Goal: Information Seeking & Learning: Learn about a topic

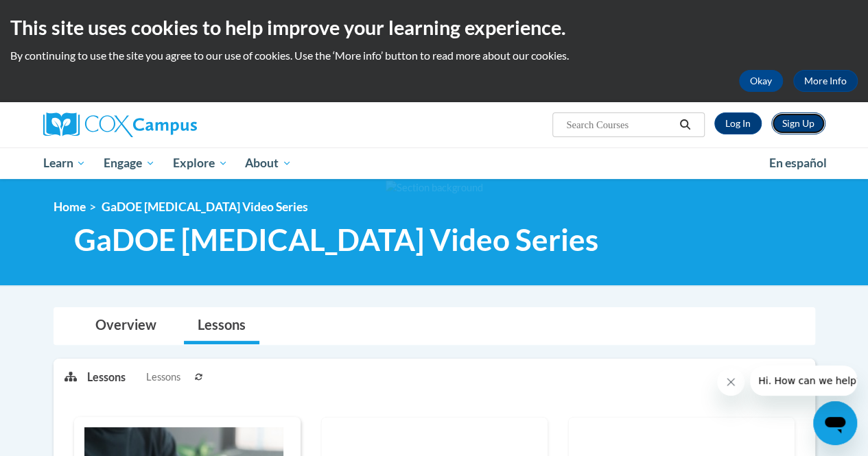
click at [797, 126] on link "Sign Up" at bounding box center [798, 124] width 54 height 22
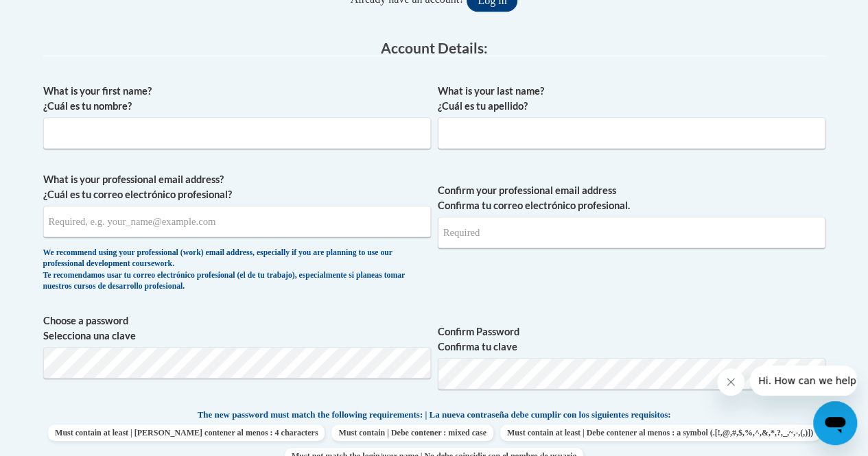
scroll to position [340, 0]
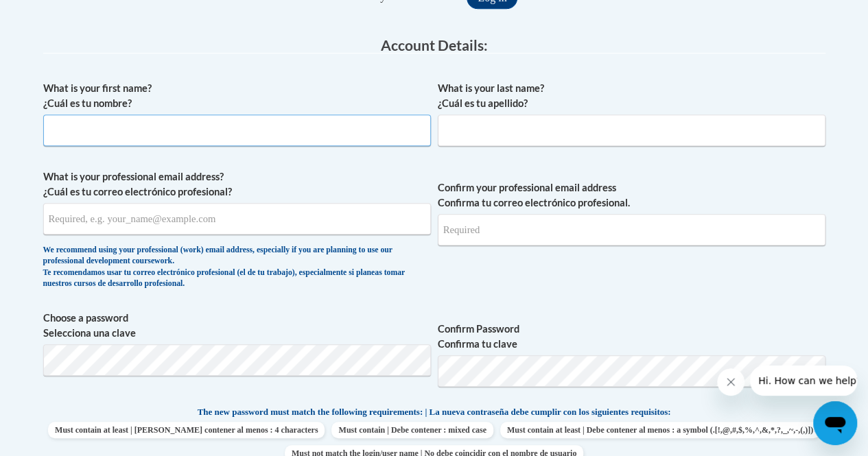
click at [384, 128] on input "What is your first name? ¿Cuál es tu nombre?" at bounding box center [237, 131] width 388 height 32
type input "Michelle"
type input "Saldanha"
type input "michelleonline601@gmail.com"
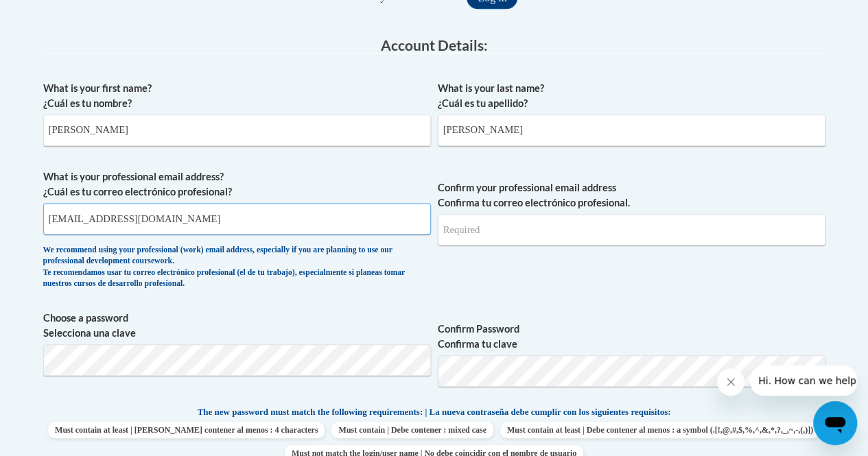
type input "michelleonline601@gmail.com"
click at [211, 215] on input "michelleonline601@gmail.com" at bounding box center [237, 219] width 388 height 32
drag, startPoint x: 211, startPoint y: 215, endPoint x: 43, endPoint y: 219, distance: 168.2
click at [43, 219] on input "michelleonline601@gmail.com" at bounding box center [237, 219] width 388 height 32
type input "msaldanha@ggc.edu"
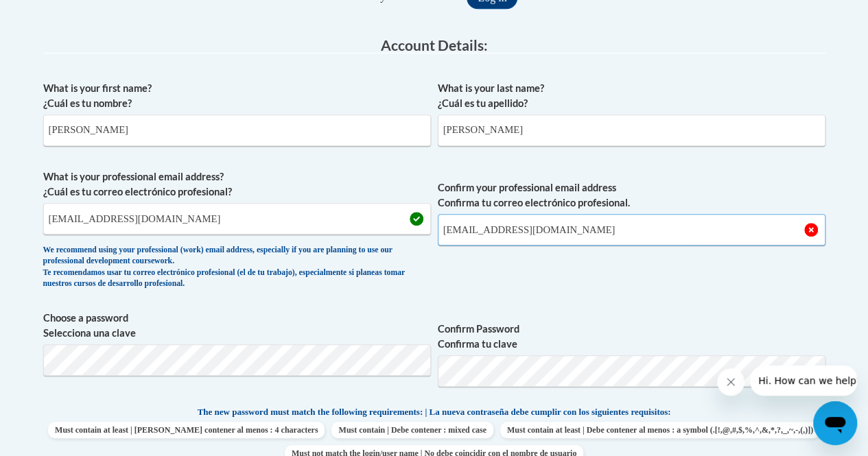
click at [587, 231] on input "michelleonline601@gmail.com" at bounding box center [632, 230] width 388 height 32
drag, startPoint x: 587, startPoint y: 231, endPoint x: 439, endPoint y: 226, distance: 148.3
click at [439, 226] on input "michelleonline601@gmail.com" at bounding box center [632, 230] width 388 height 32
type input "msaldanha@ggc.edu"
click at [560, 293] on span "Confirm your professional email address Confirma tu correo electrónico profesio…" at bounding box center [632, 233] width 388 height 127
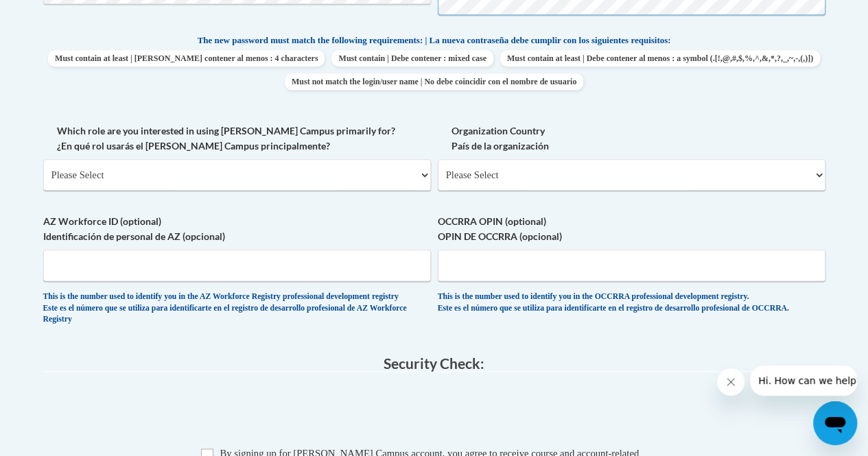
scroll to position [716, 0]
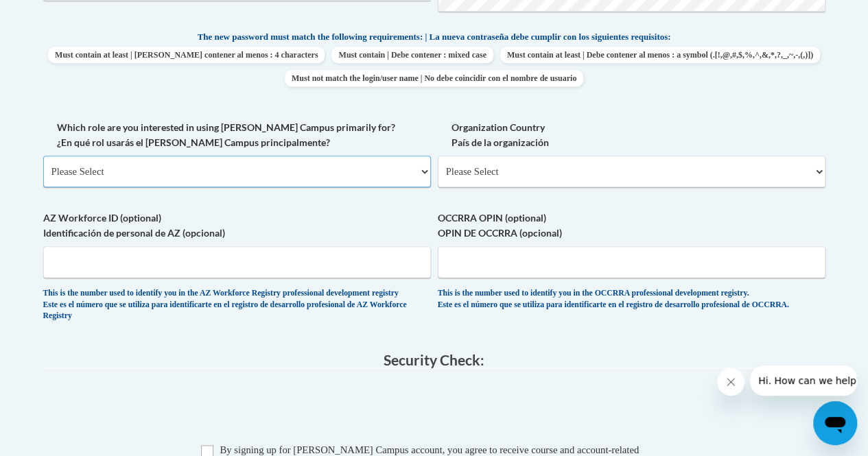
click at [423, 171] on select "Please Select College/University | Colegio/Universidad Community/Nonprofit Part…" at bounding box center [237, 172] width 388 height 32
select select "5a18ea06-2b54-4451-96f2-d152daf9eac5"
click at [43, 156] on select "Please Select College/University | Colegio/Universidad Community/Nonprofit Part…" at bounding box center [237, 172] width 388 height 32
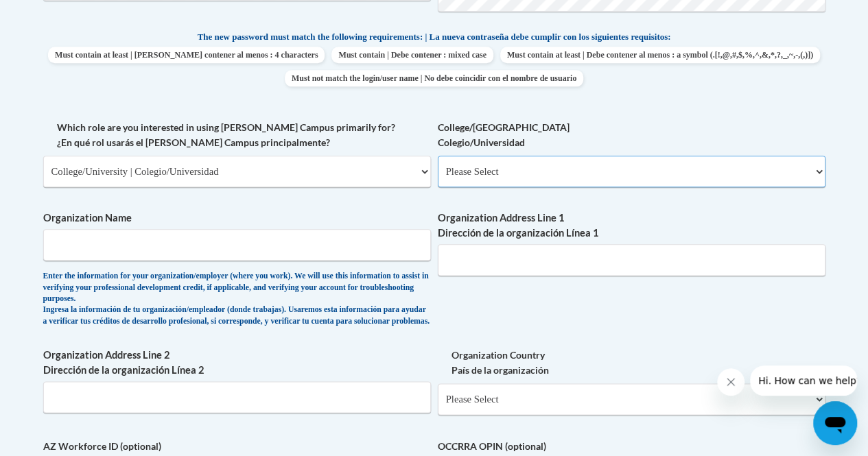
click at [818, 165] on select "Please Select College/University Staff | Empleado universitario College/Univers…" at bounding box center [632, 172] width 388 height 32
select select "99b32b07-cffc-426c-8bf6-0cd77760d84b"
click at [438, 156] on select "Please Select College/University Staff | Empleado universitario College/Univers…" at bounding box center [632, 172] width 388 height 32
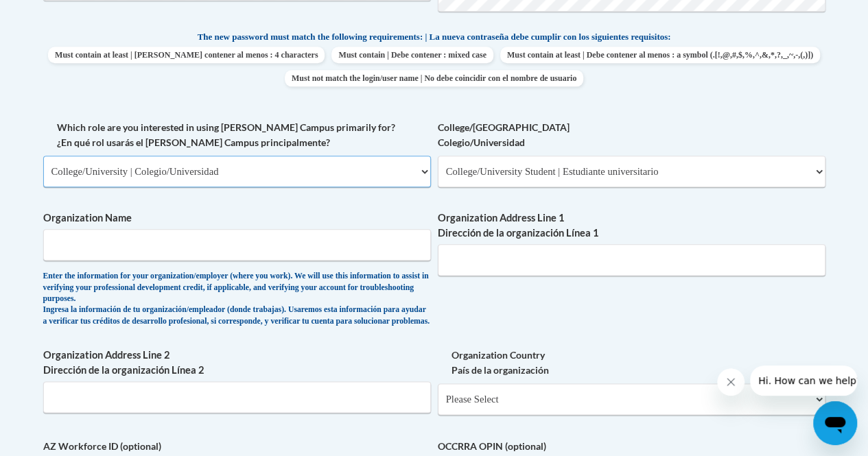
click at [417, 167] on select "Please Select College/University | Colegio/Universidad Community/Nonprofit Part…" at bounding box center [237, 172] width 388 height 32
click at [356, 127] on label "Which role are you interested in using Cox Campus primarily for? ¿En qué rol us…" at bounding box center [237, 135] width 388 height 30
click at [356, 156] on select "Please Select College/University | Colegio/Universidad Community/Nonprofit Part…" at bounding box center [237, 172] width 388 height 32
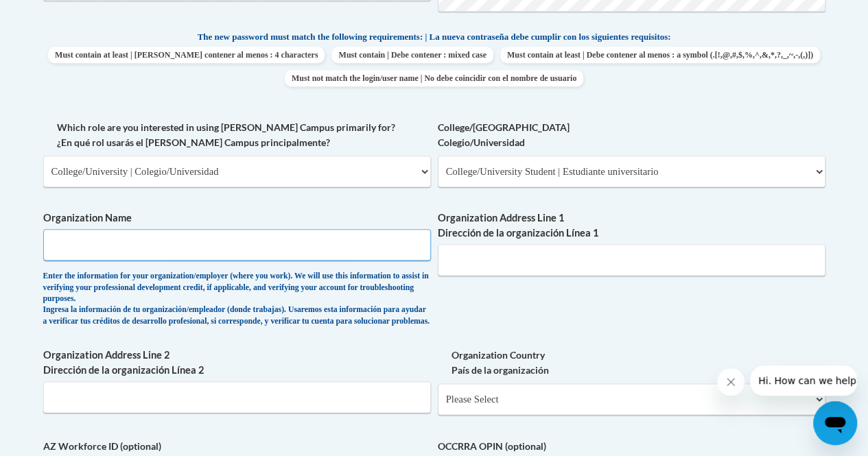
click at [268, 244] on input "Organization Name" at bounding box center [237, 245] width 388 height 32
type input "Georgia Gwinnett College"
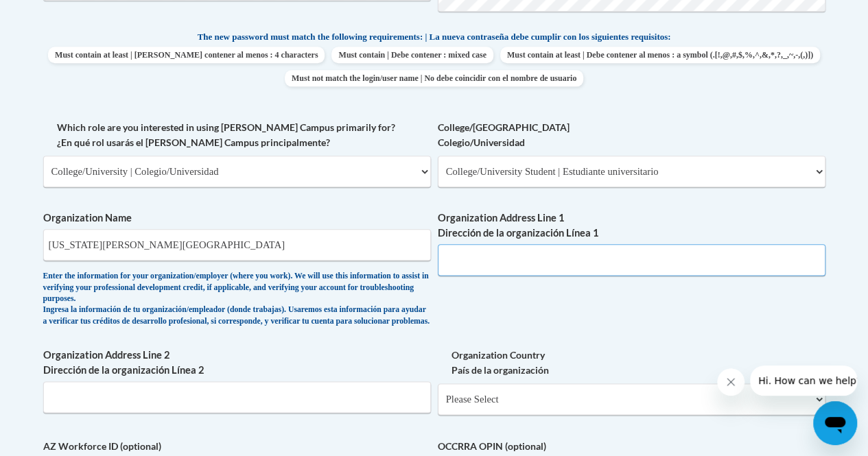
click at [539, 266] on input "Organization Address Line 1 Dirección de la organización Línea 1" at bounding box center [632, 260] width 388 height 32
click at [463, 260] on input "Geogia Gwinnett" at bounding box center [632, 260] width 388 height 32
click at [530, 264] on input "Georgia Gwinnett" at bounding box center [632, 260] width 388 height 32
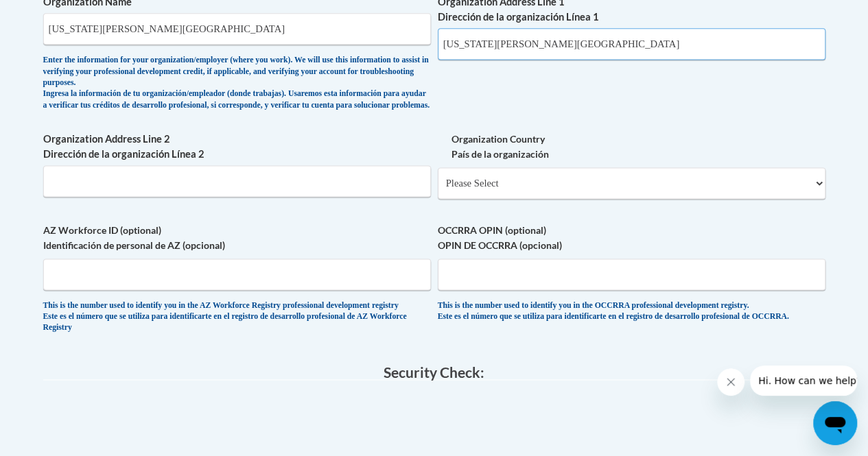
scroll to position [973, 0]
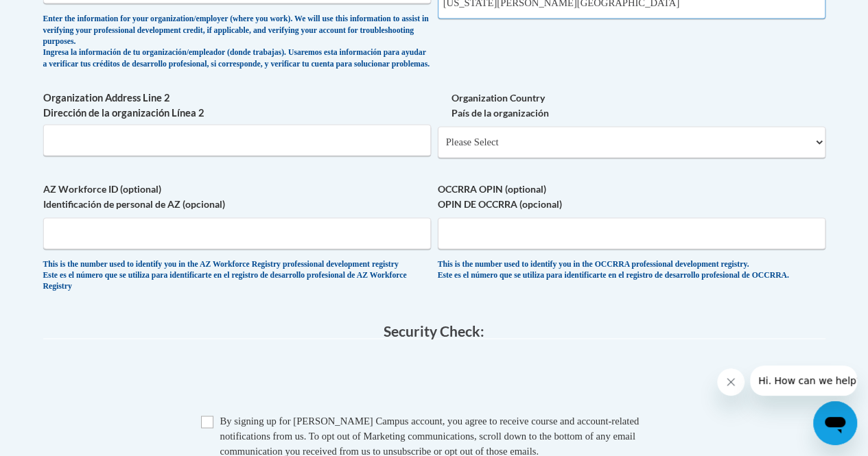
type input "Georgia Gwinnett College"
click at [344, 156] on input "Organization Address Line 2 Dirección de la organización Línea 2" at bounding box center [237, 140] width 388 height 32
click at [816, 150] on select "Please Select United States | Estados Unidos Outside of the United States | Fue…" at bounding box center [632, 142] width 388 height 32
select select "ad49bcad-a171-4b2e-b99c-48b446064914"
click at [438, 137] on select "Please Select United States | Estados Unidos Outside of the United States | Fue…" at bounding box center [632, 142] width 388 height 32
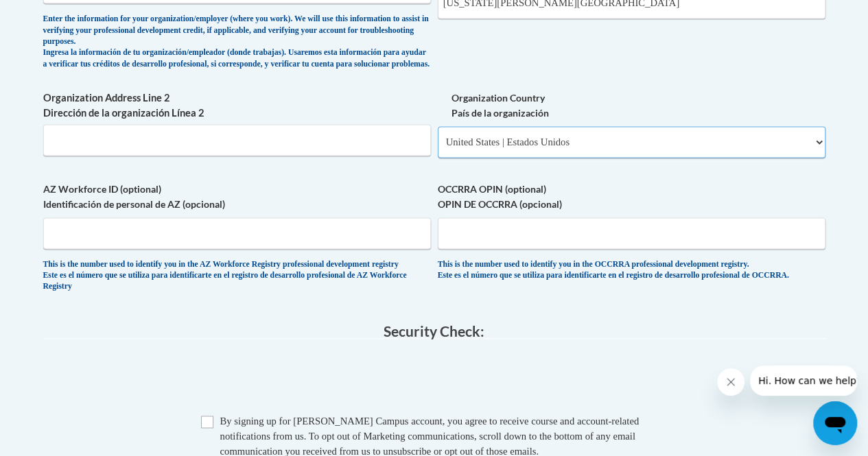
select select
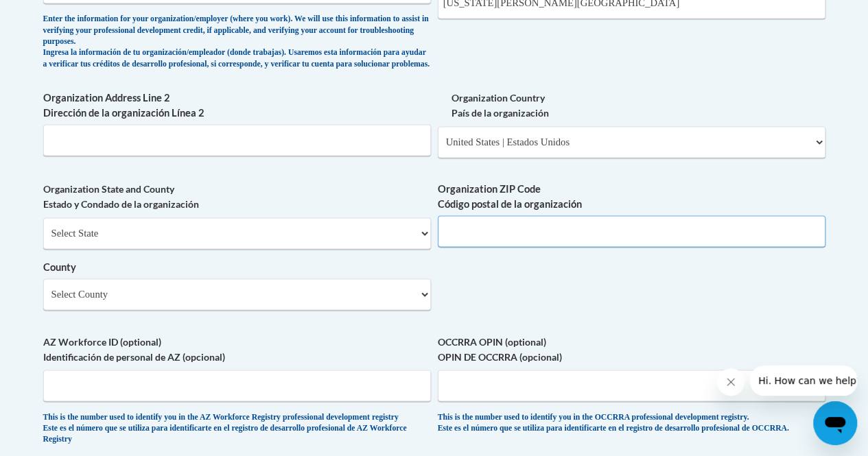
click at [496, 237] on input "Organization ZIP Code Código postal de la organización" at bounding box center [632, 232] width 388 height 32
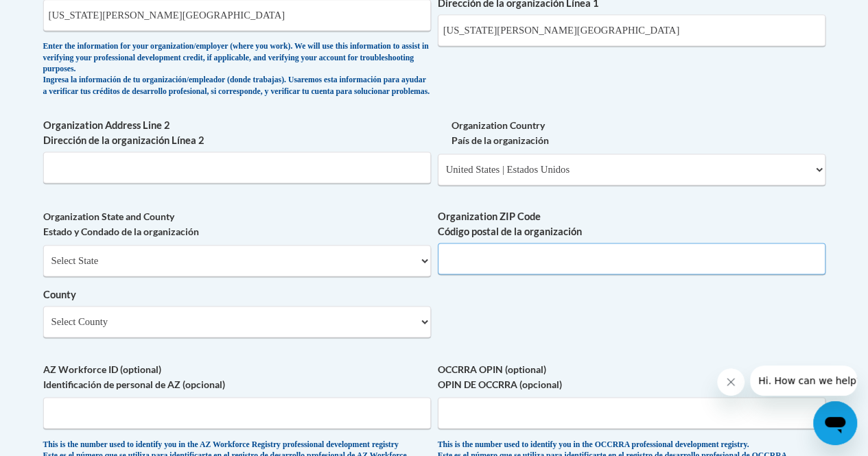
scroll to position [918, 0]
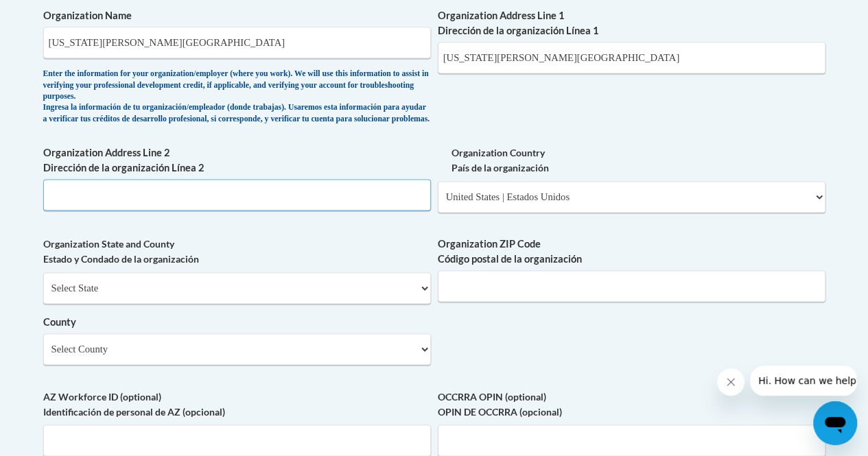
click at [366, 208] on input "Organization Address Line 2 Dirección de la organización Línea 2" at bounding box center [237, 195] width 388 height 32
click at [366, 208] on input "1000 University Center Ln, Lawrenceville" at bounding box center [237, 195] width 388 height 32
type input "1000 University Center Ln, Lawrenceville"
click at [296, 288] on select "Select State Alabama Alaska Arizona Arkansas California Colorado Connecticut De…" at bounding box center [237, 288] width 388 height 32
select select "Georgia"
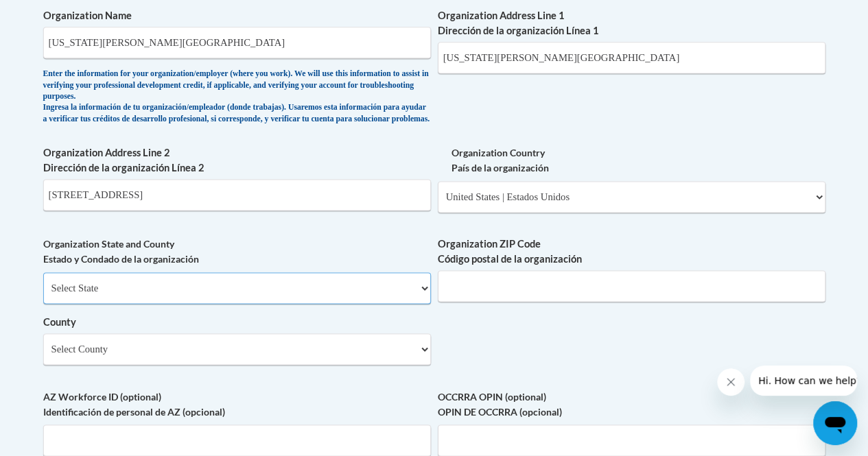
click at [43, 283] on select "Select State Alabama Alaska Arizona Arkansas California Colorado Connecticut De…" at bounding box center [237, 288] width 388 height 32
click at [514, 288] on input "Organization ZIP Code Código postal de la organización" at bounding box center [632, 286] width 388 height 32
type input "30043"
click at [359, 360] on select "Select County Appling Atkinson Bacon Baker Baldwin Banks Barrow Bartow Ben Hill…" at bounding box center [237, 350] width 388 height 32
select select "Gwinnett"
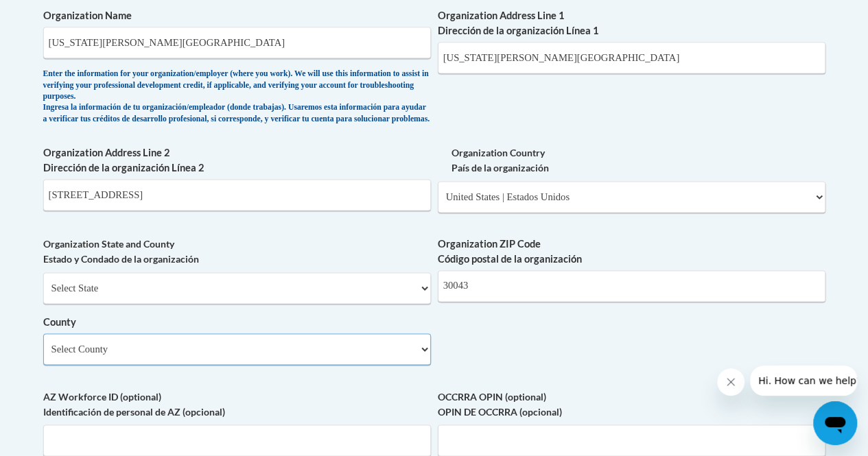
click at [43, 344] on select "Select County Appling Atkinson Bacon Baker Baldwin Banks Barrow Bartow Ben Hill…" at bounding box center [237, 350] width 388 height 32
click at [608, 370] on div "What is your first name? ¿Cuál es tu nombre? Michelle What is your last name? ¿…" at bounding box center [434, 5] width 782 height 1018
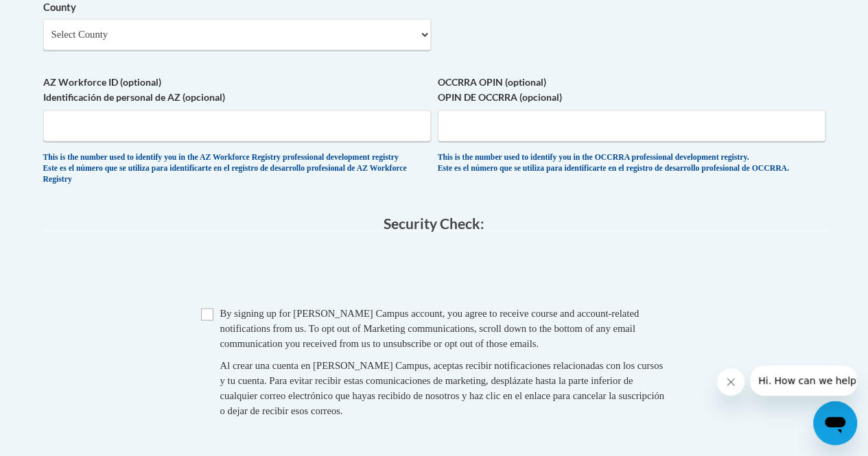
scroll to position [1235, 0]
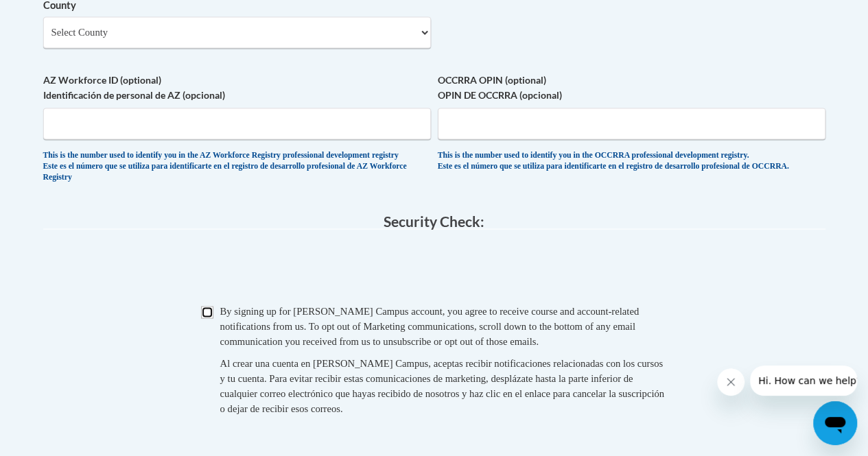
click at [207, 318] on input "Checkbox" at bounding box center [207, 312] width 12 height 12
checkbox input "true"
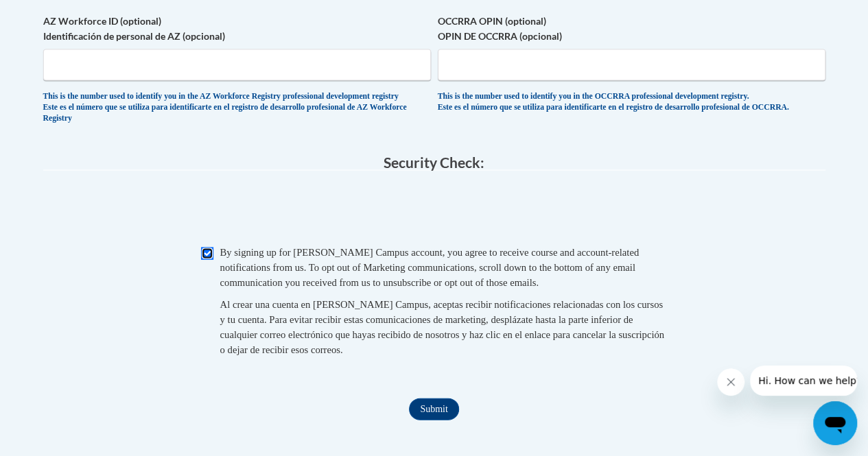
scroll to position [1308, 0]
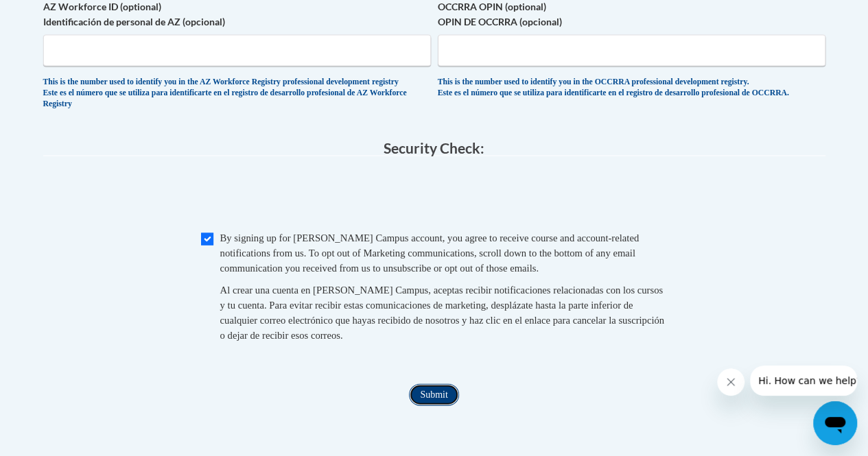
click at [435, 406] on input "Submit" at bounding box center [433, 395] width 49 height 22
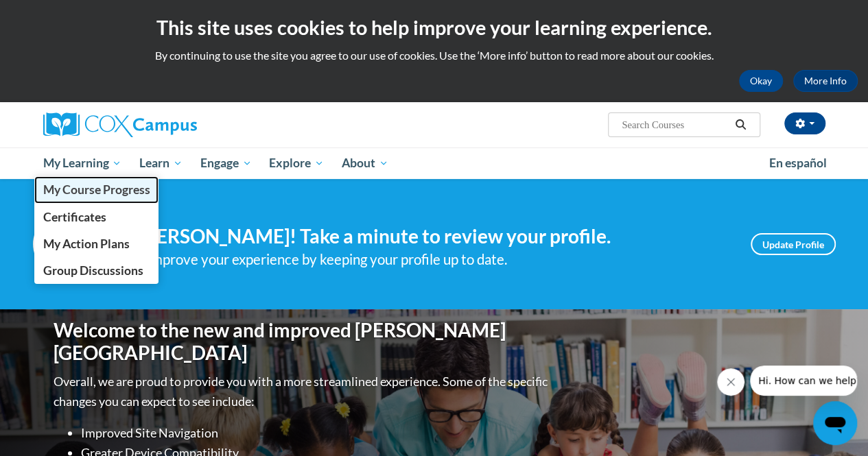
click at [98, 190] on span "My Course Progress" at bounding box center [96, 190] width 107 height 14
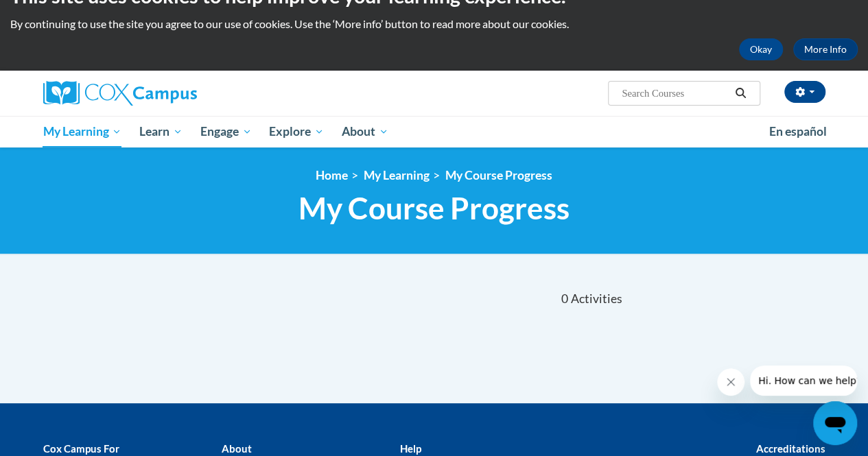
scroll to position [29, 0]
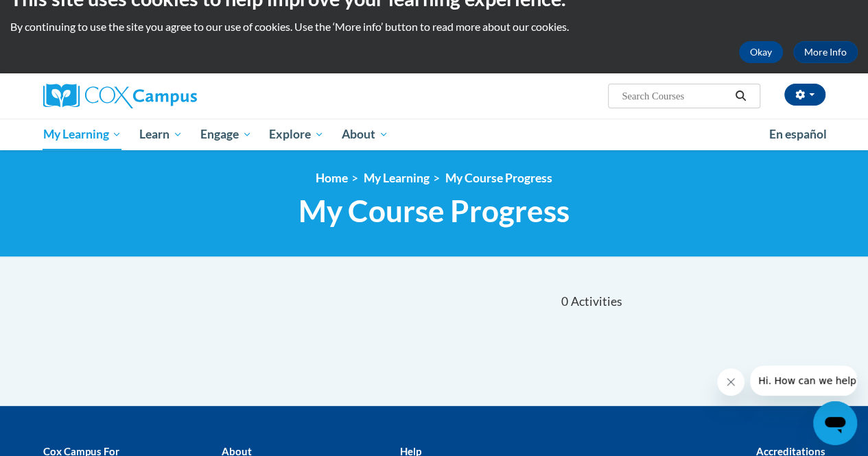
click at [721, 97] on input "Search..." at bounding box center [675, 96] width 110 height 16
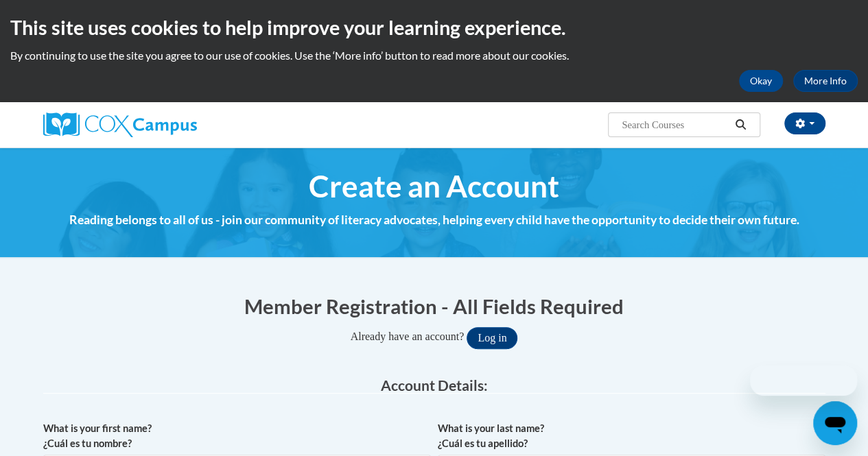
scroll to position [916, 0]
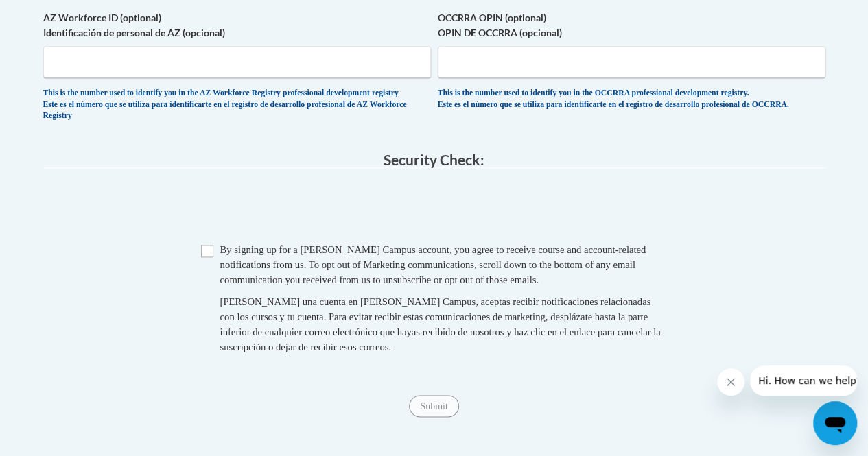
type input "msaldanha@ggc.edu"
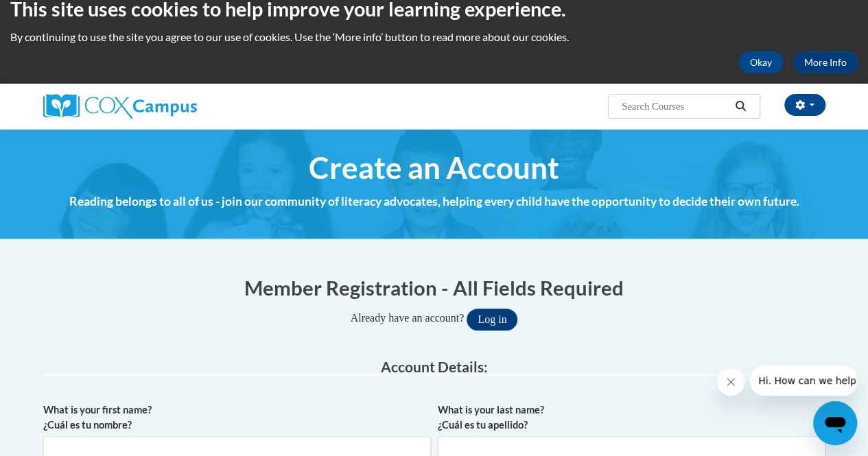
scroll to position [0, 0]
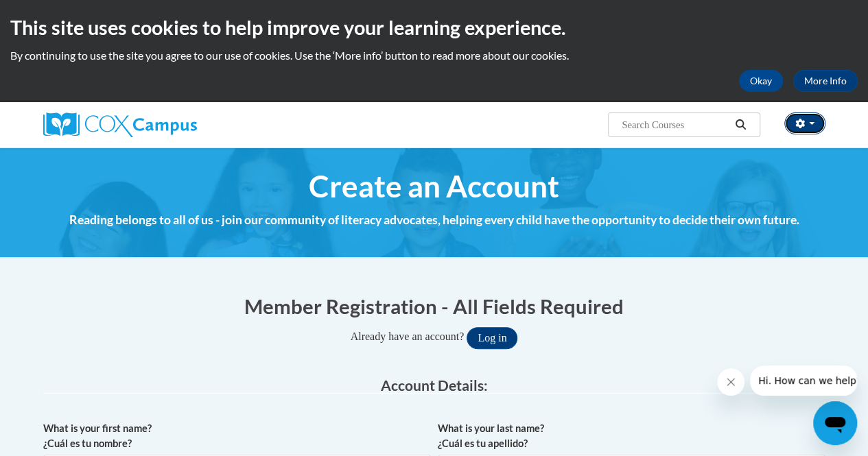
click at [808, 128] on button "button" at bounding box center [804, 124] width 41 height 22
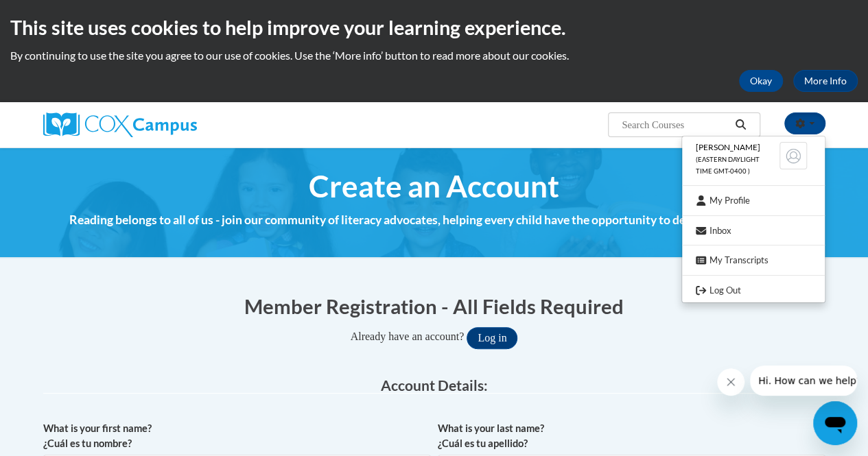
click at [729, 165] on li "Michelle Saldanha (Eastern Daylight Time GMT-0400 )" at bounding box center [753, 159] width 143 height 39
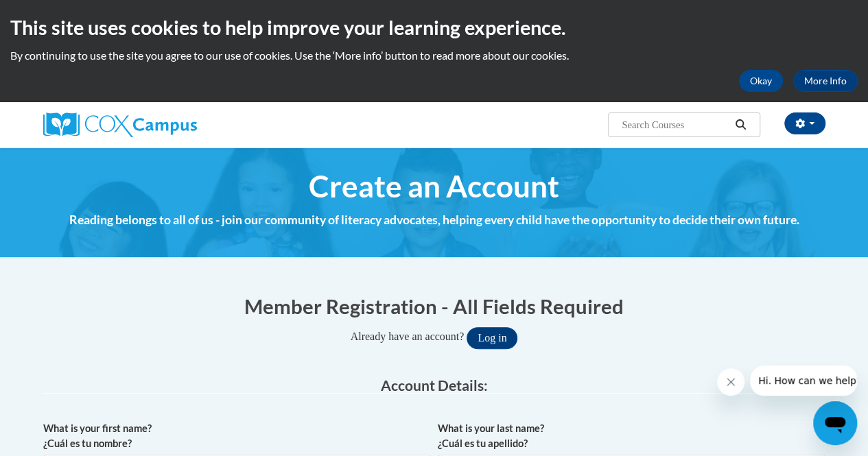
click at [729, 126] on input "Search..." at bounding box center [675, 125] width 110 height 16
paste input "GaDOE Dyslexia Video Series"
type input "GaDOE Dyslexia Video Series"
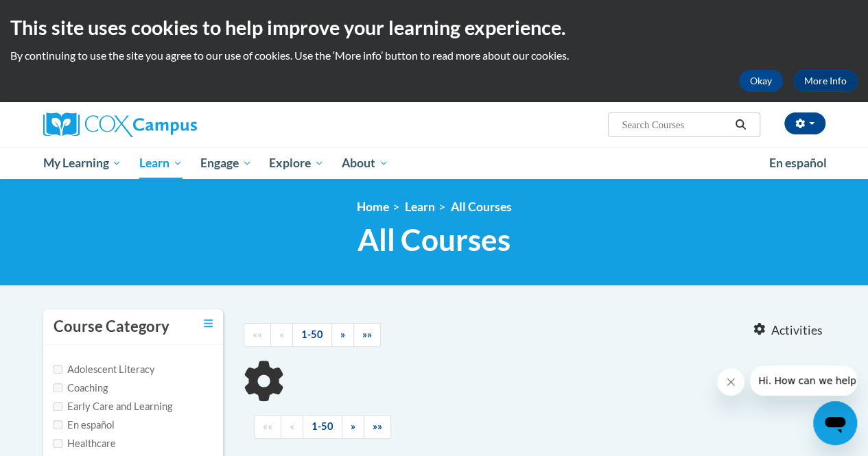
type input "GaDOE [MEDICAL_DATA] Video Series"
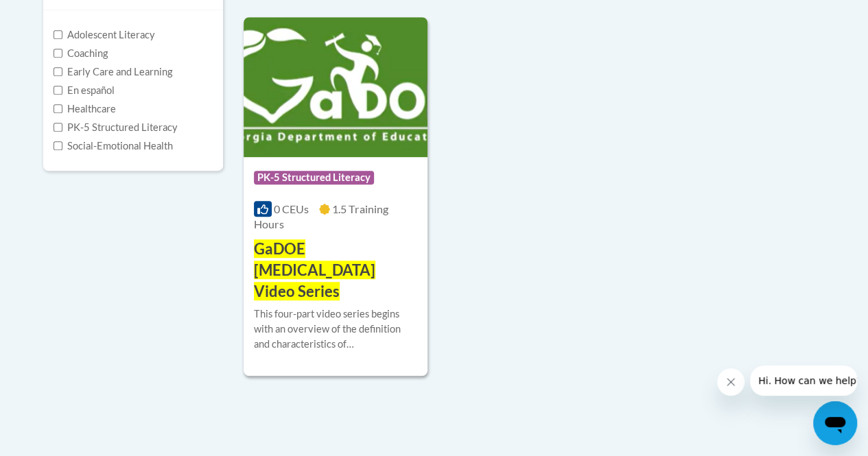
scroll to position [373, 0]
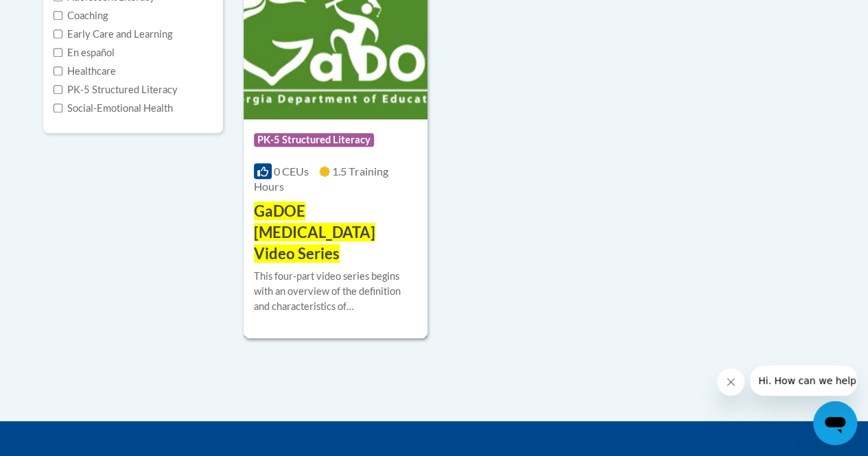
click at [350, 211] on span "GaDOE [MEDICAL_DATA] Video Series" at bounding box center [314, 232] width 121 height 61
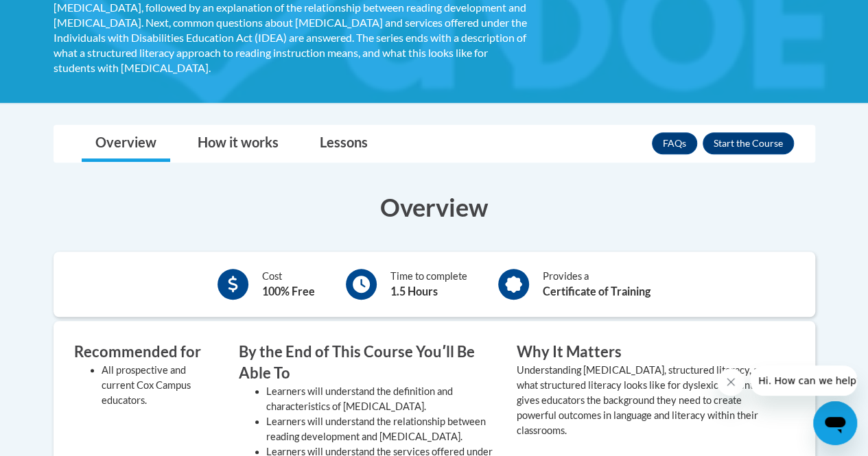
scroll to position [320, 0]
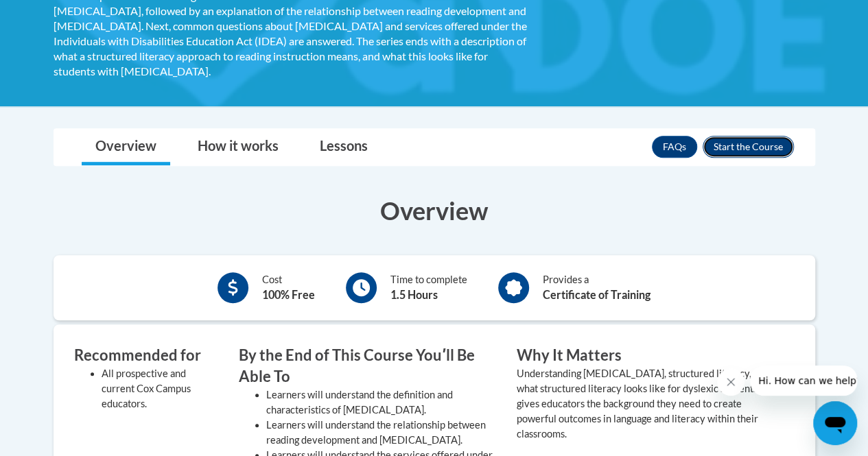
click at [750, 136] on button "Enroll" at bounding box center [748, 147] width 91 height 22
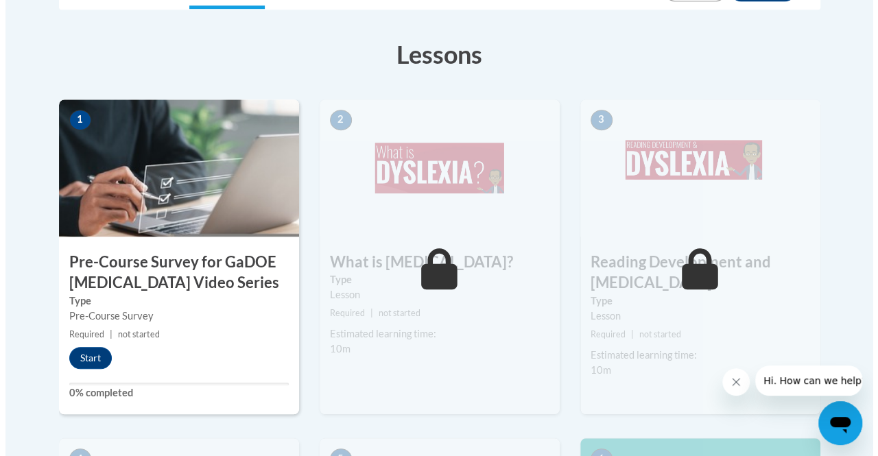
scroll to position [385, 0]
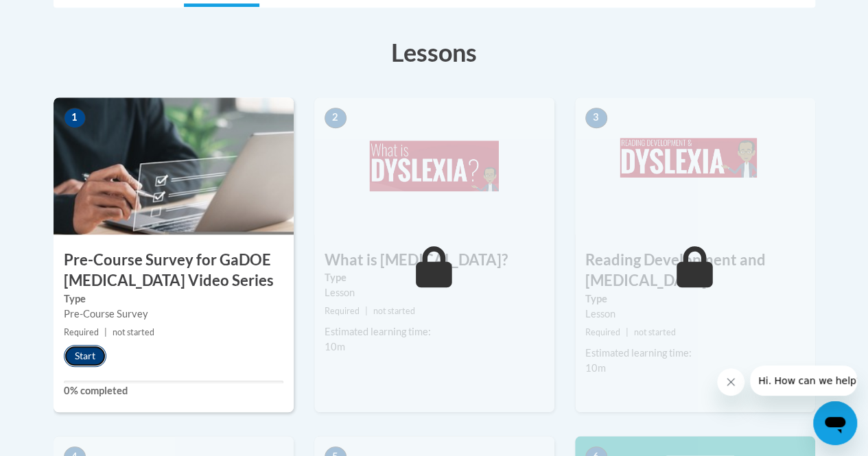
click at [88, 356] on button "Start" at bounding box center [85, 356] width 43 height 22
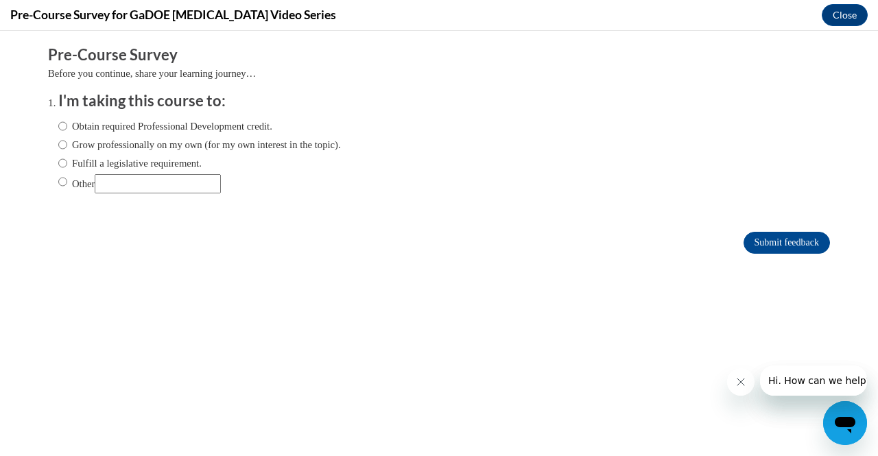
scroll to position [0, 0]
click at [58, 126] on input "Obtain required Professional Development credit." at bounding box center [62, 126] width 9 height 15
radio input "true"
click at [782, 238] on input "Submit feedback" at bounding box center [787, 243] width 86 height 22
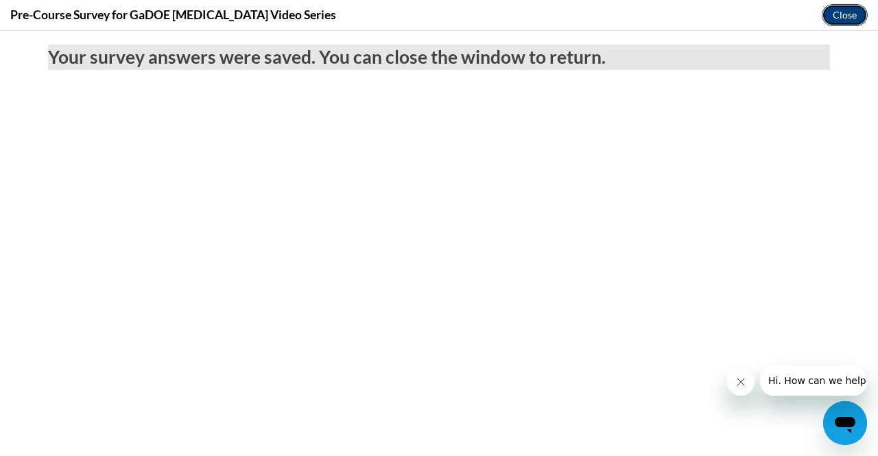
click at [852, 12] on button "Close" at bounding box center [845, 15] width 46 height 22
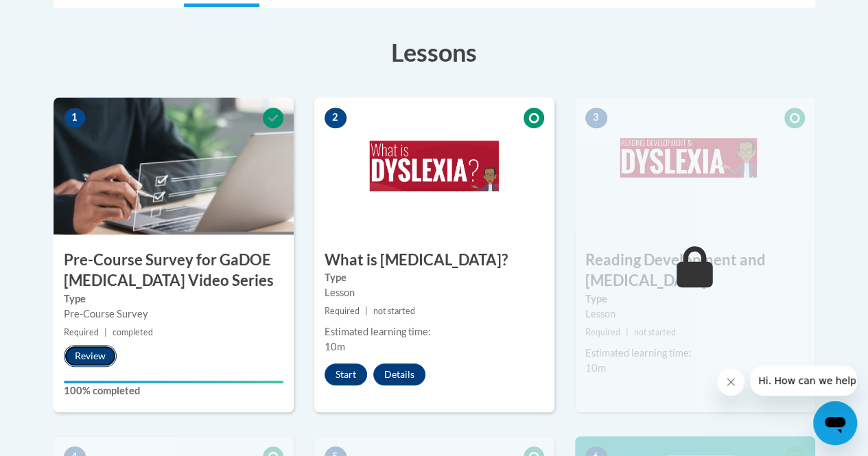
click at [88, 360] on button "Review" at bounding box center [90, 356] width 53 height 22
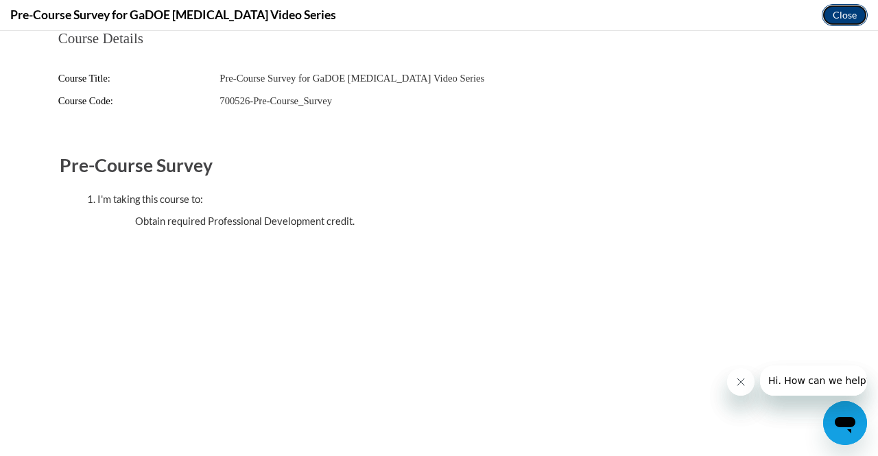
click at [841, 20] on button "Close" at bounding box center [845, 15] width 46 height 22
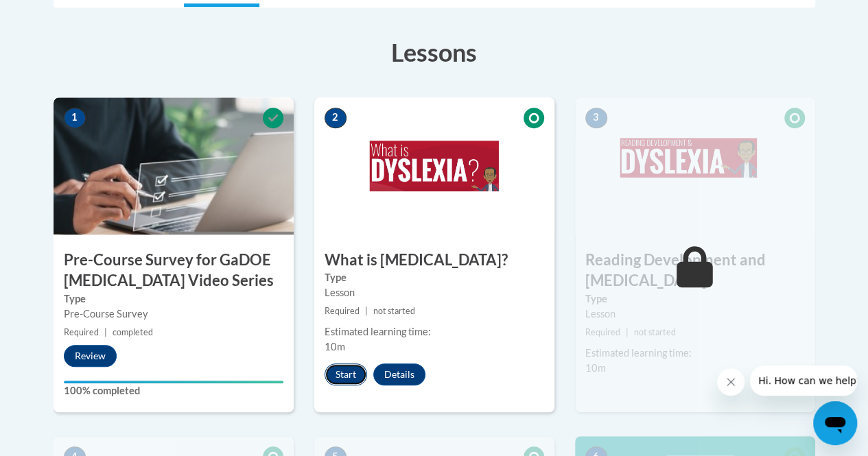
click at [340, 372] on button "Start" at bounding box center [346, 375] width 43 height 22
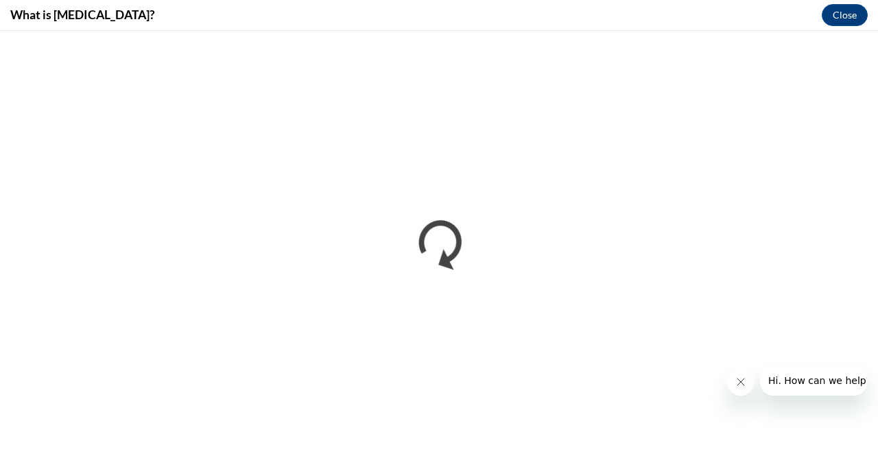
click at [743, 386] on icon "Close message from company" at bounding box center [740, 382] width 11 height 11
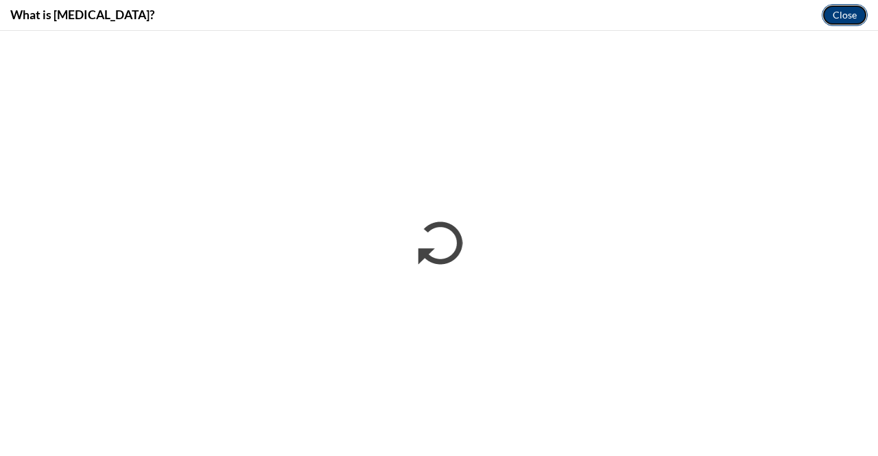
click at [851, 16] on button "Close" at bounding box center [845, 15] width 46 height 22
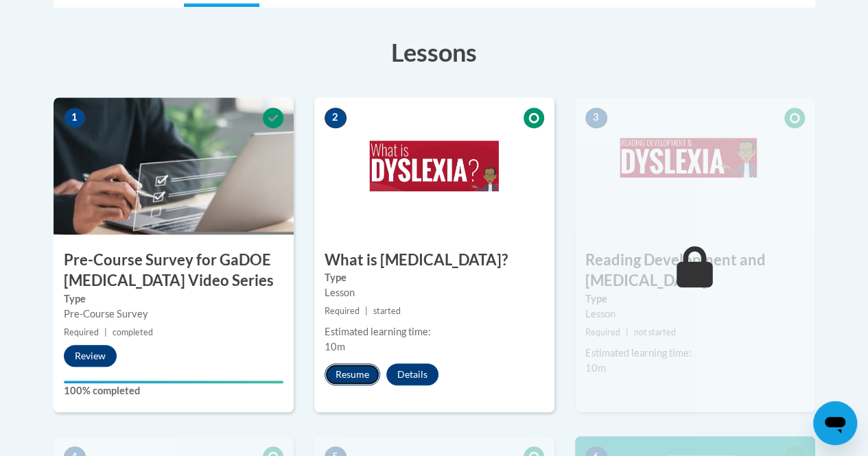
click at [354, 375] on button "Resume" at bounding box center [353, 375] width 56 height 22
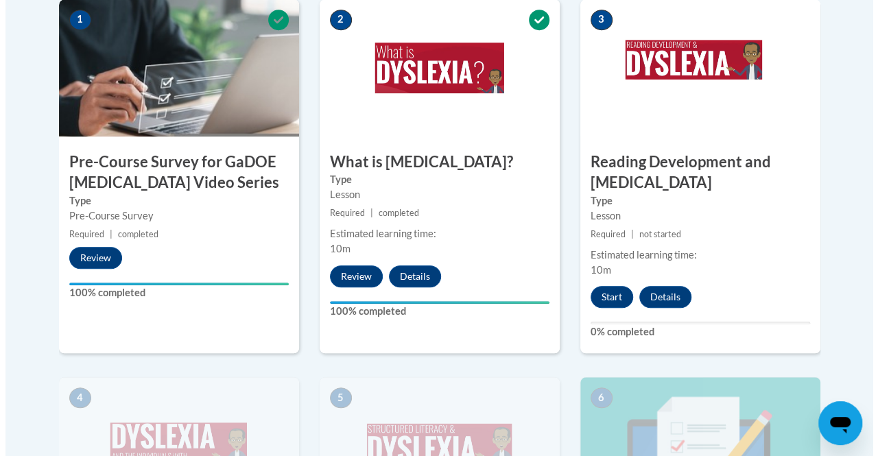
scroll to position [485, 0]
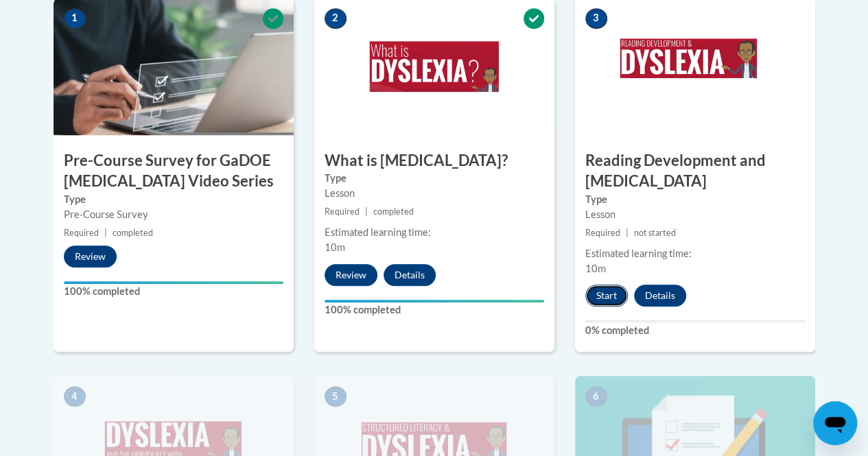
click at [611, 297] on button "Start" at bounding box center [606, 296] width 43 height 22
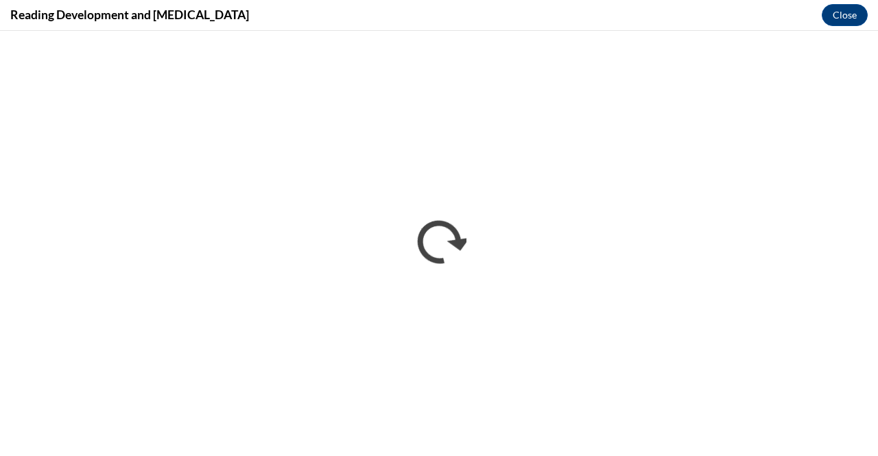
scroll to position [0, 0]
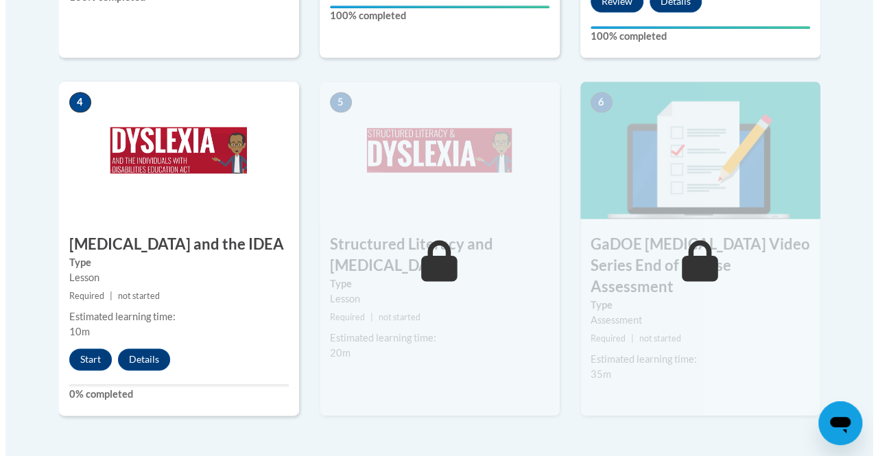
scroll to position [778, 0]
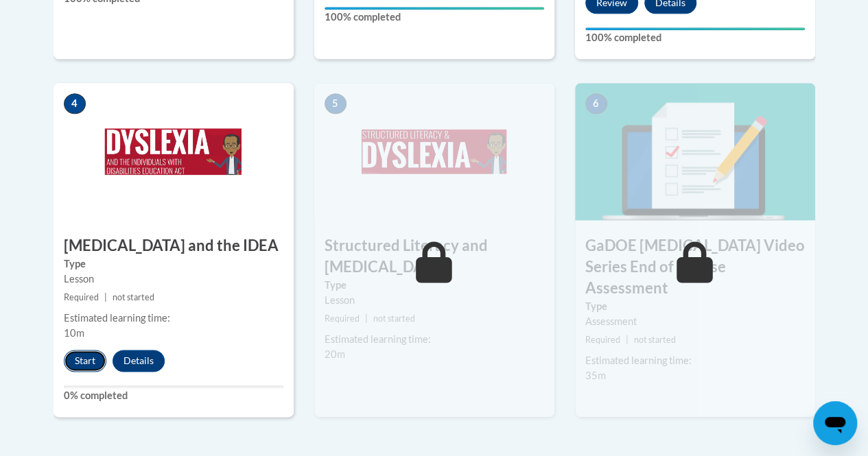
click at [89, 354] on button "Start" at bounding box center [85, 361] width 43 height 22
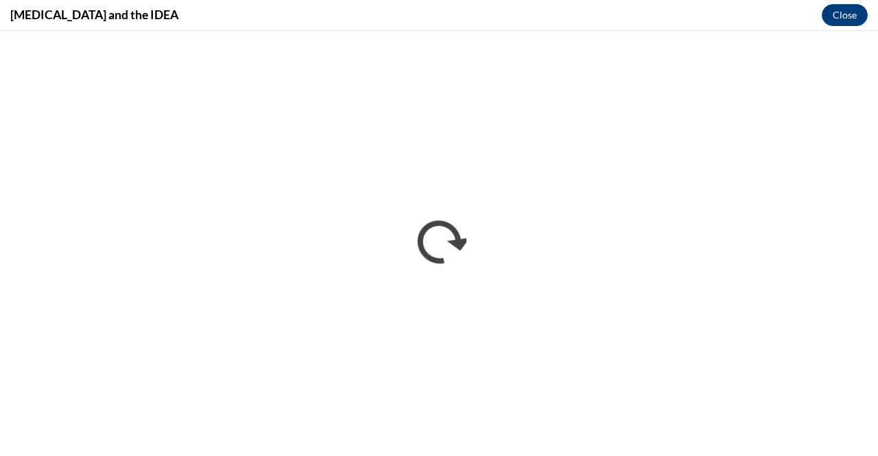
scroll to position [0, 0]
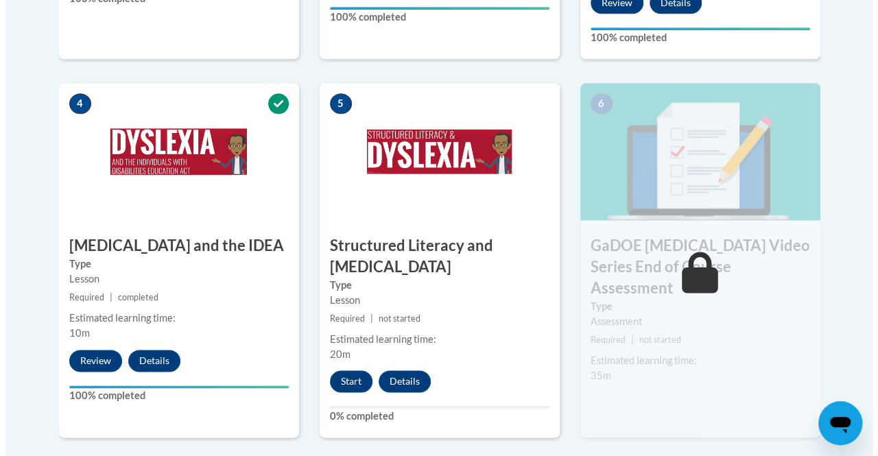
scroll to position [805, 0]
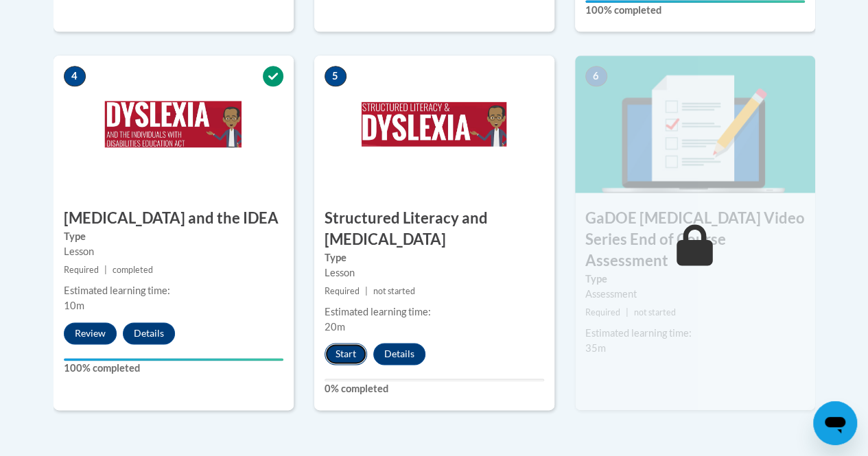
click at [350, 349] on button "Start" at bounding box center [346, 354] width 43 height 22
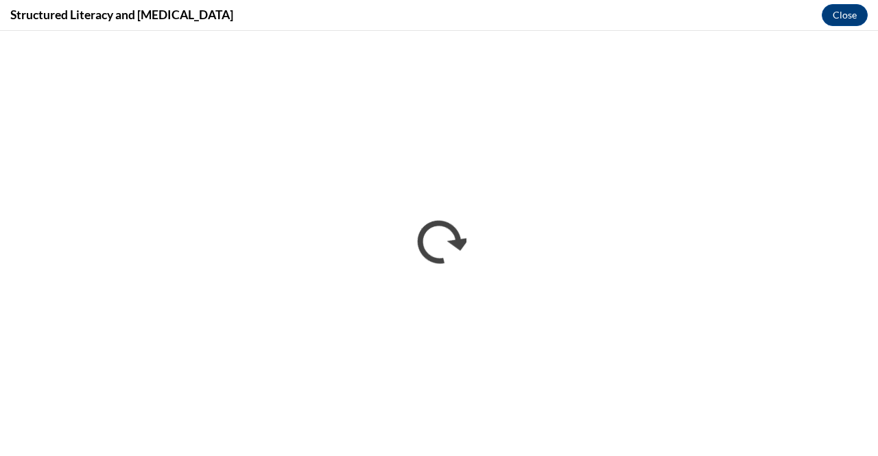
scroll to position [0, 0]
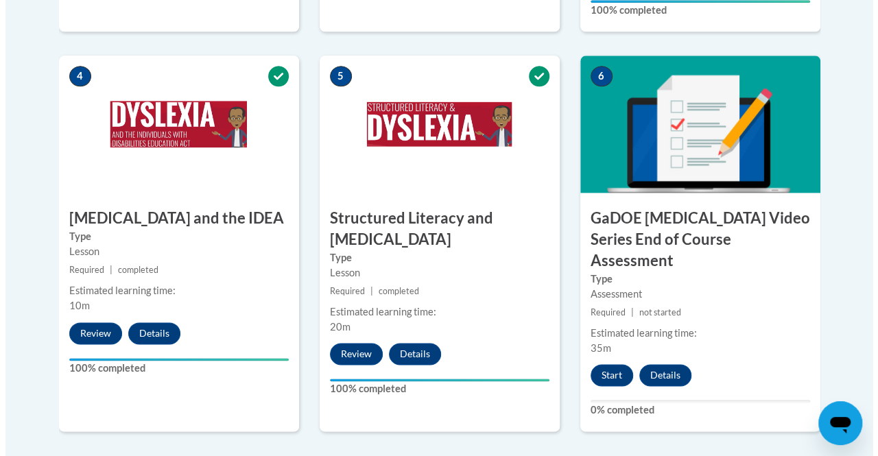
scroll to position [832, 0]
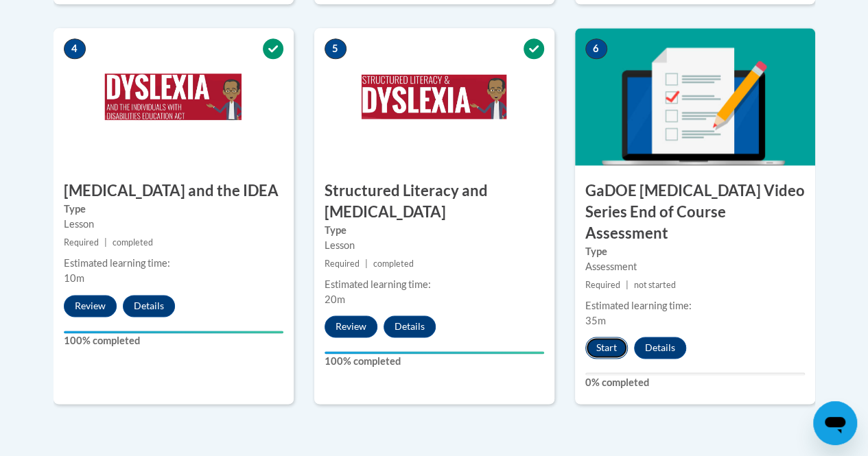
click at [612, 337] on button "Start" at bounding box center [606, 348] width 43 height 22
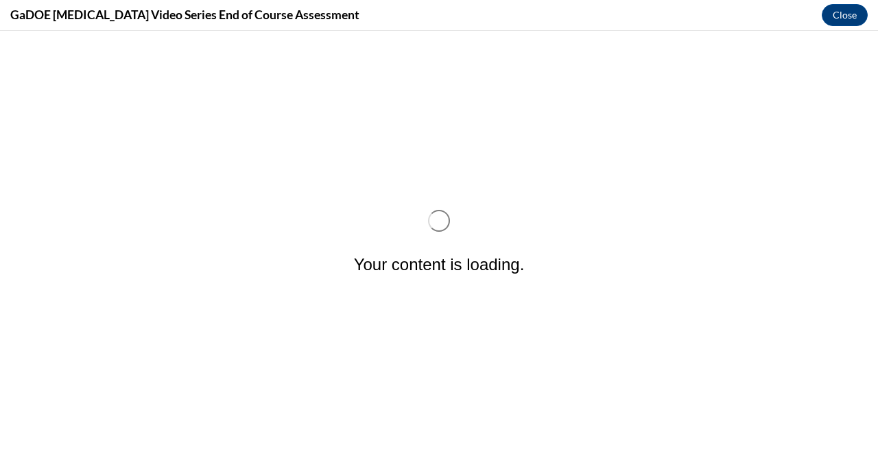
scroll to position [0, 0]
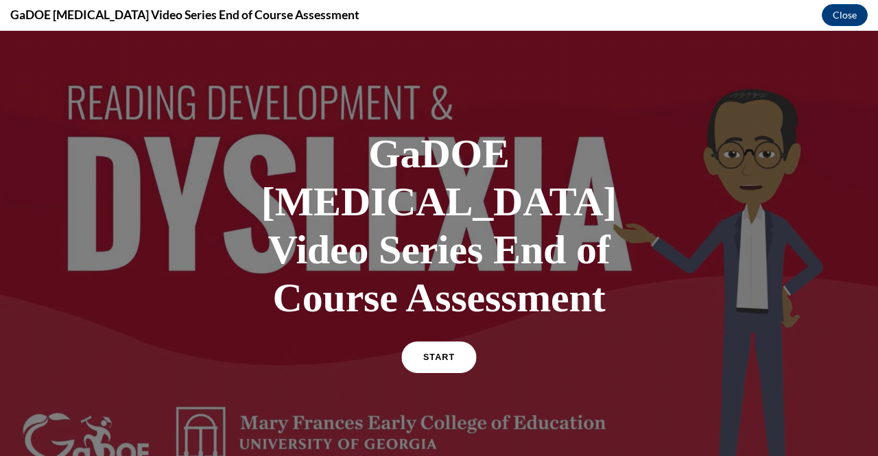
click at [425, 342] on link "START" at bounding box center [438, 358] width 75 height 32
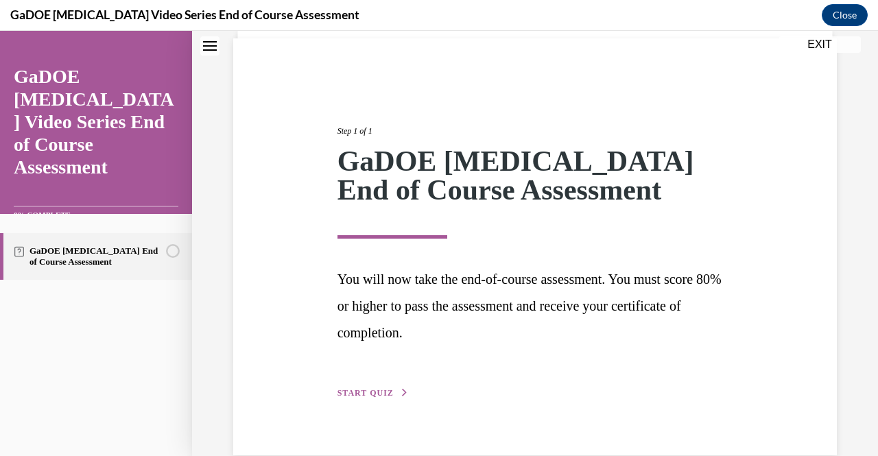
scroll to position [124, 0]
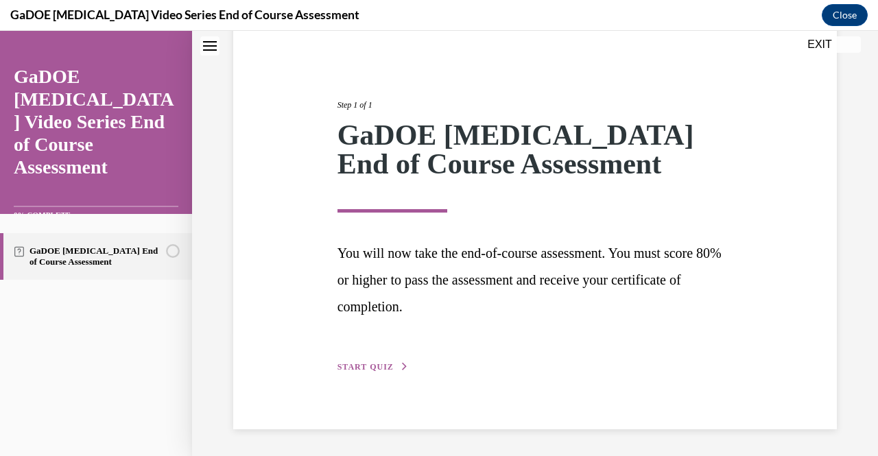
click at [354, 366] on span "START QUIZ" at bounding box center [366, 367] width 56 height 10
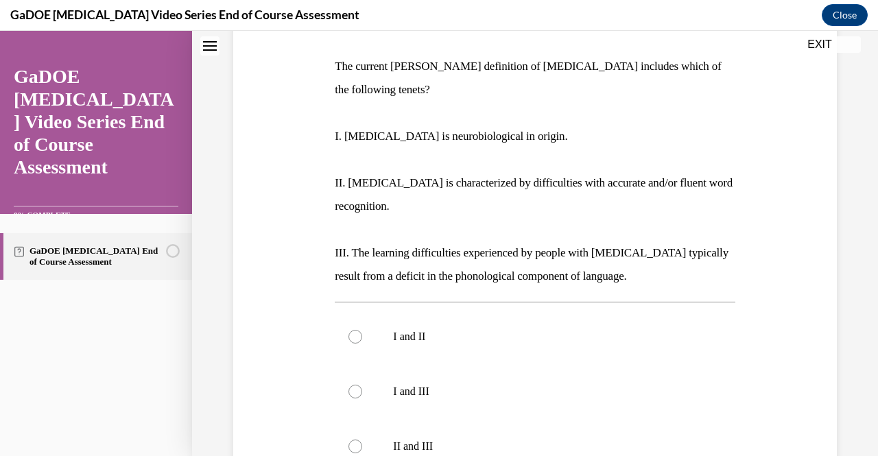
scroll to position [234, 0]
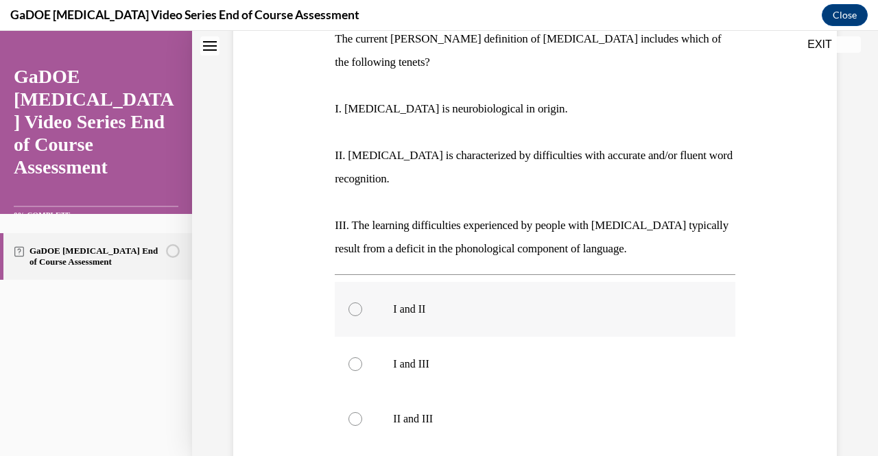
click at [356, 303] on div at bounding box center [356, 310] width 14 height 14
click at [356, 303] on input "I and II" at bounding box center [356, 310] width 14 height 14
radio input "true"
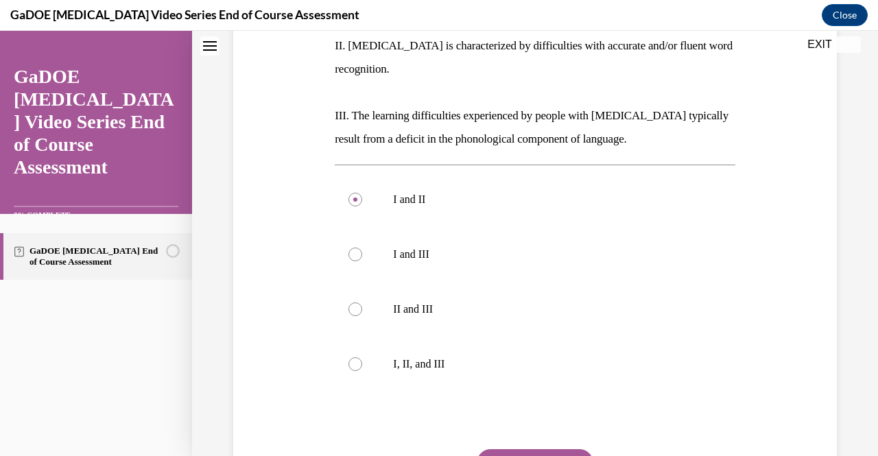
scroll to position [371, 0]
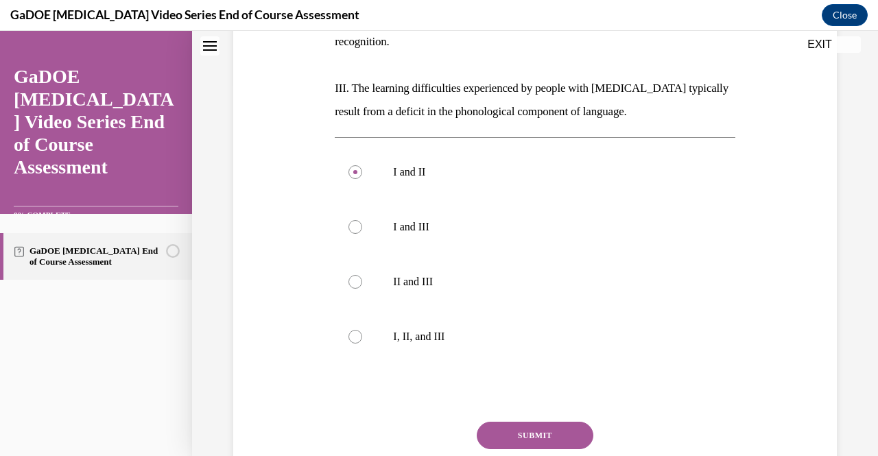
click at [542, 422] on button "SUBMIT" at bounding box center [535, 435] width 117 height 27
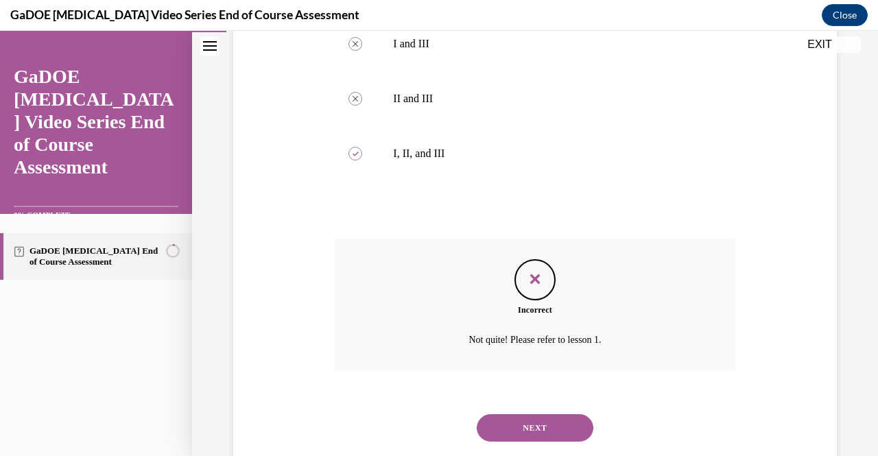
scroll to position [564, 0]
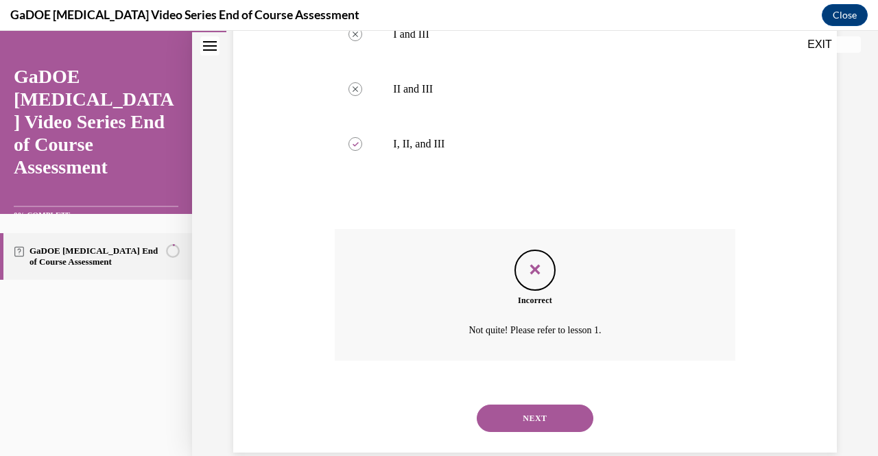
click at [527, 405] on button "NEXT" at bounding box center [535, 418] width 117 height 27
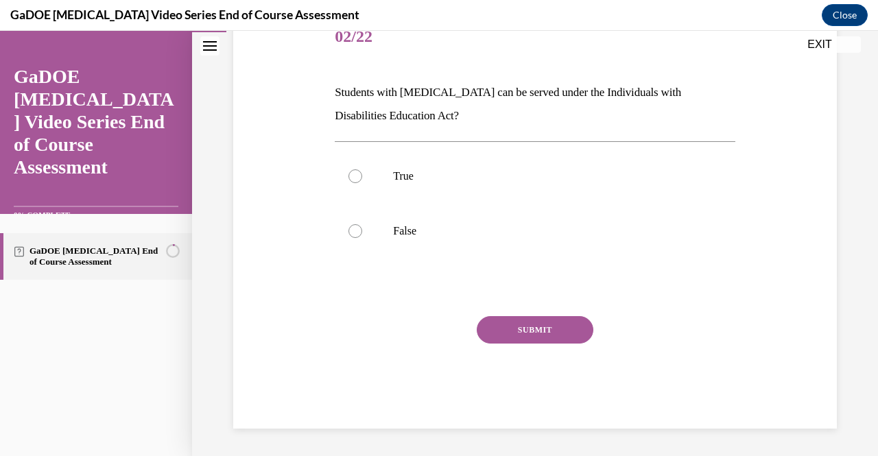
scroll to position [42, 0]
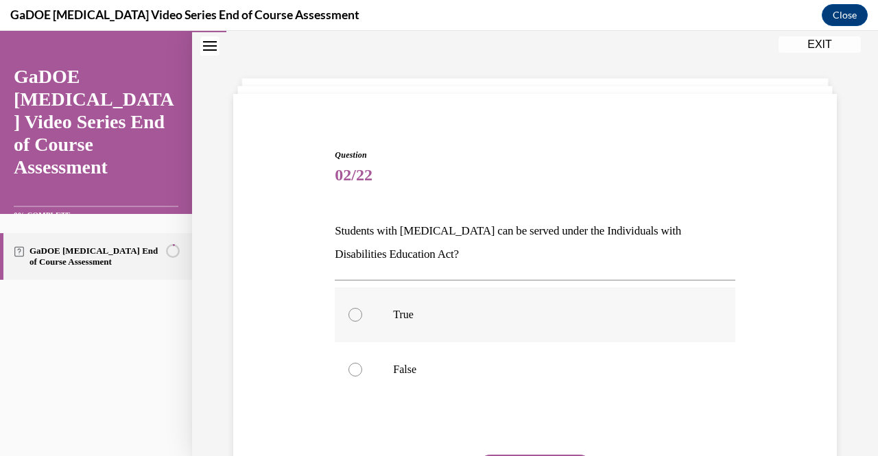
click at [353, 322] on label "True" at bounding box center [535, 315] width 400 height 55
click at [353, 322] on input "True" at bounding box center [356, 315] width 14 height 14
radio input "true"
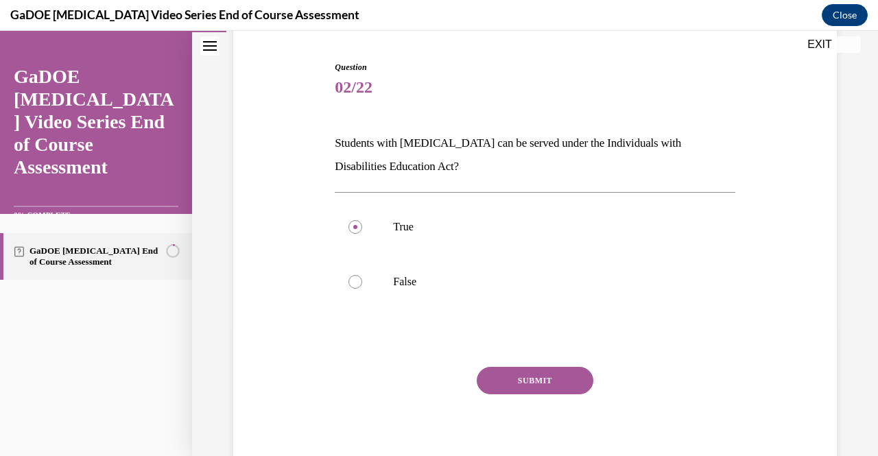
scroll to position [139, 0]
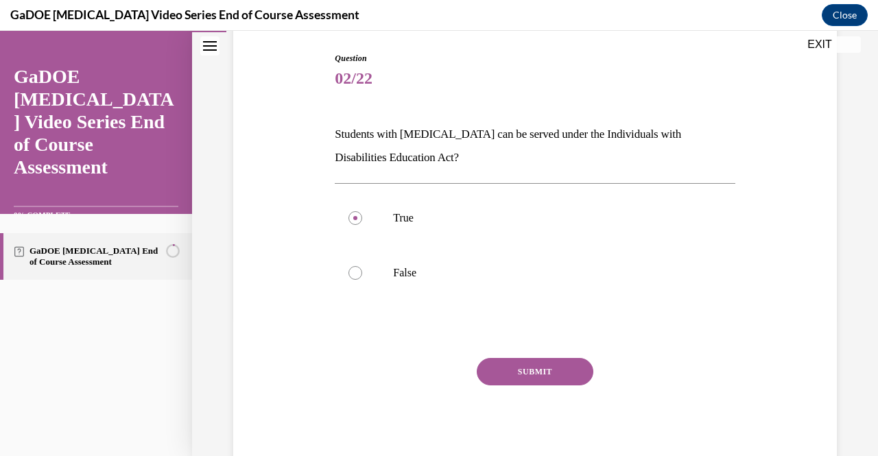
click at [548, 364] on button "SUBMIT" at bounding box center [535, 371] width 117 height 27
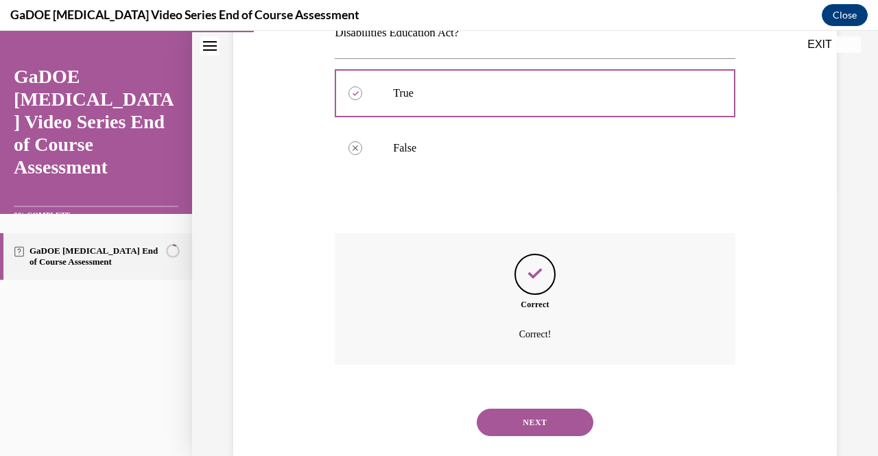
scroll to position [273, 0]
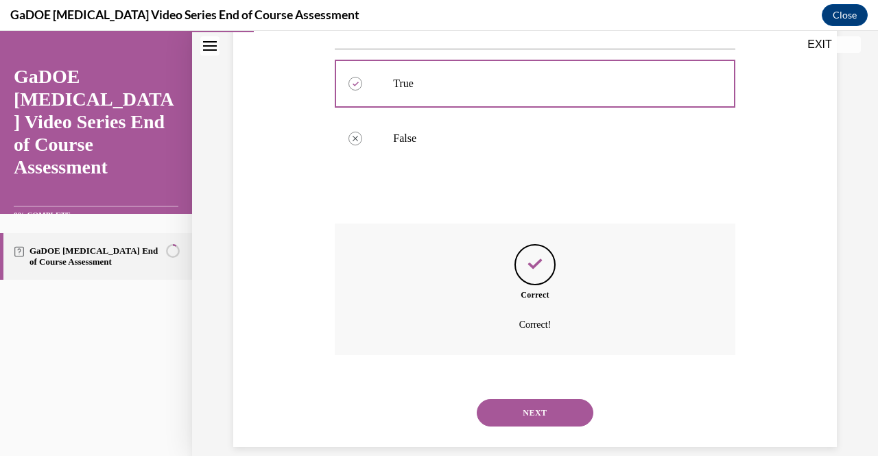
click at [544, 419] on button "NEXT" at bounding box center [535, 412] width 117 height 27
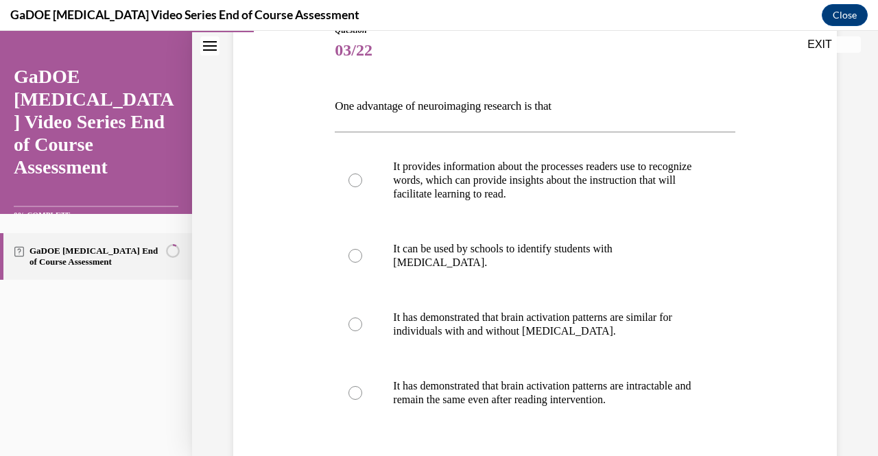
scroll to position [165, 0]
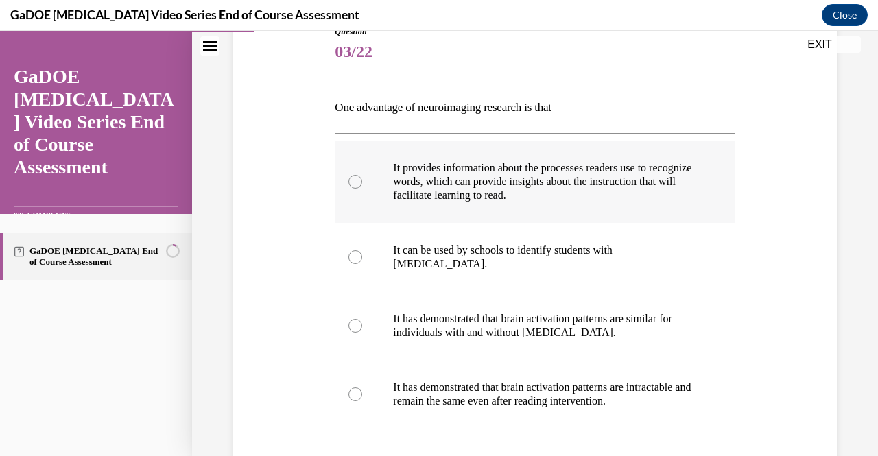
click at [352, 181] on div at bounding box center [356, 182] width 14 height 14
click at [352, 181] on input "It provides information about the processes readers use to recognize words, whi…" at bounding box center [356, 182] width 14 height 14
radio input "true"
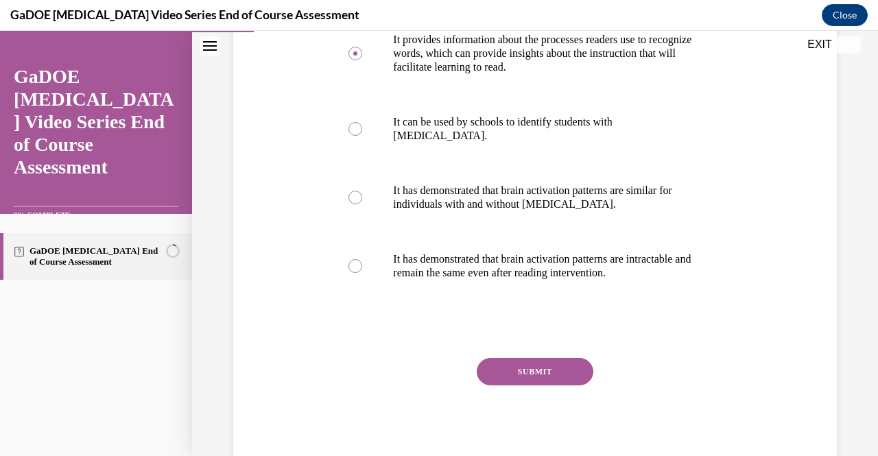
click at [563, 374] on button "SUBMIT" at bounding box center [535, 371] width 117 height 27
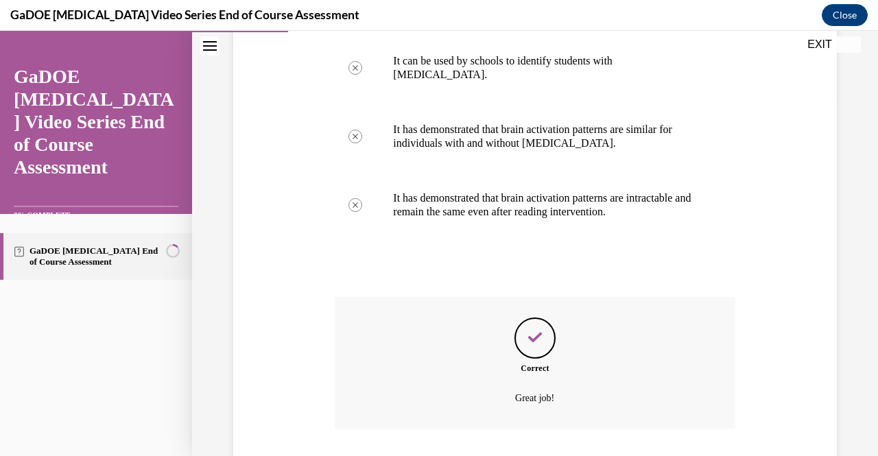
scroll to position [419, 0]
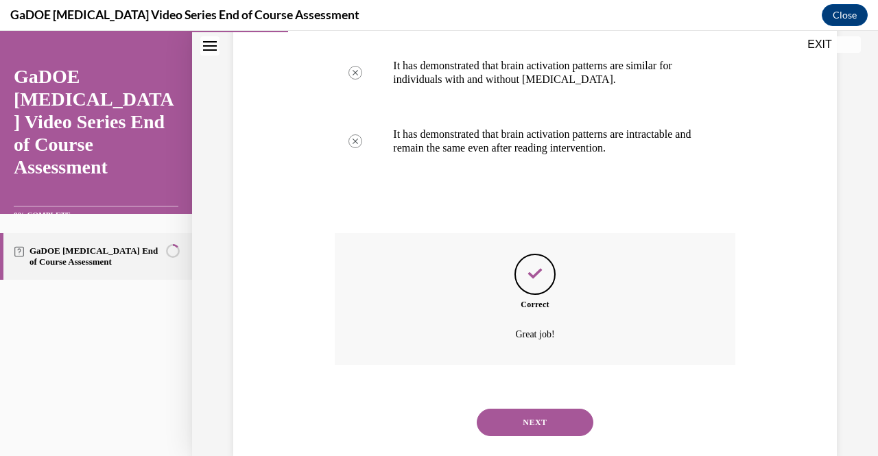
click at [559, 423] on button "NEXT" at bounding box center [535, 422] width 117 height 27
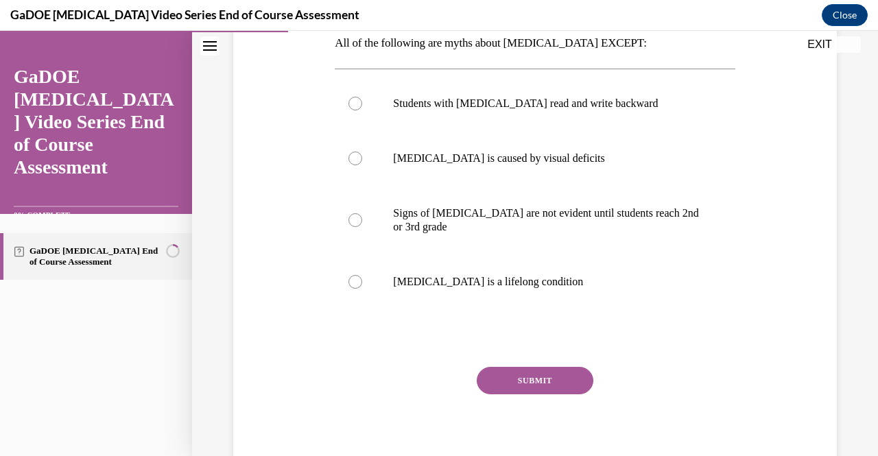
scroll to position [231, 0]
click at [353, 284] on div at bounding box center [356, 282] width 14 height 14
click at [353, 284] on input "Dyslexia is a lifelong condition" at bounding box center [356, 282] width 14 height 14
radio input "true"
click at [503, 379] on button "SUBMIT" at bounding box center [535, 379] width 117 height 27
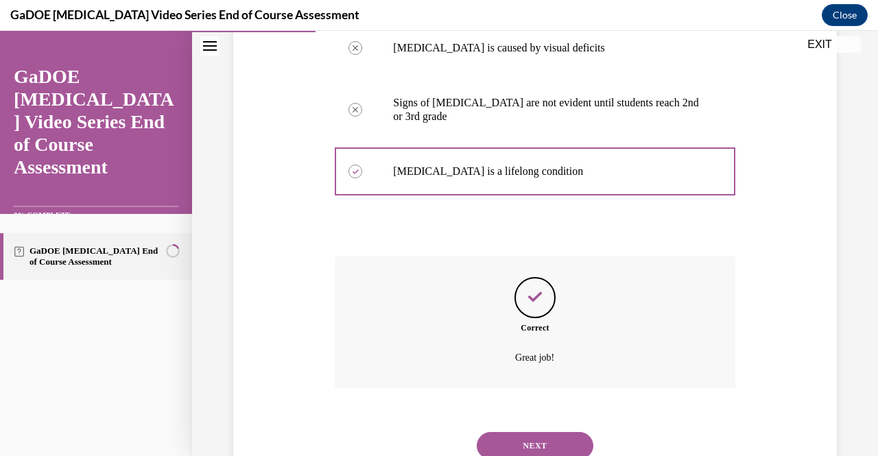
scroll to position [368, 0]
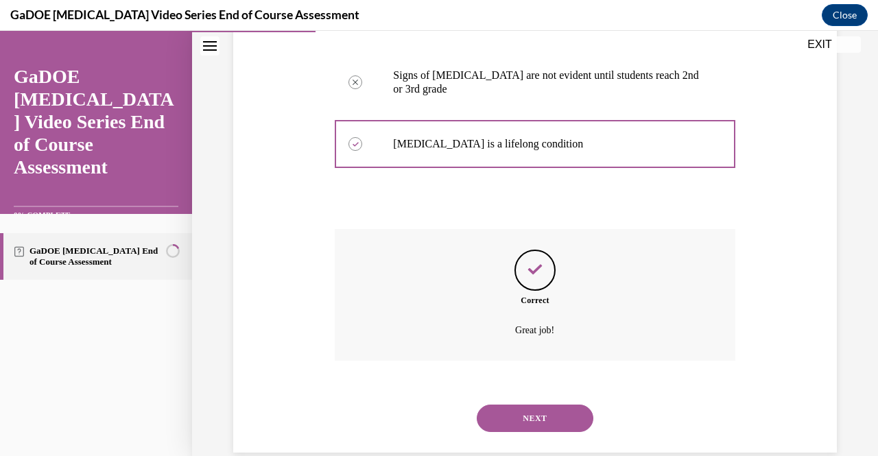
click at [558, 424] on button "NEXT" at bounding box center [535, 418] width 117 height 27
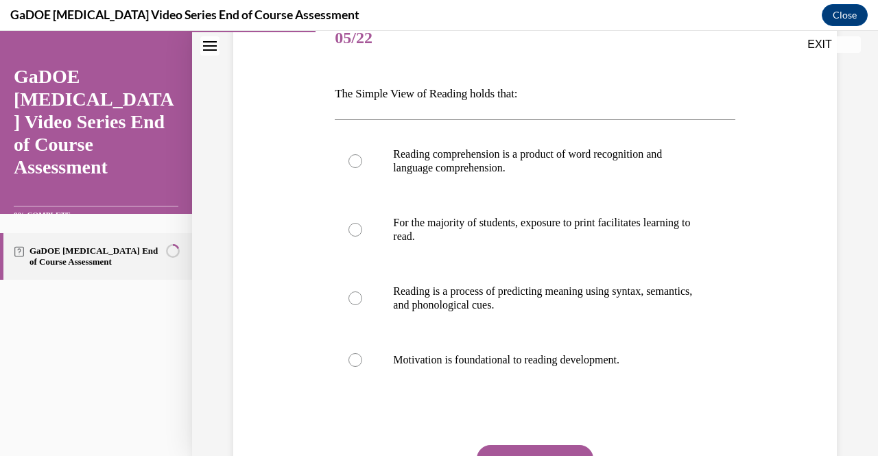
scroll to position [207, 0]
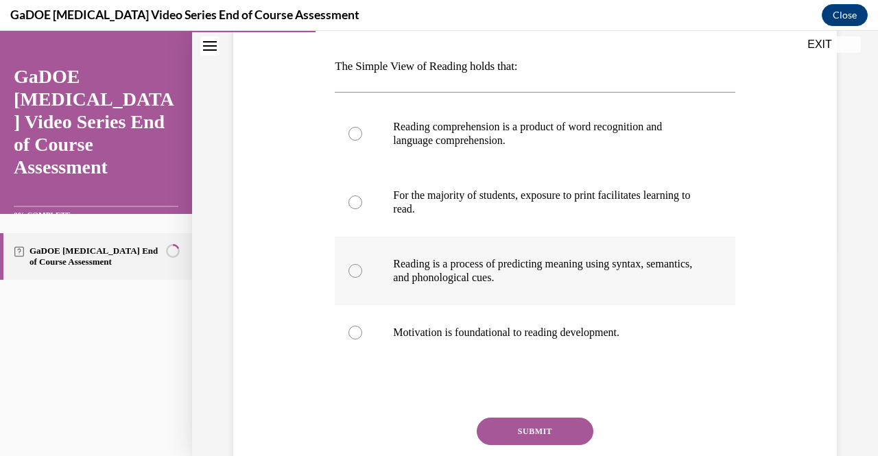
click at [358, 275] on div at bounding box center [356, 271] width 14 height 14
click at [358, 275] on input "Reading is a process of predicting meaning using syntax, semantics, and phonolo…" at bounding box center [356, 271] width 14 height 14
radio input "true"
click at [556, 428] on button "SUBMIT" at bounding box center [535, 431] width 117 height 27
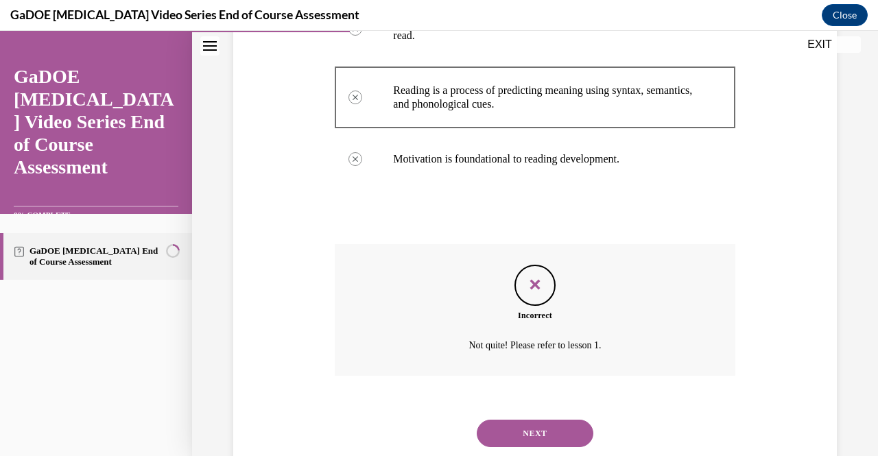
scroll to position [419, 0]
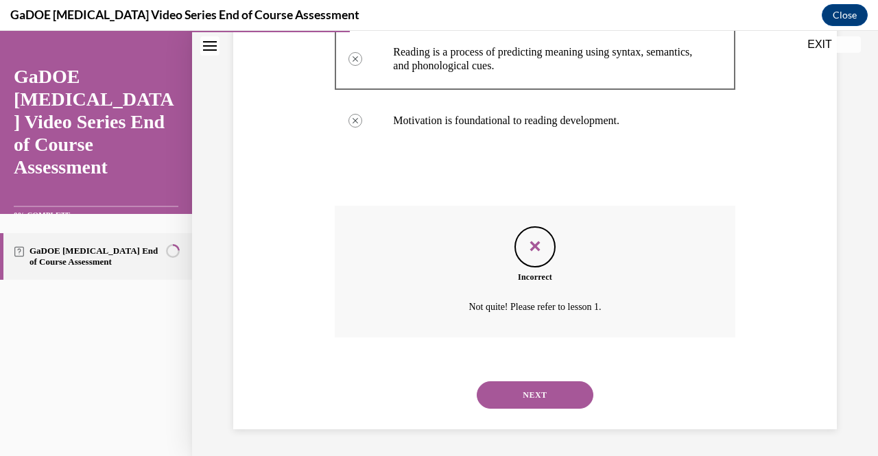
click at [570, 395] on button "NEXT" at bounding box center [535, 395] width 117 height 27
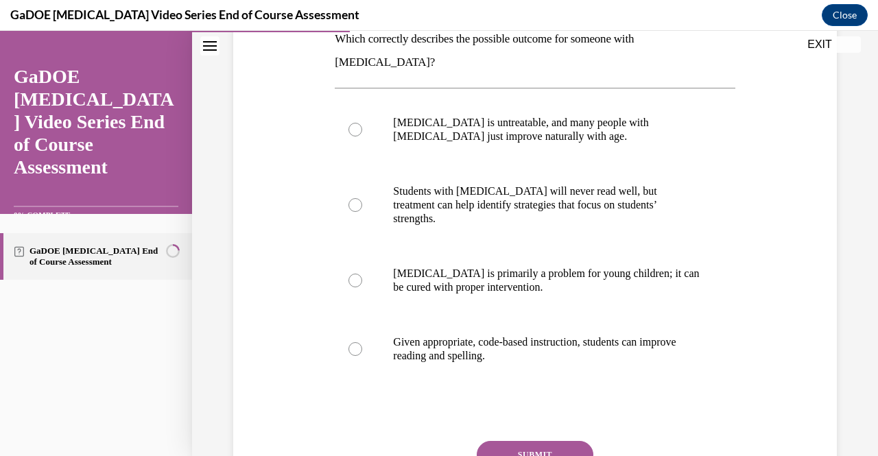
scroll to position [261, 0]
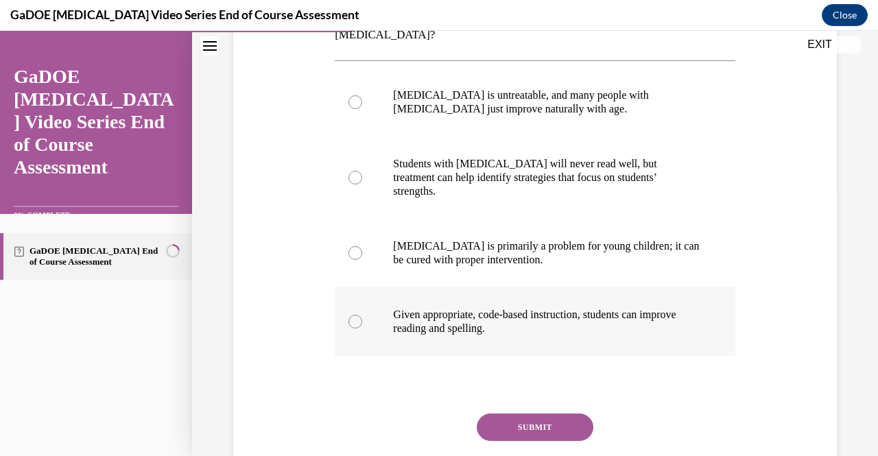
click at [362, 290] on label "Given appropriate, code-based instruction, students can improve reading and spe…" at bounding box center [535, 322] width 400 height 69
click at [362, 315] on input "Given appropriate, code-based instruction, students can improve reading and spe…" at bounding box center [356, 322] width 14 height 14
radio input "true"
click at [522, 414] on button "SUBMIT" at bounding box center [535, 427] width 117 height 27
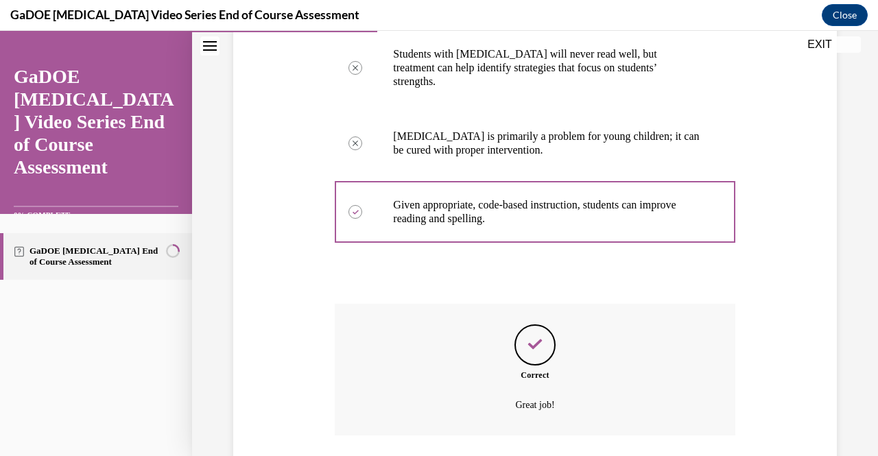
scroll to position [399, 0]
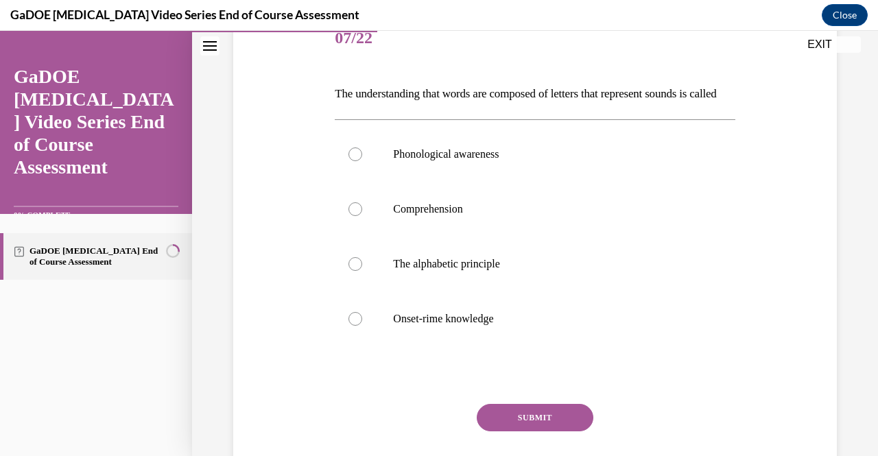
scroll to position [207, 0]
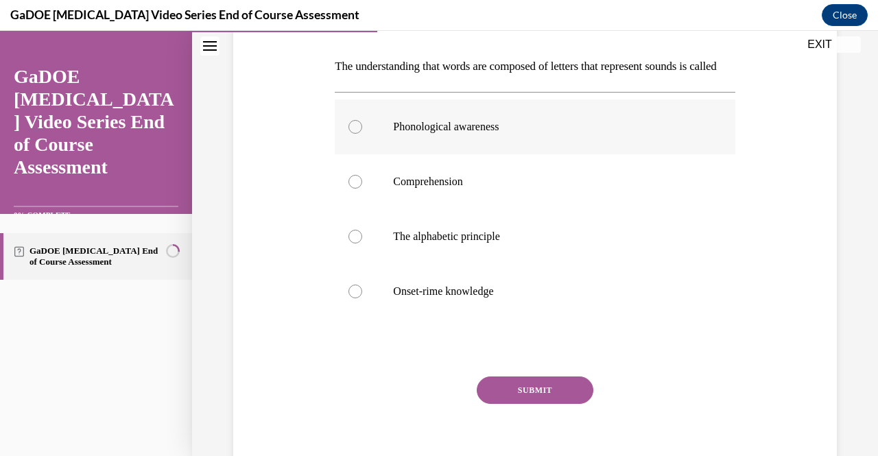
click at [450, 154] on label "Phonological awareness" at bounding box center [535, 127] width 400 height 55
click at [362, 134] on input "Phonological awareness" at bounding box center [356, 127] width 14 height 14
radio input "true"
click at [421, 264] on label "The alphabetic principle" at bounding box center [535, 236] width 400 height 55
click at [362, 244] on input "The alphabetic principle" at bounding box center [356, 237] width 14 height 14
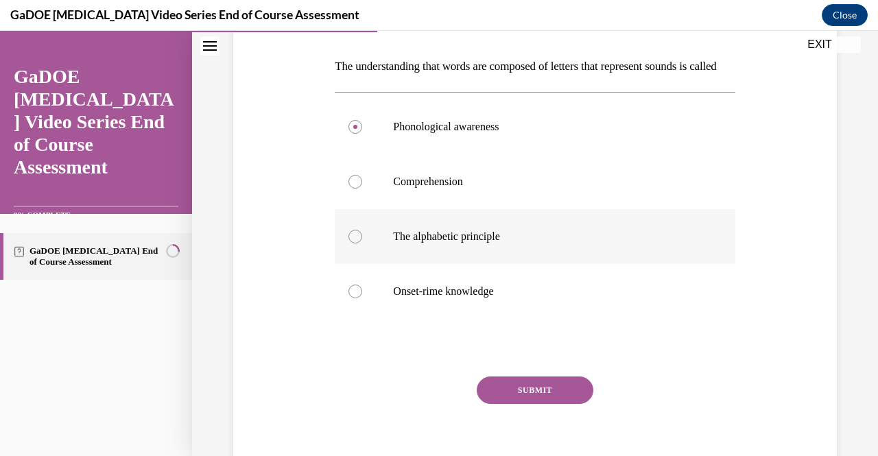
radio input "true"
click at [525, 404] on button "SUBMIT" at bounding box center [535, 390] width 117 height 27
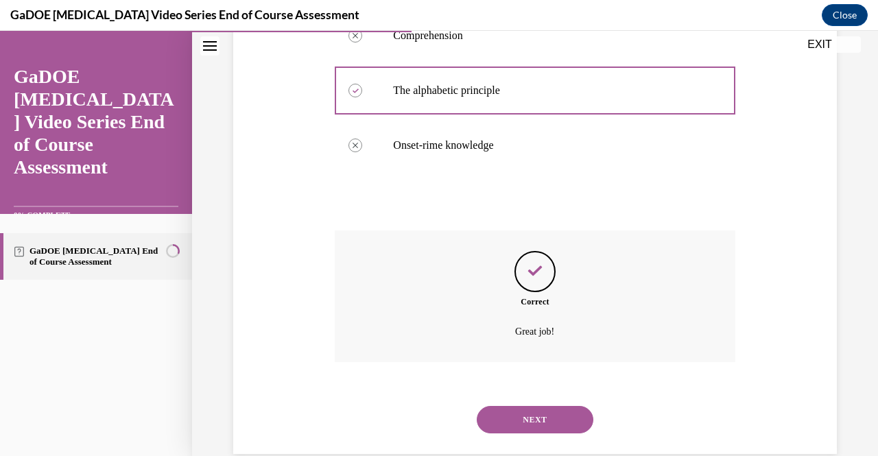
scroll to position [401, 0]
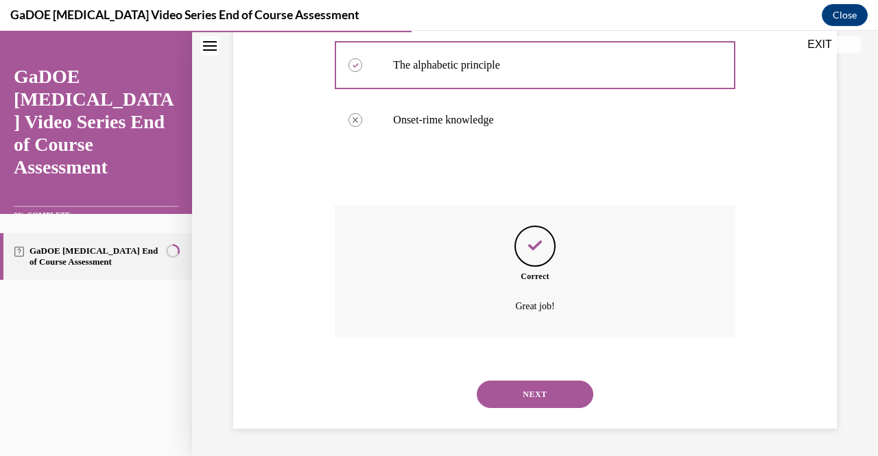
click at [541, 396] on button "NEXT" at bounding box center [535, 394] width 117 height 27
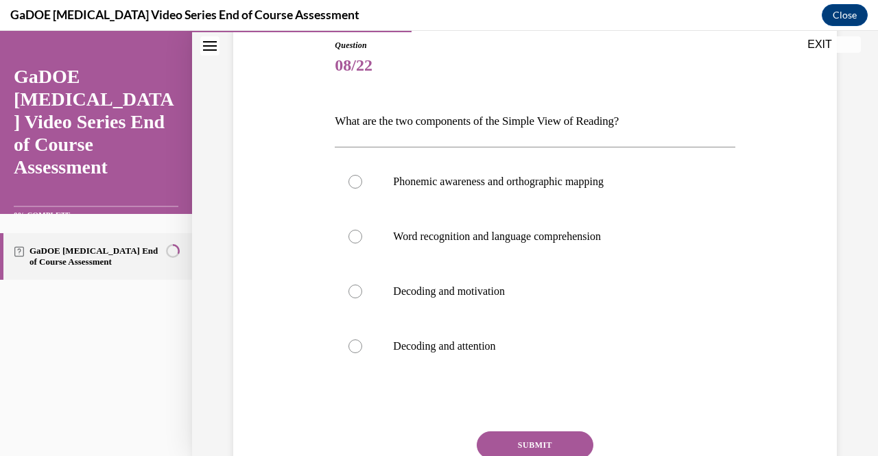
scroll to position [179, 0]
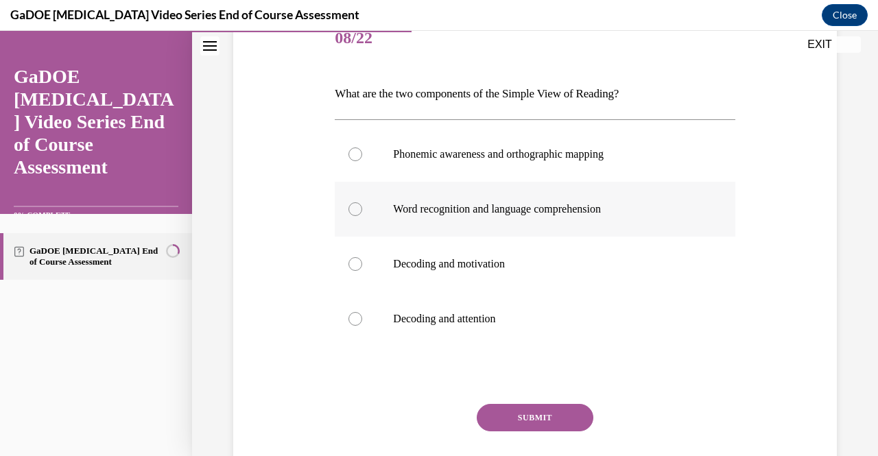
click at [598, 208] on p "Word recognition and language comprehension" at bounding box center [546, 209] width 307 height 14
click at [362, 208] on input "Word recognition and language comprehension" at bounding box center [356, 209] width 14 height 14
radio input "true"
click at [541, 415] on button "SUBMIT" at bounding box center [535, 417] width 117 height 27
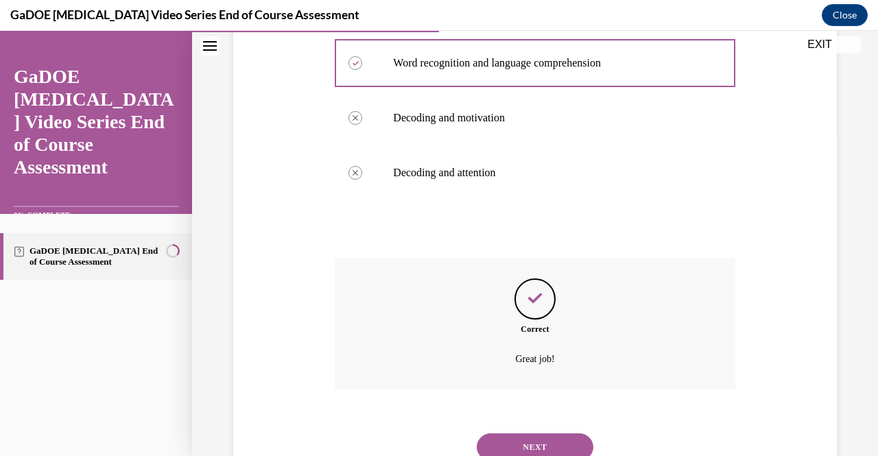
scroll to position [344, 0]
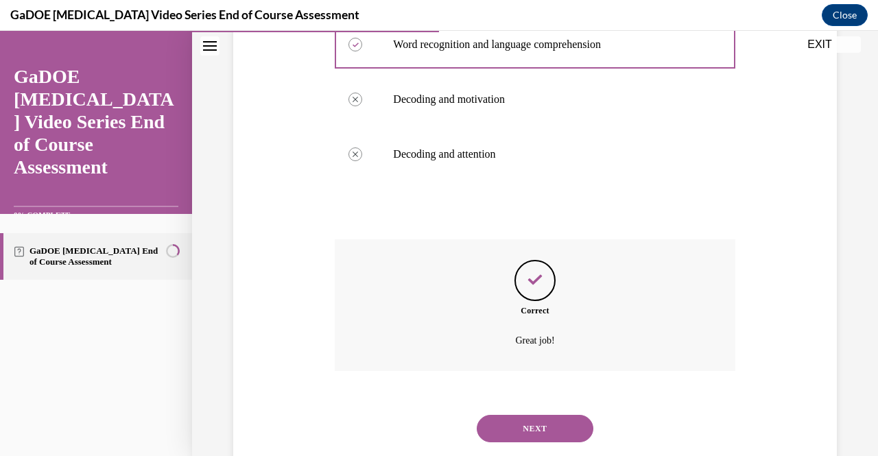
click at [541, 421] on button "NEXT" at bounding box center [535, 428] width 117 height 27
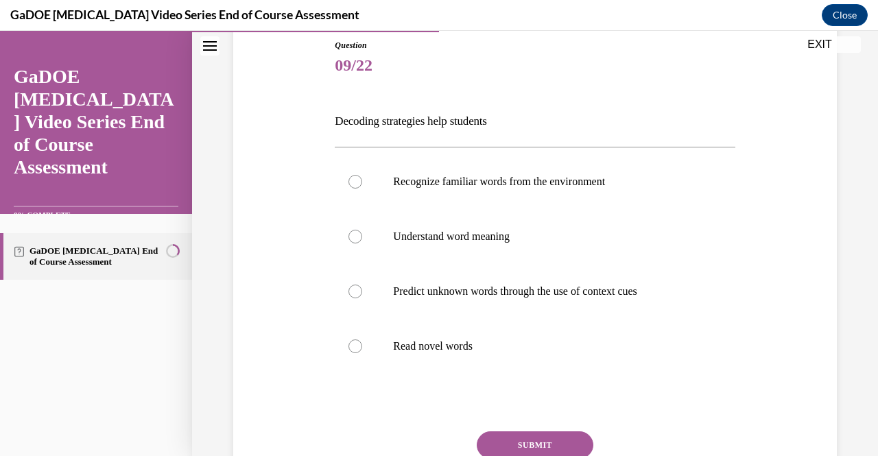
scroll to position [198, 0]
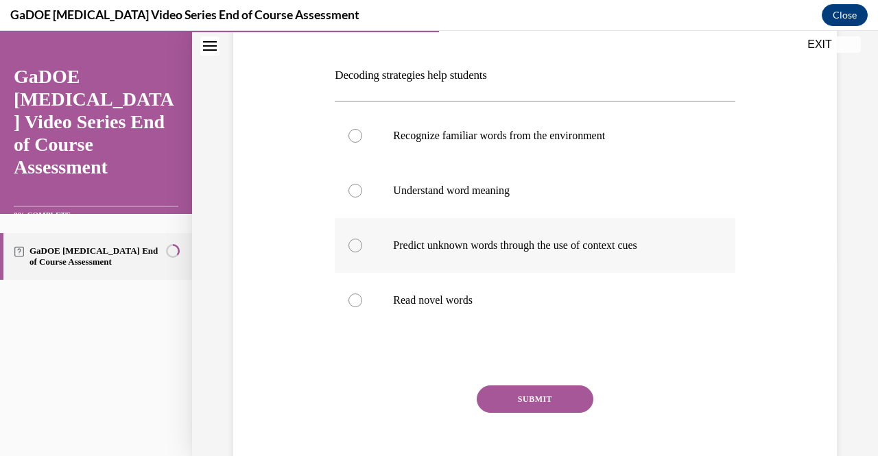
click at [506, 242] on p "Predict unknown words through the use of context cues" at bounding box center [546, 246] width 307 height 14
click at [362, 242] on input "Predict unknown words through the use of context cues" at bounding box center [356, 246] width 14 height 14
radio input "true"
click at [527, 399] on button "SUBMIT" at bounding box center [535, 399] width 117 height 27
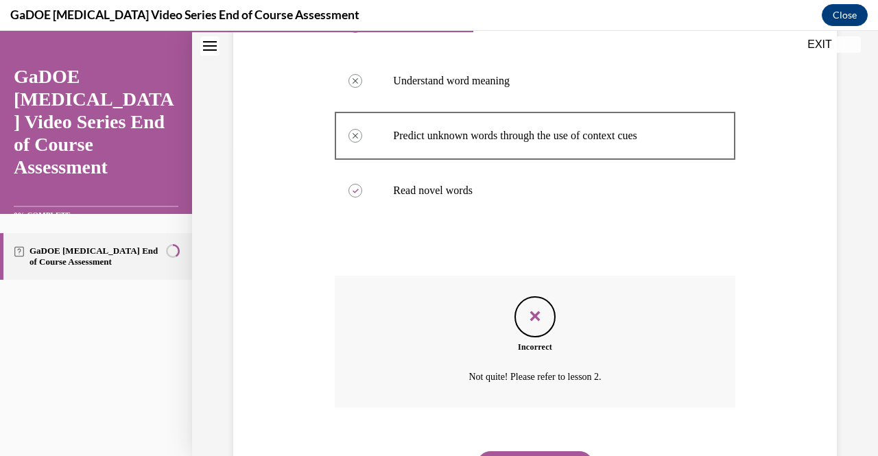
scroll to position [335, 0]
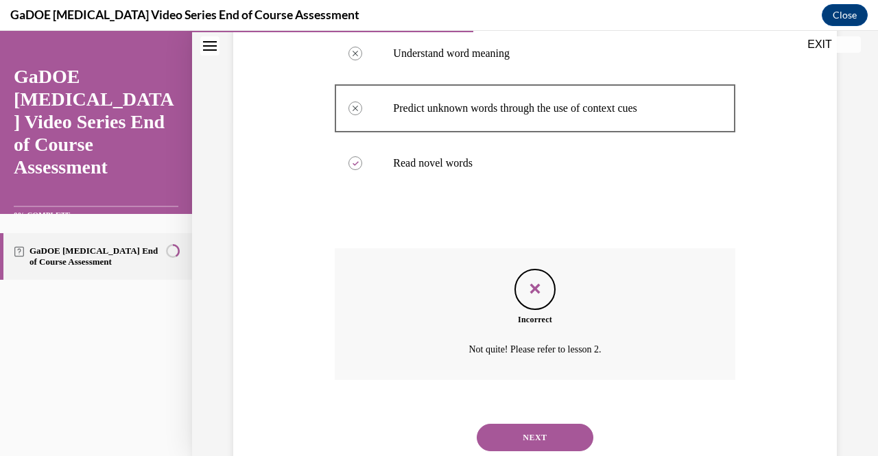
click at [570, 434] on button "NEXT" at bounding box center [535, 437] width 117 height 27
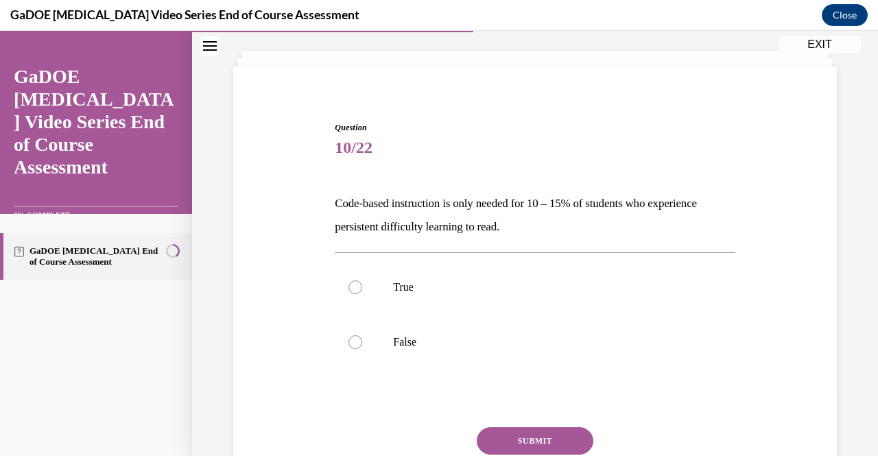
scroll to position [124, 0]
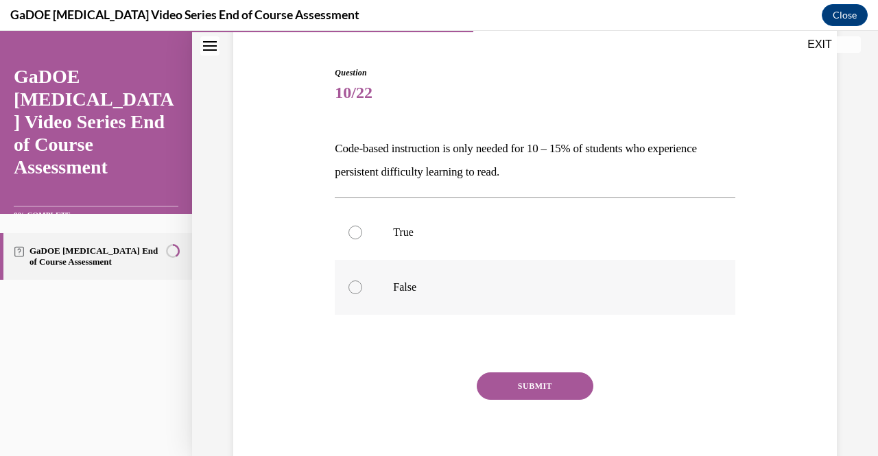
click at [410, 296] on label "False" at bounding box center [535, 287] width 400 height 55
click at [362, 294] on input "False" at bounding box center [356, 288] width 14 height 14
radio input "true"
click at [539, 381] on button "SUBMIT" at bounding box center [535, 386] width 117 height 27
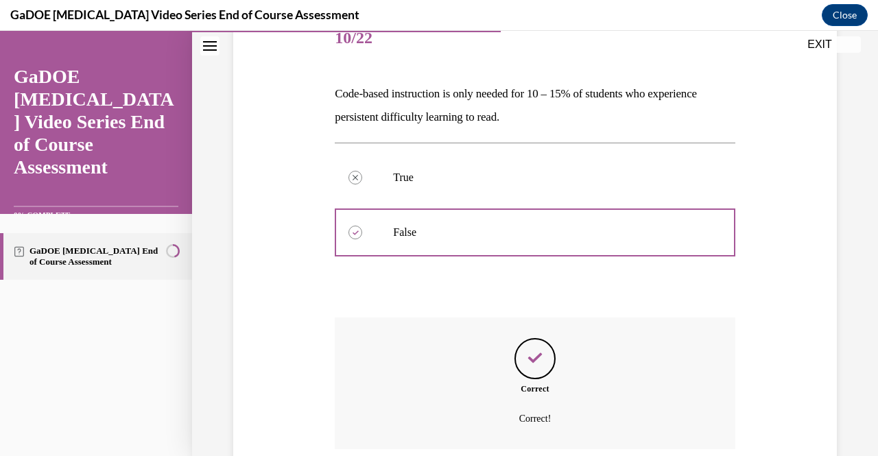
scroll to position [291, 0]
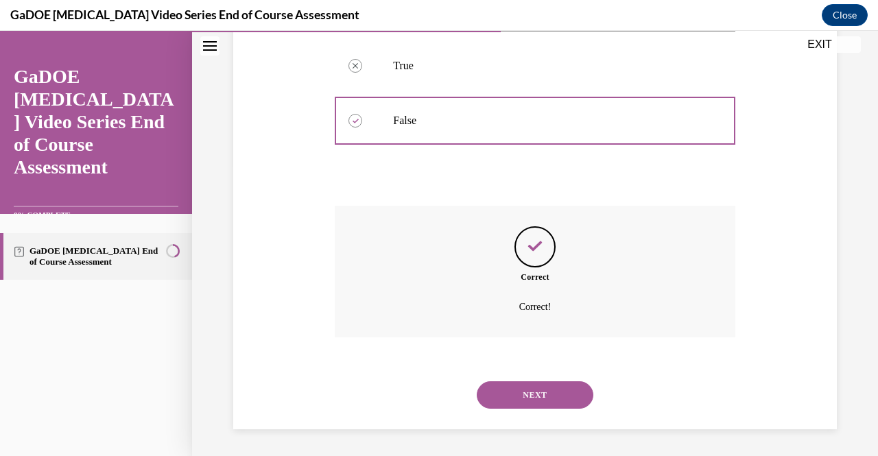
click at [511, 394] on button "NEXT" at bounding box center [535, 395] width 117 height 27
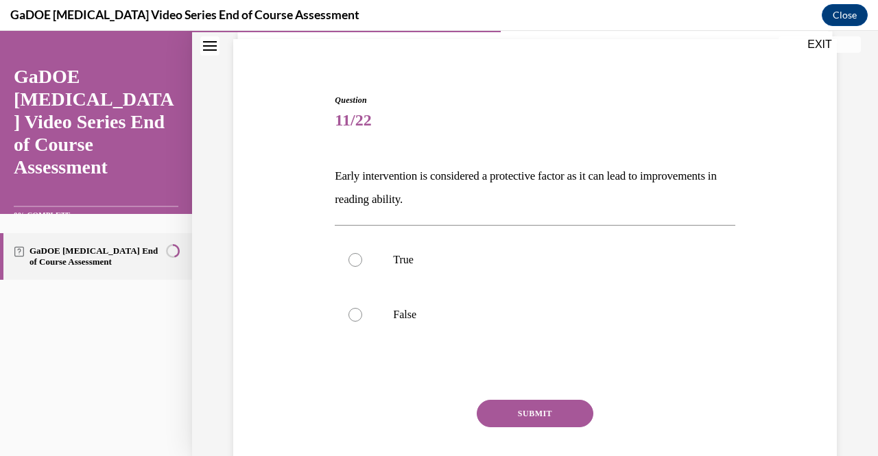
scroll to position [124, 0]
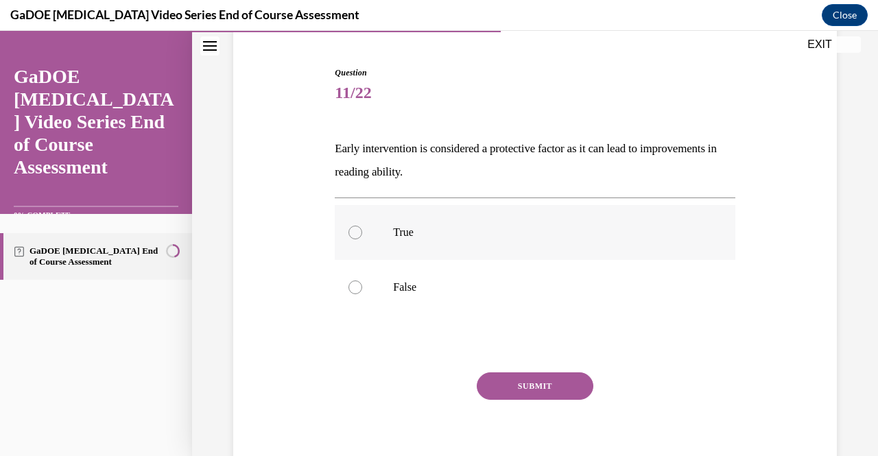
click at [384, 230] on label "True" at bounding box center [535, 232] width 400 height 55
click at [362, 230] on input "True" at bounding box center [356, 233] width 14 height 14
radio input "true"
click at [519, 381] on button "SUBMIT" at bounding box center [535, 386] width 117 height 27
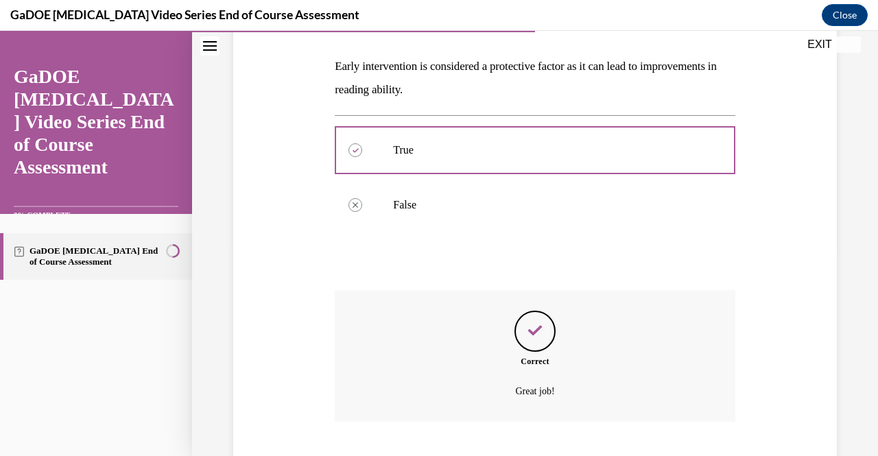
scroll to position [234, 0]
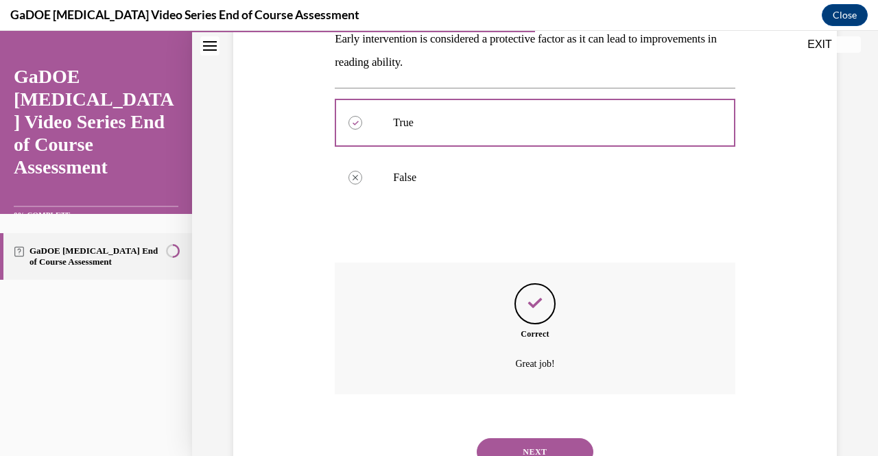
click at [563, 445] on button "NEXT" at bounding box center [535, 452] width 117 height 27
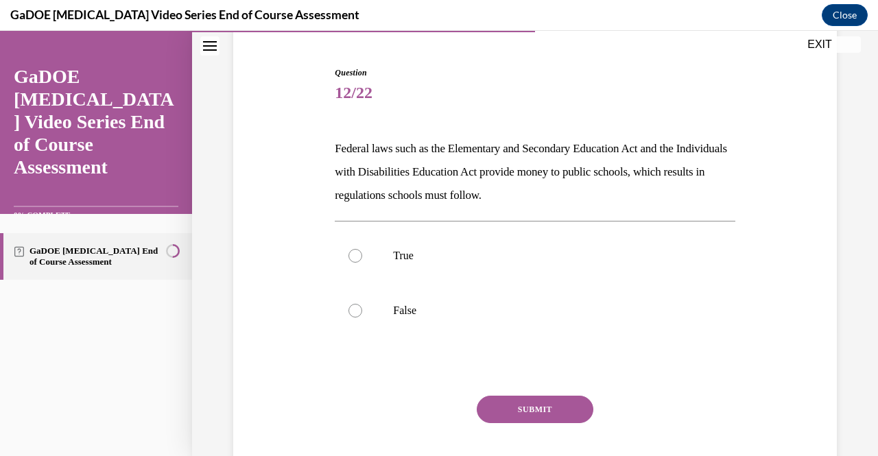
scroll to position [152, 0]
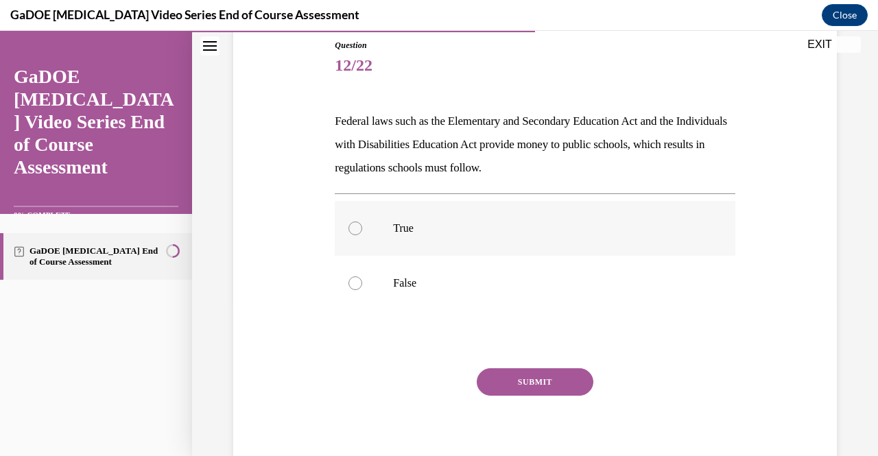
click at [419, 226] on p "True" at bounding box center [546, 229] width 307 height 14
click at [362, 226] on input "True" at bounding box center [356, 229] width 14 height 14
radio input "true"
click at [531, 380] on button "SUBMIT" at bounding box center [535, 382] width 117 height 27
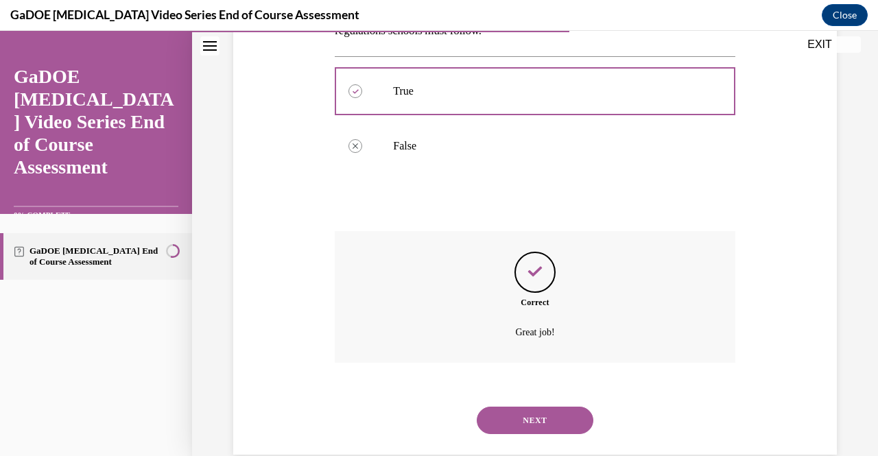
scroll to position [314, 0]
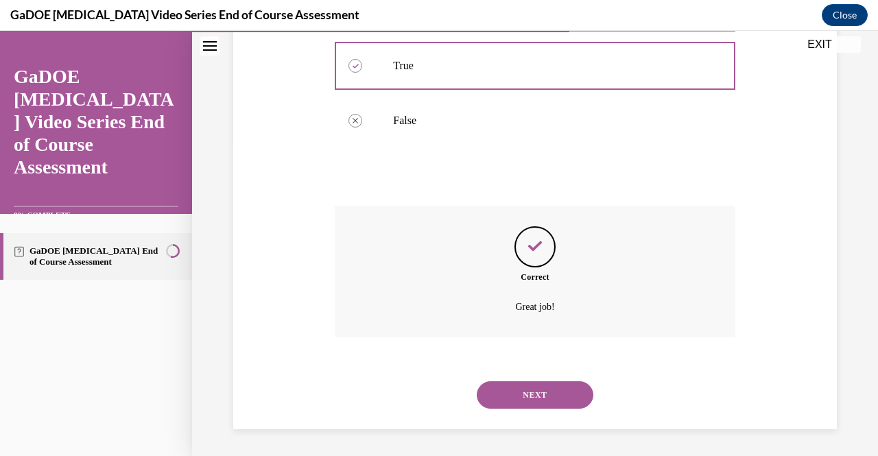
click at [572, 389] on button "NEXT" at bounding box center [535, 395] width 117 height 27
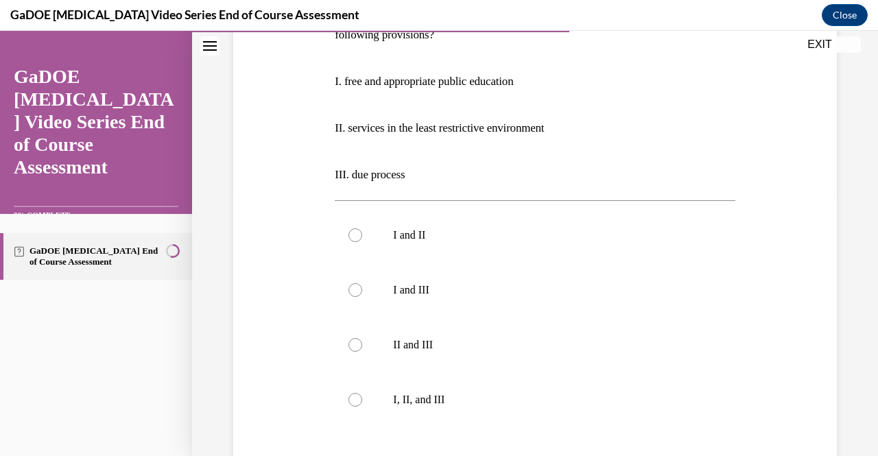
scroll to position [289, 0]
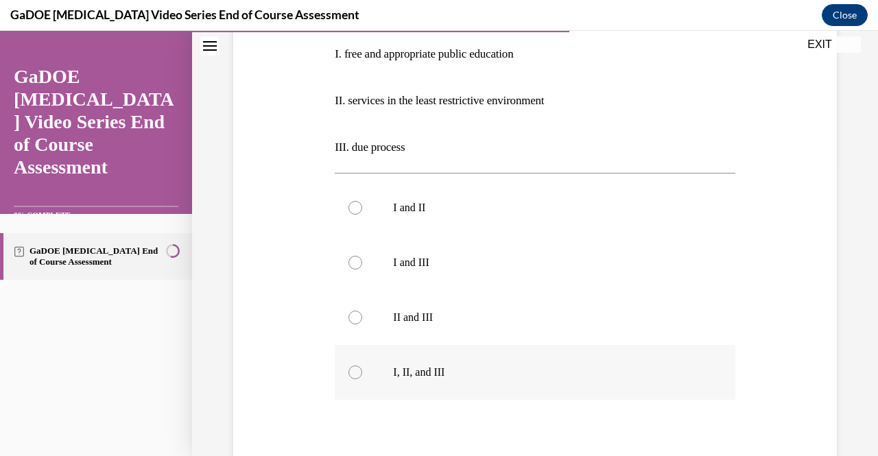
click at [351, 369] on div at bounding box center [356, 373] width 14 height 14
click at [351, 369] on input "I, II, and III" at bounding box center [356, 373] width 14 height 14
radio input "true"
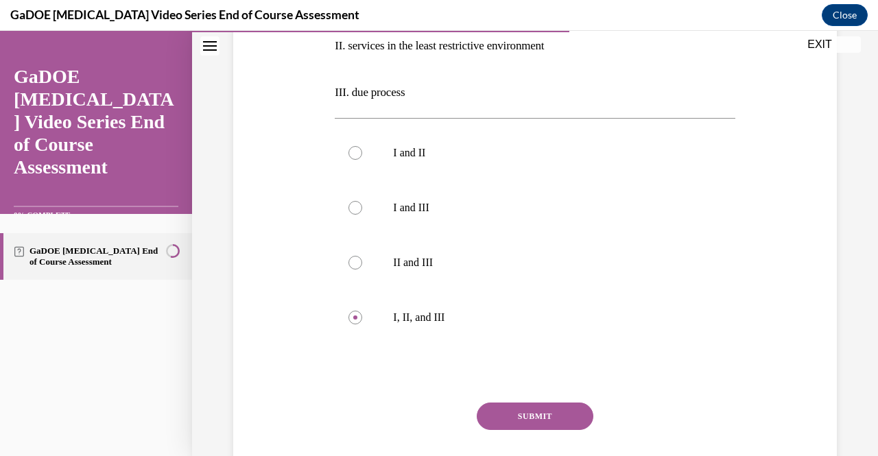
scroll to position [371, 0]
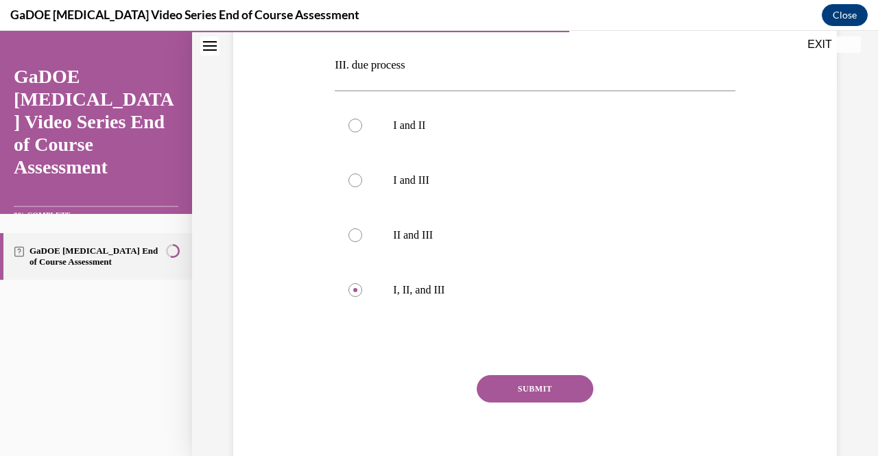
click at [564, 391] on button "SUBMIT" at bounding box center [535, 388] width 117 height 27
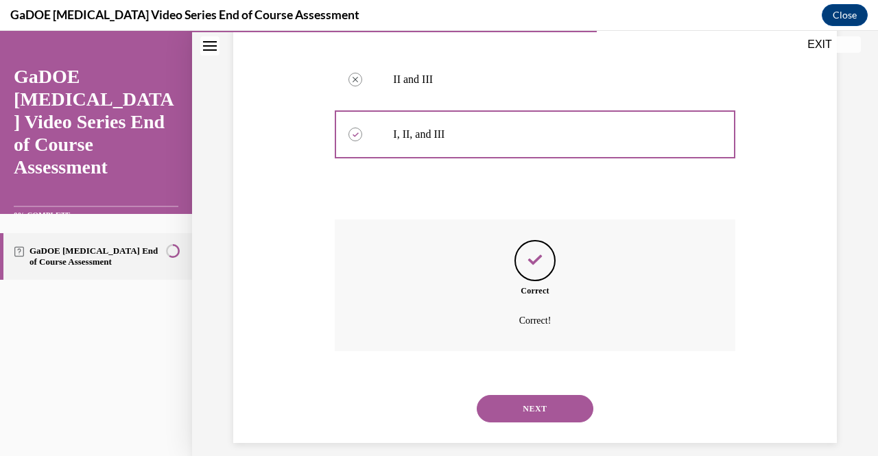
scroll to position [541, 0]
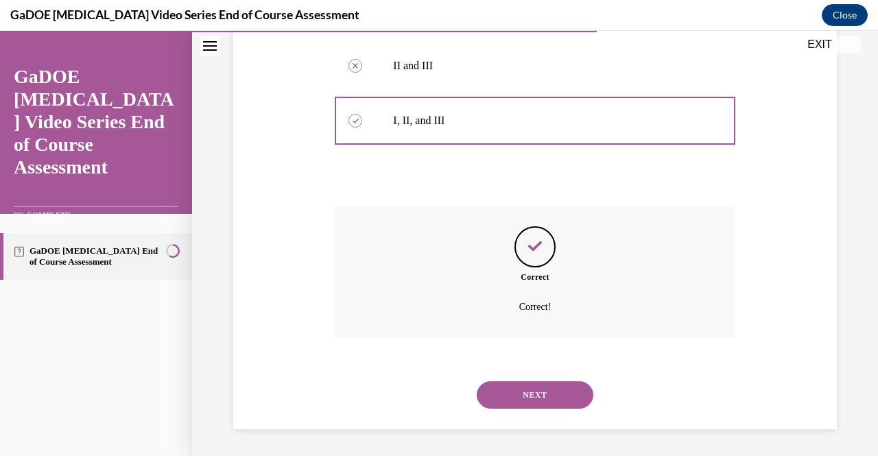
click at [516, 389] on button "NEXT" at bounding box center [535, 395] width 117 height 27
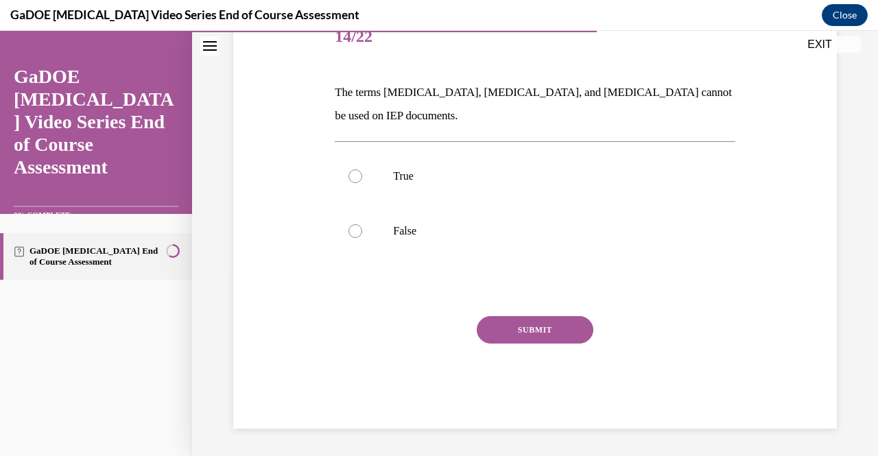
scroll to position [42, 0]
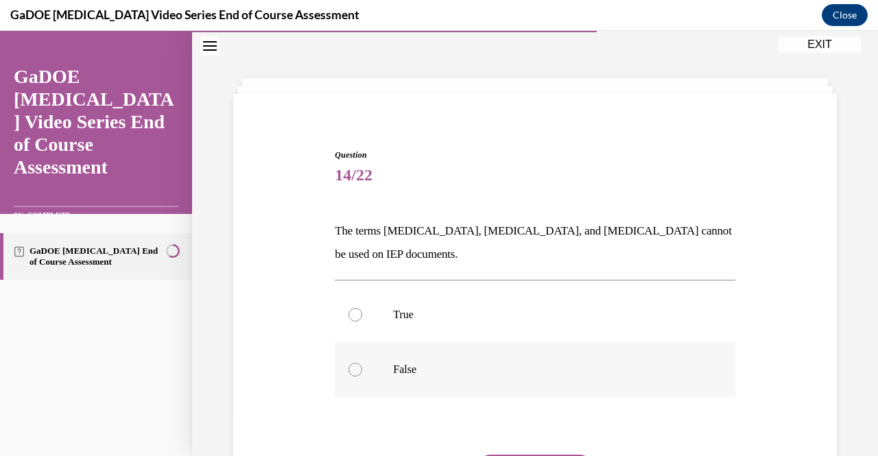
click at [436, 370] on p "False" at bounding box center [546, 370] width 307 height 14
click at [362, 370] on input "False" at bounding box center [356, 370] width 14 height 14
radio input "true"
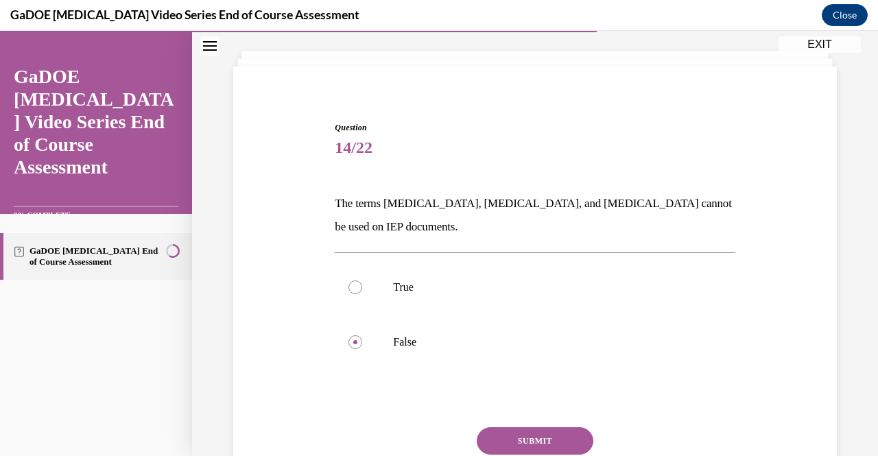
scroll to position [139, 0]
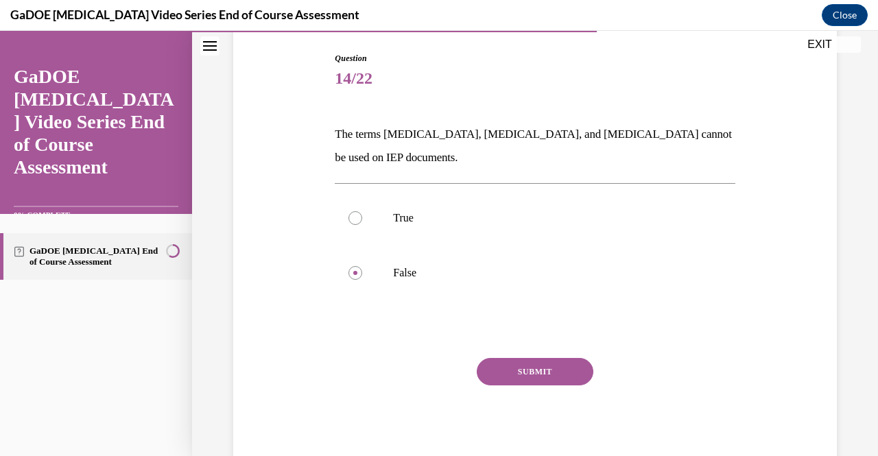
click at [564, 372] on button "SUBMIT" at bounding box center [535, 371] width 117 height 27
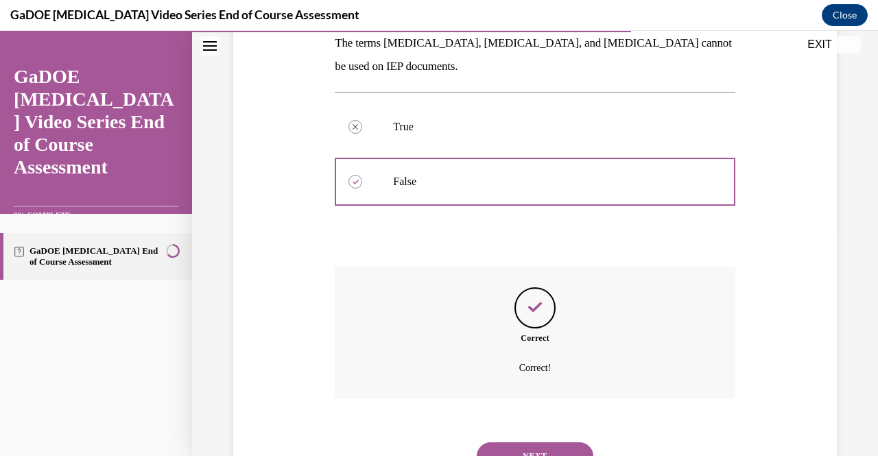
scroll to position [291, 0]
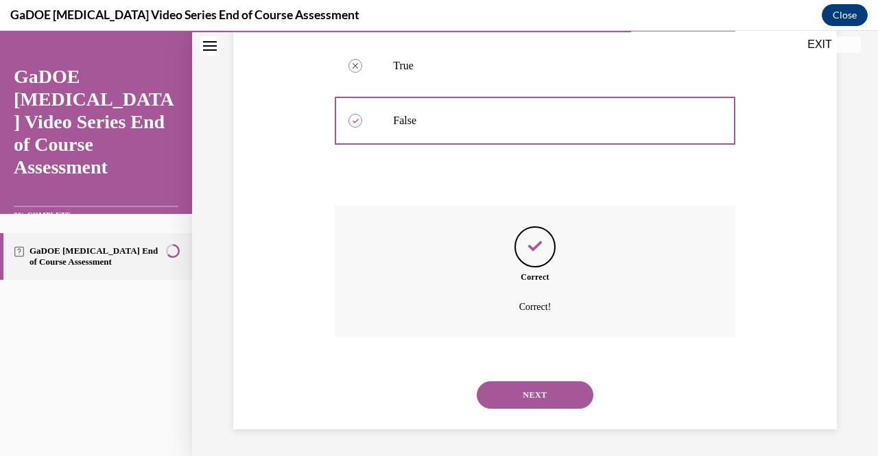
click at [526, 392] on button "NEXT" at bounding box center [535, 395] width 117 height 27
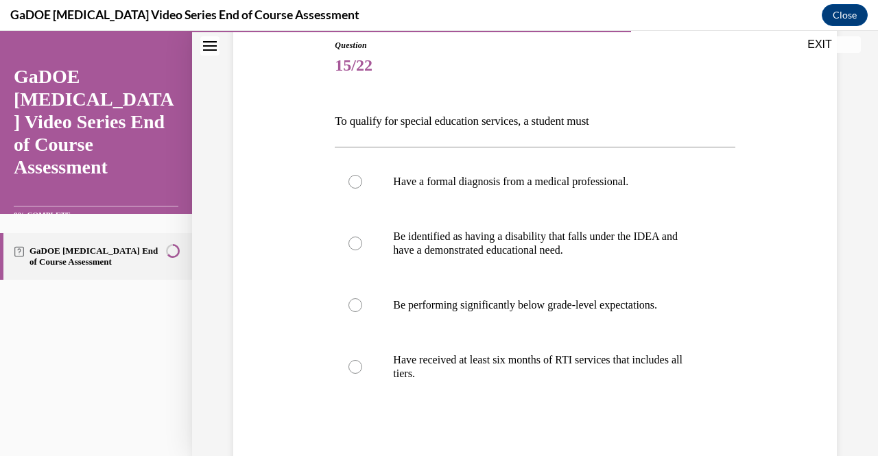
scroll to position [198, 0]
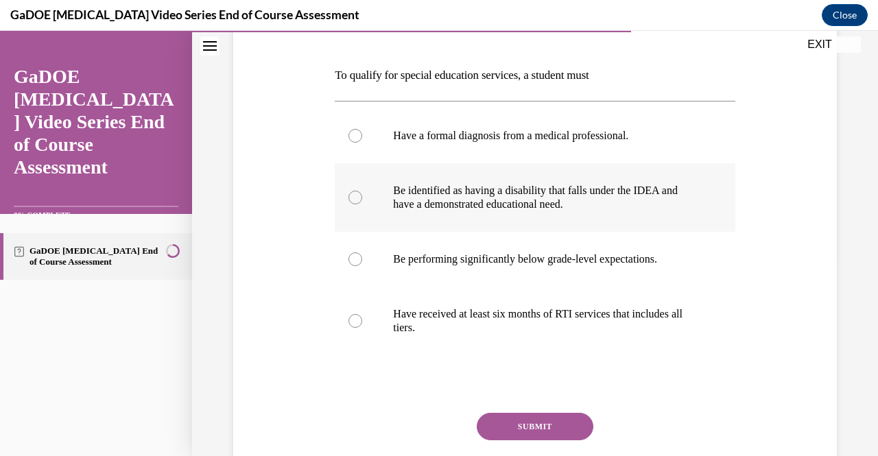
click at [352, 200] on div at bounding box center [356, 198] width 14 height 14
click at [352, 200] on input "Be identified as having a disability that falls under the IDEA and have a demon…" at bounding box center [356, 198] width 14 height 14
radio input "true"
click at [514, 425] on button "SUBMIT" at bounding box center [535, 426] width 117 height 27
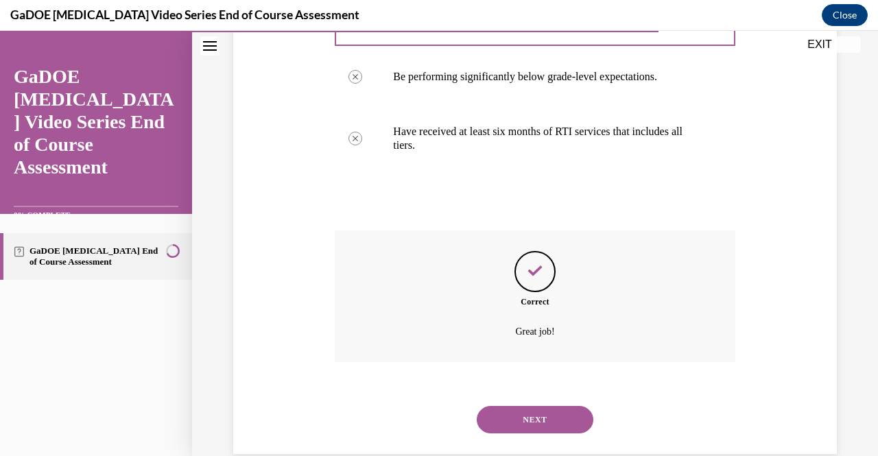
scroll to position [399, 0]
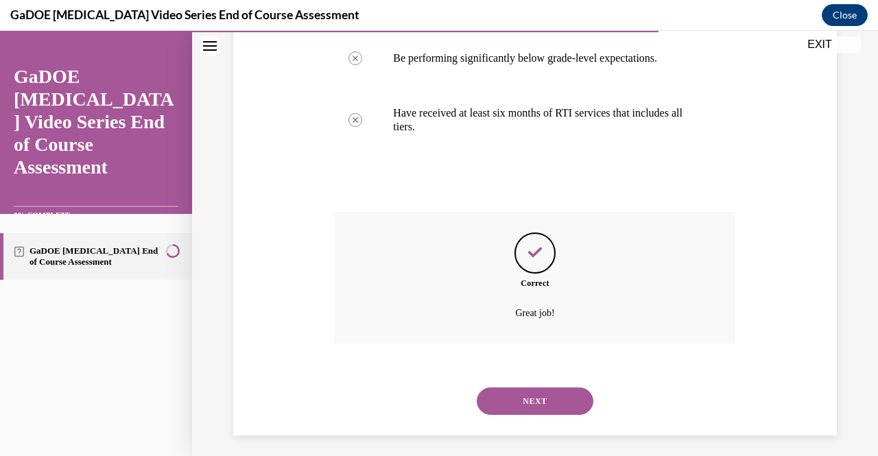
click at [488, 399] on button "NEXT" at bounding box center [535, 401] width 117 height 27
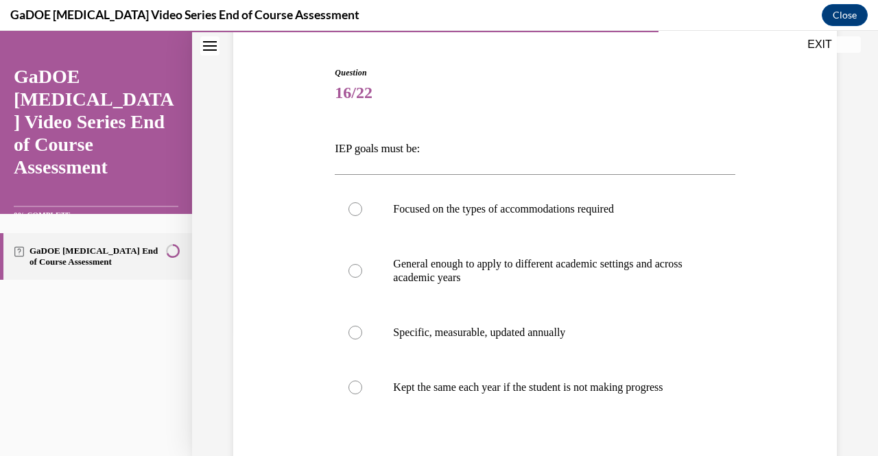
scroll to position [152, 0]
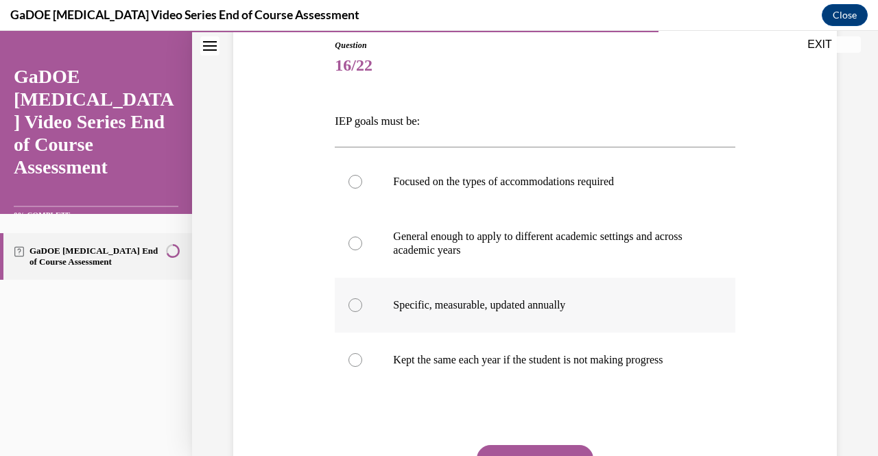
click at [362, 306] on label "Specific, measurable, updated annually" at bounding box center [535, 305] width 400 height 55
click at [362, 306] on input "Specific, measurable, updated annually" at bounding box center [356, 306] width 14 height 14
radio input "true"
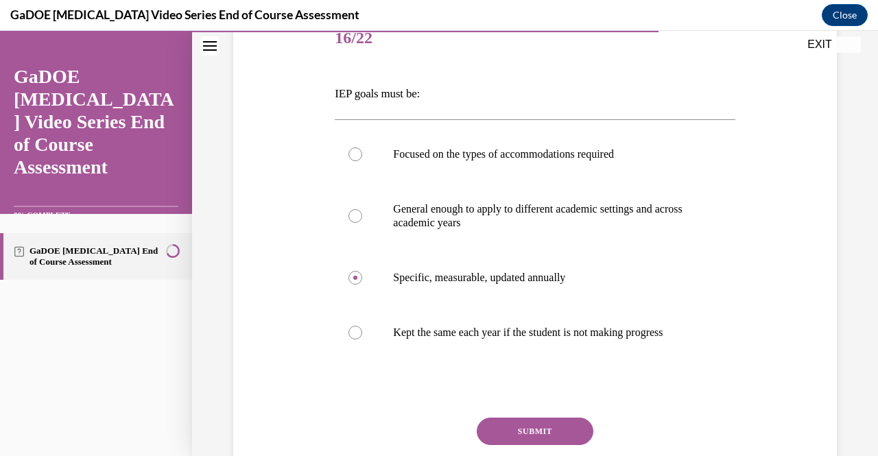
scroll to position [207, 0]
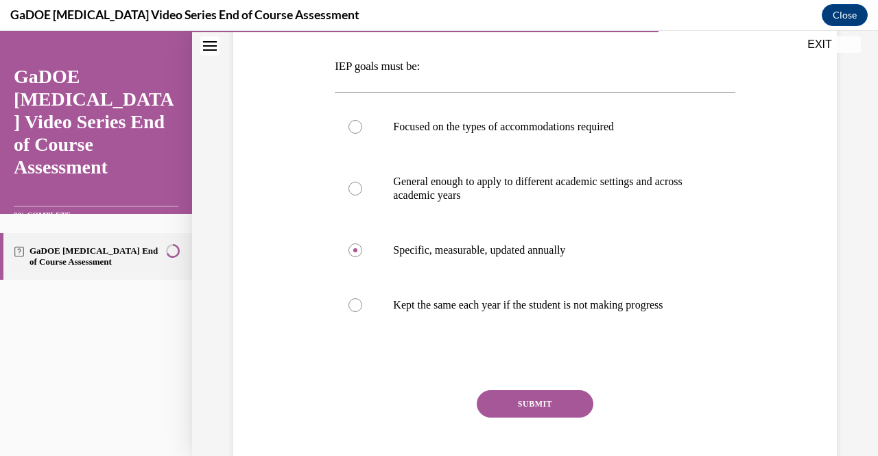
click at [548, 418] on button "SUBMIT" at bounding box center [535, 404] width 117 height 27
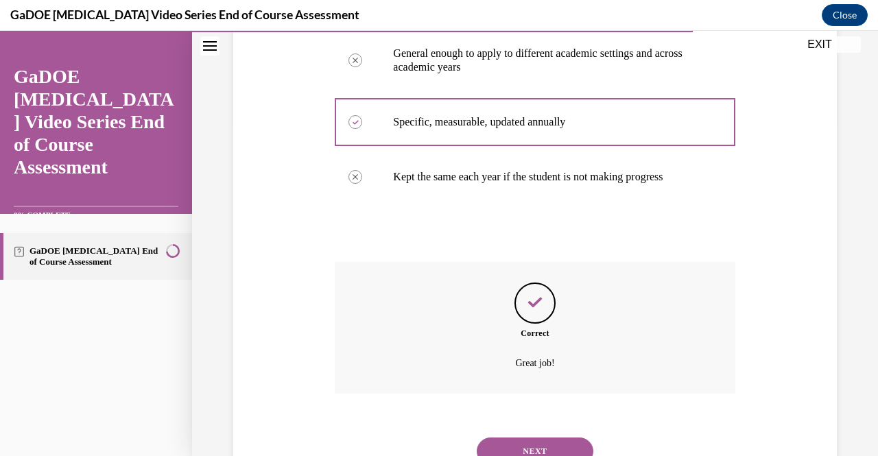
scroll to position [399, 0]
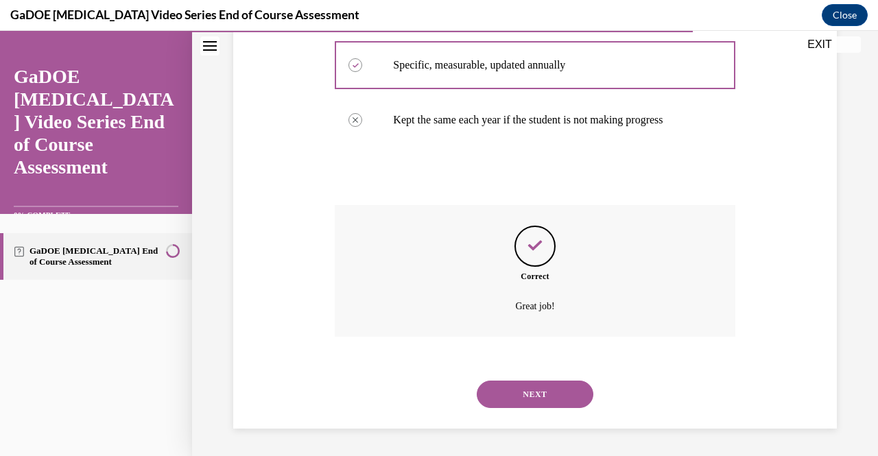
click at [566, 399] on button "NEXT" at bounding box center [535, 394] width 117 height 27
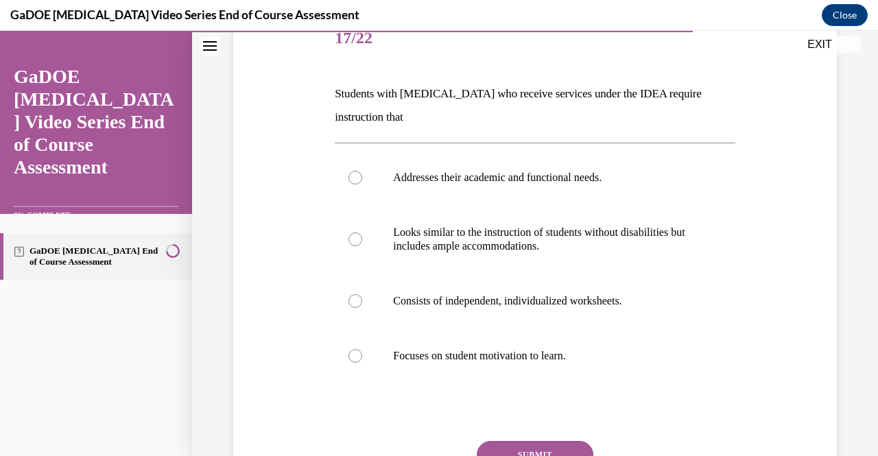
scroll to position [207, 0]
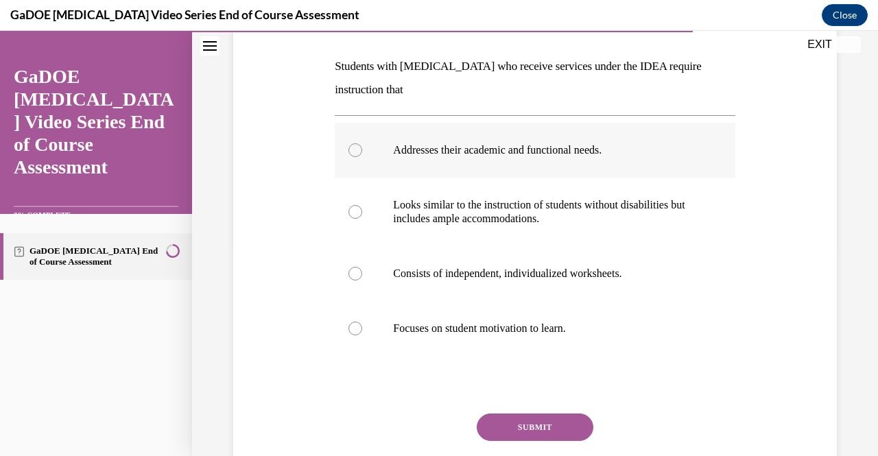
click at [514, 156] on p "Addresses their academic and functional needs." at bounding box center [546, 150] width 307 height 14
click at [362, 156] on input "Addresses their academic and functional needs." at bounding box center [356, 150] width 14 height 14
radio input "true"
click at [514, 425] on button "SUBMIT" at bounding box center [535, 427] width 117 height 27
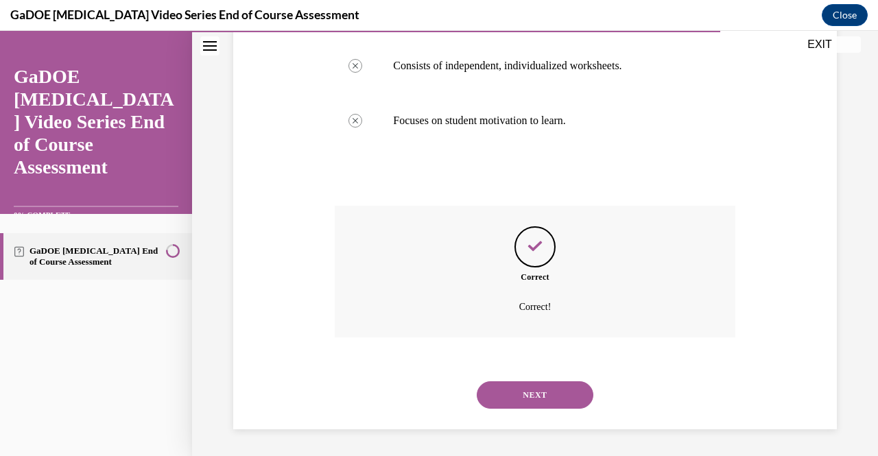
scroll to position [413, 0]
click at [526, 395] on button "NEXT" at bounding box center [535, 396] width 117 height 27
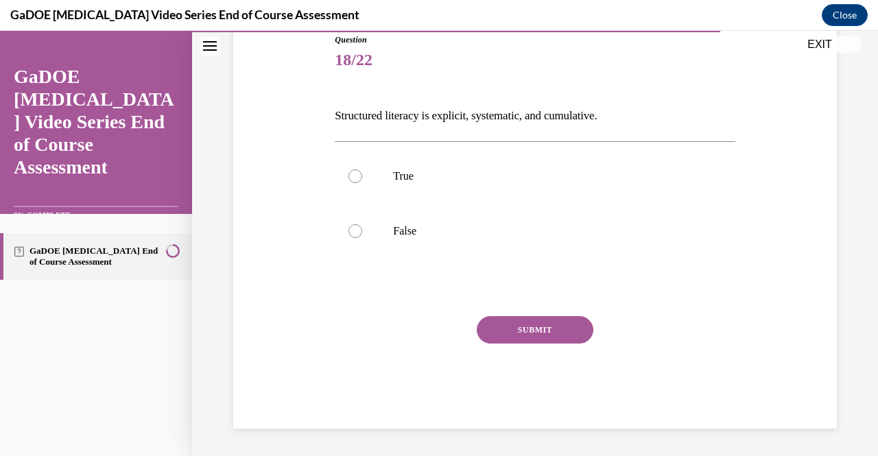
scroll to position [42, 0]
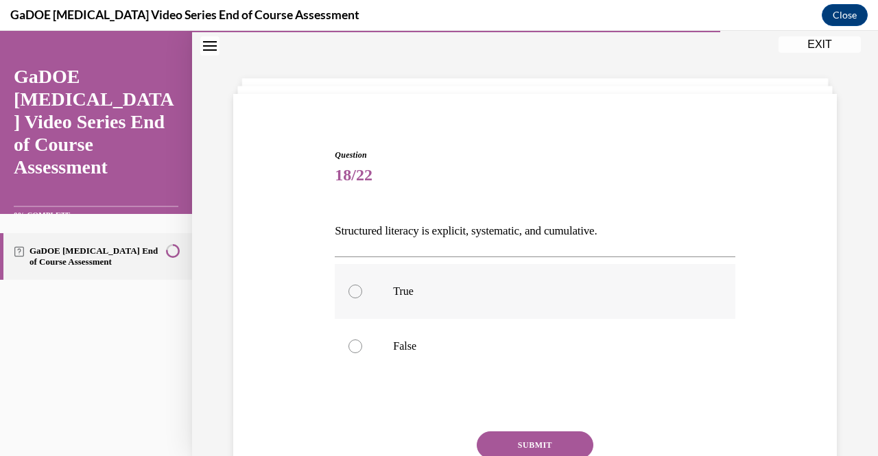
click at [418, 290] on p "True" at bounding box center [546, 292] width 307 height 14
click at [362, 290] on input "True" at bounding box center [356, 292] width 14 height 14
radio input "true"
click at [535, 444] on button "SUBMIT" at bounding box center [535, 445] width 117 height 27
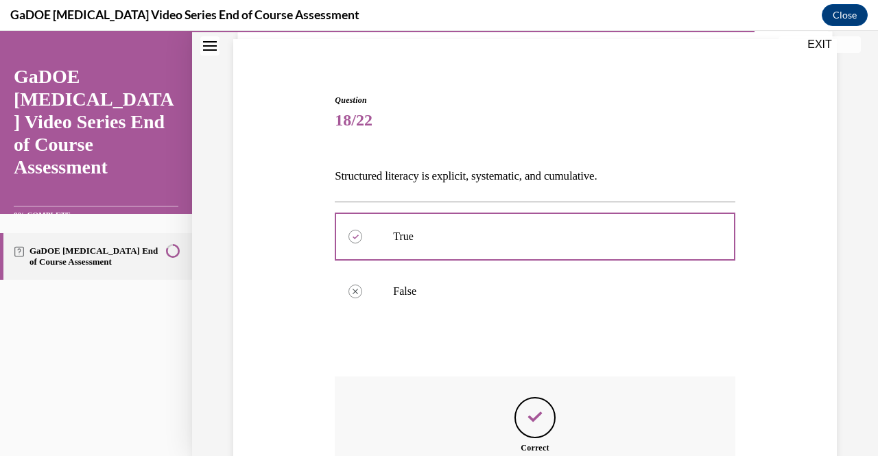
scroll to position [198, 0]
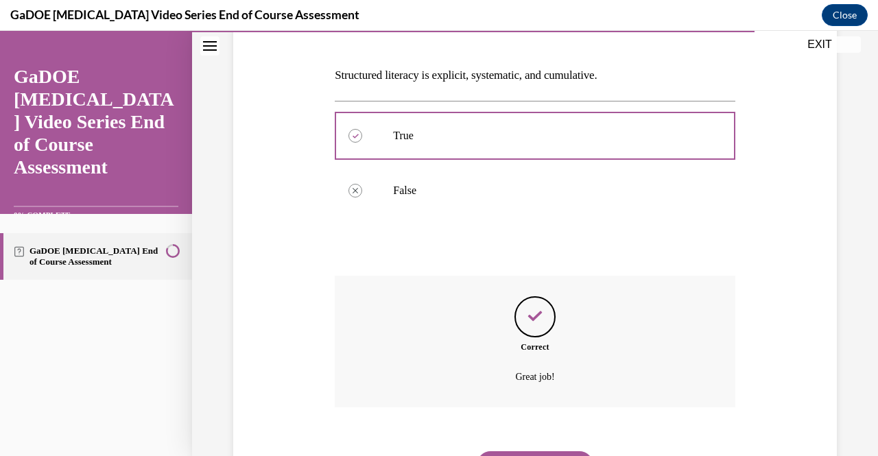
click at [567, 452] on button "NEXT" at bounding box center [535, 465] width 117 height 27
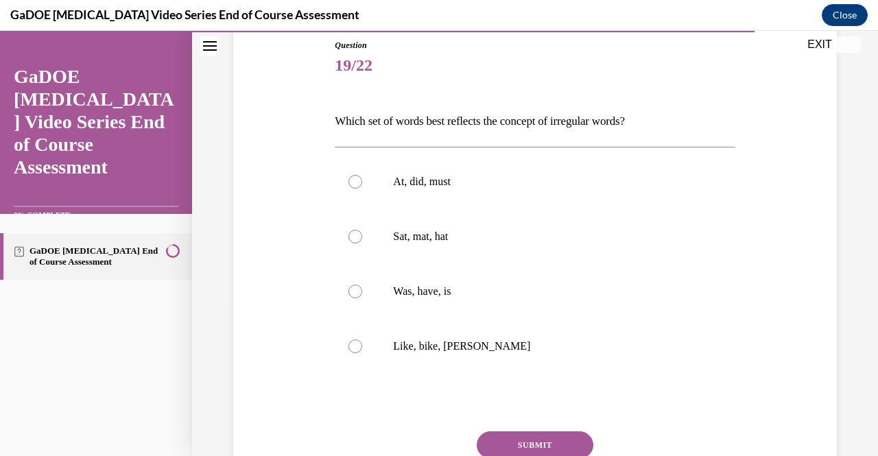
scroll to position [179, 0]
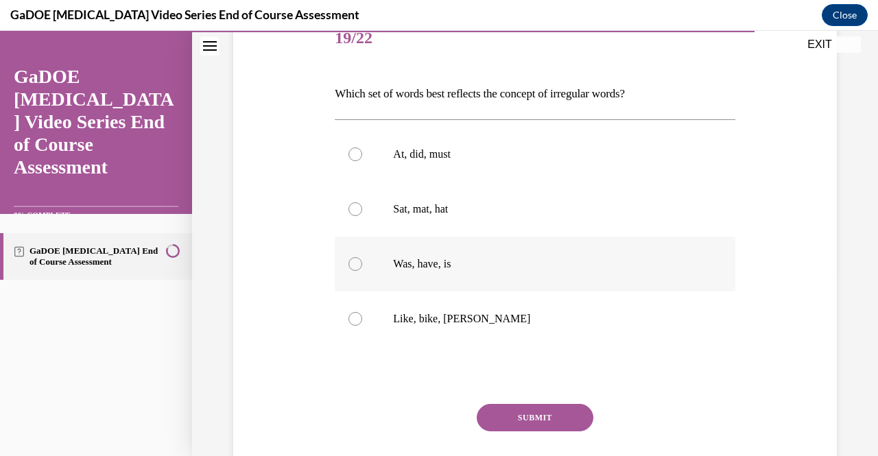
click at [470, 267] on p "Was, have, is" at bounding box center [546, 264] width 307 height 14
click at [362, 267] on input "Was, have, is" at bounding box center [356, 264] width 14 height 14
radio input "true"
click at [522, 412] on button "SUBMIT" at bounding box center [535, 417] width 117 height 27
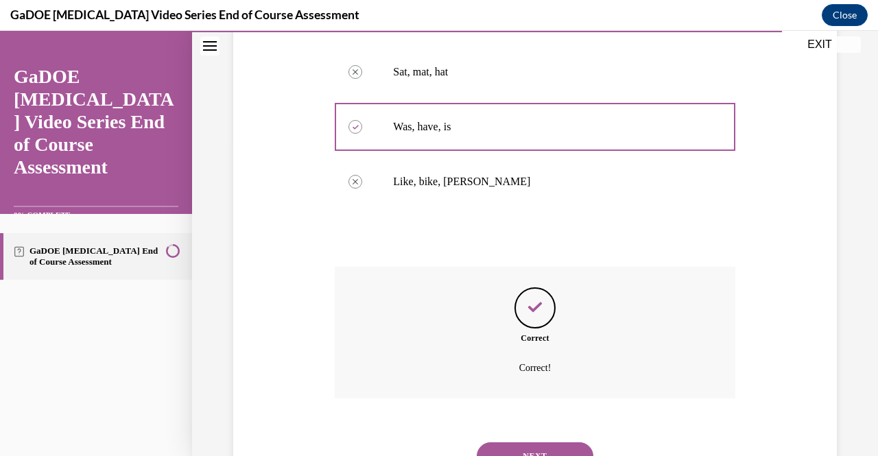
scroll to position [344, 0]
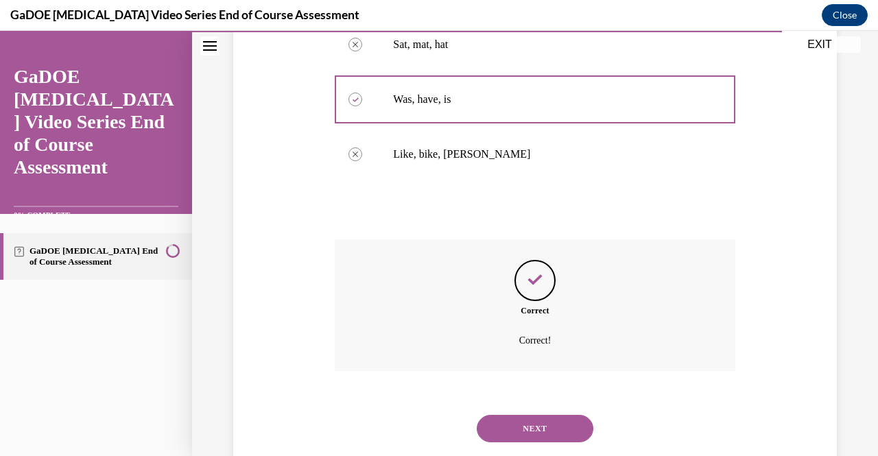
click at [567, 426] on button "NEXT" at bounding box center [535, 428] width 117 height 27
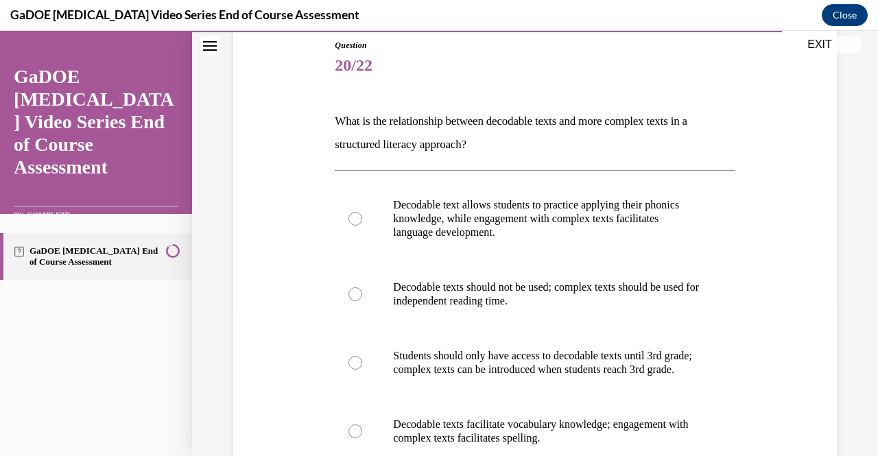
scroll to position [179, 0]
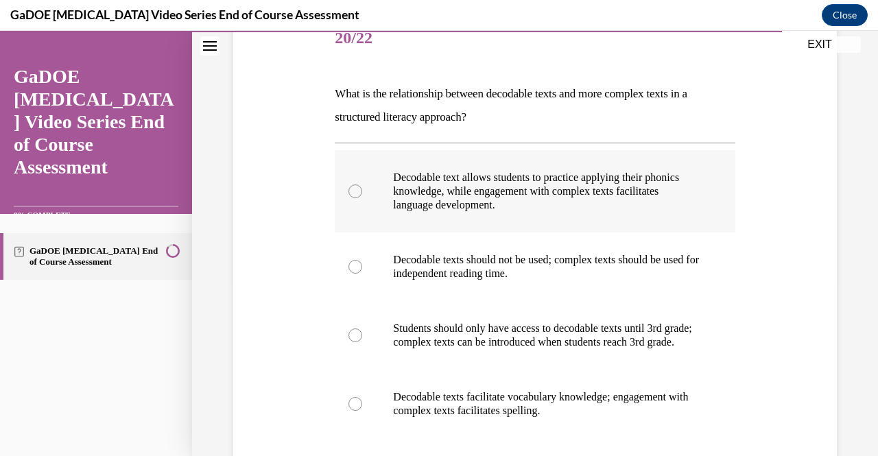
click at [370, 198] on label "Decodable text allows students to practice applying their phonics knowledge, wh…" at bounding box center [535, 191] width 400 height 82
click at [362, 198] on input "Decodable text allows students to practice applying their phonics knowledge, wh…" at bounding box center [356, 192] width 14 height 14
radio input "true"
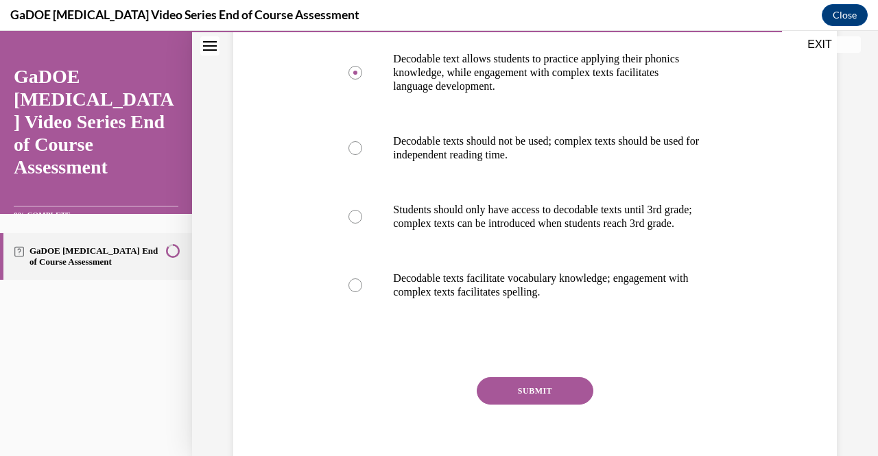
scroll to position [331, 0]
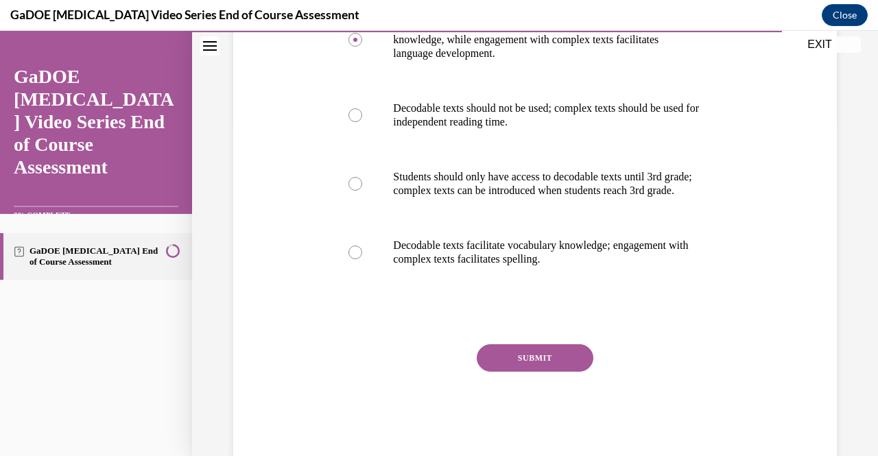
click at [560, 372] on button "SUBMIT" at bounding box center [535, 358] width 117 height 27
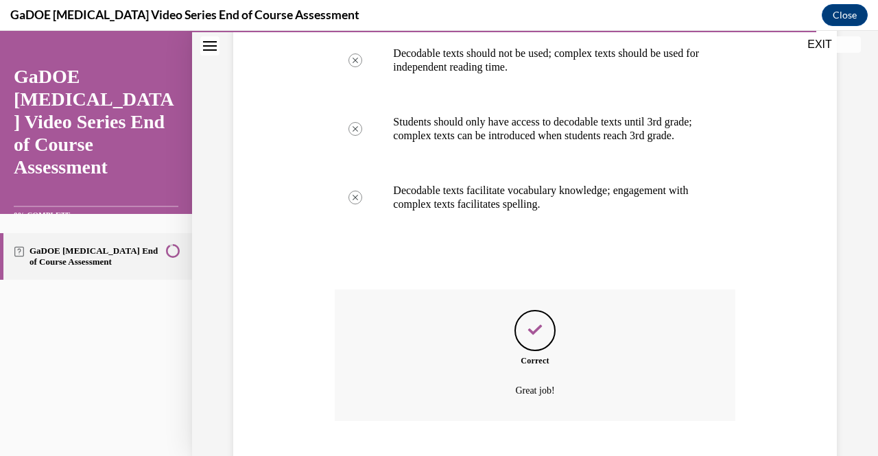
scroll to position [483, 0]
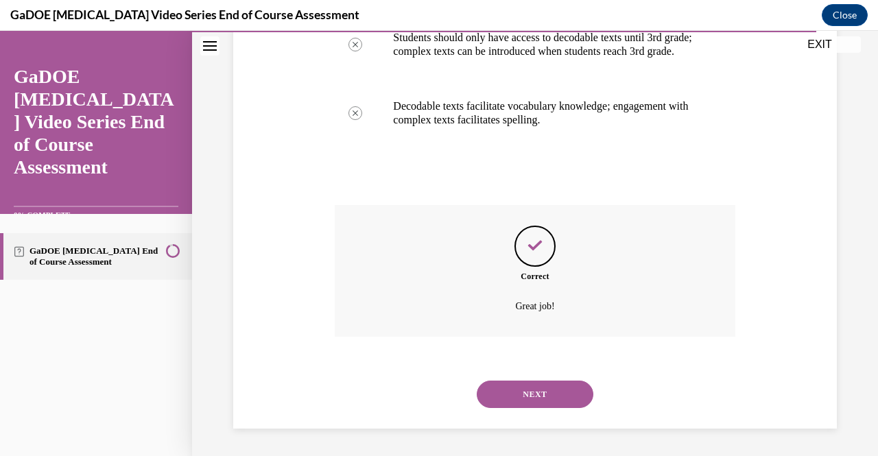
click at [548, 386] on button "NEXT" at bounding box center [535, 394] width 117 height 27
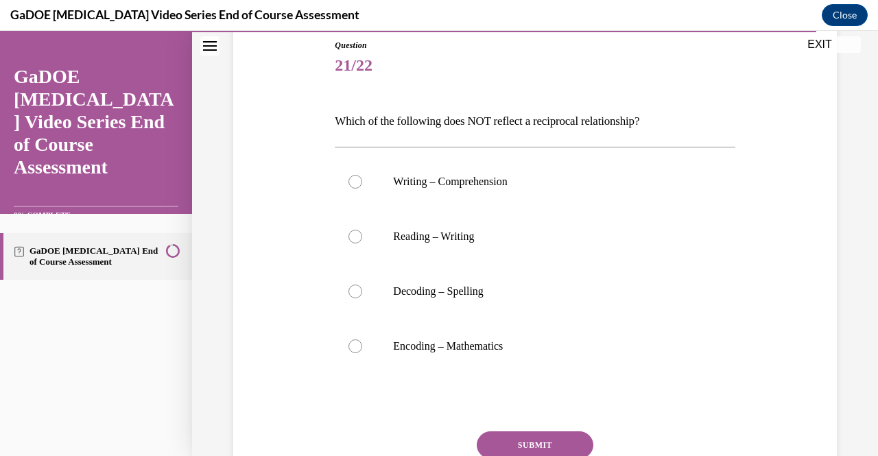
scroll to position [179, 0]
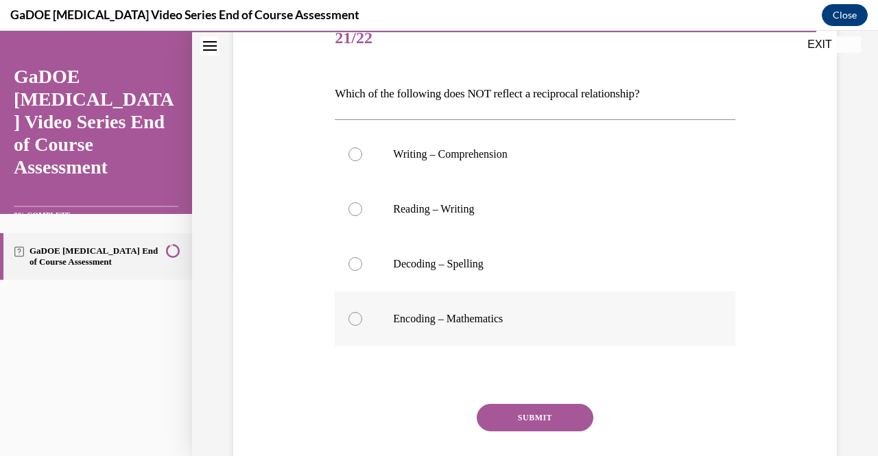
click at [353, 323] on div at bounding box center [356, 319] width 14 height 14
click at [353, 323] on input "Encoding – Mathematics" at bounding box center [356, 319] width 14 height 14
radio input "true"
click at [556, 417] on button "SUBMIT" at bounding box center [535, 417] width 117 height 27
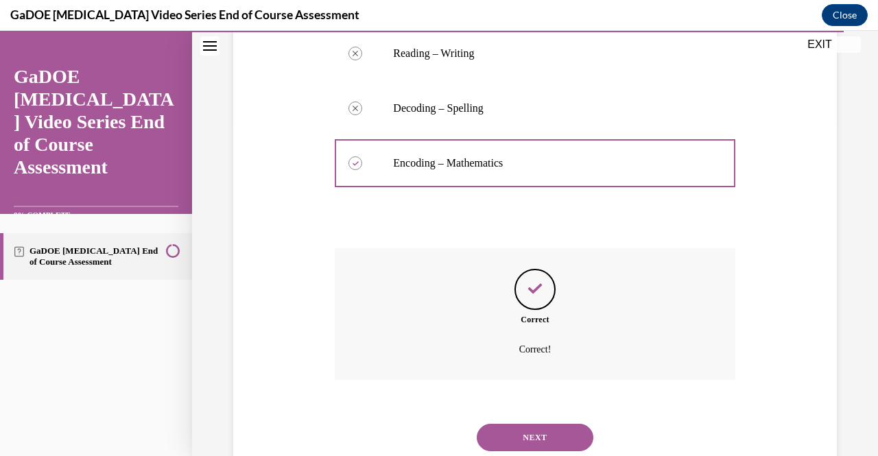
scroll to position [377, 0]
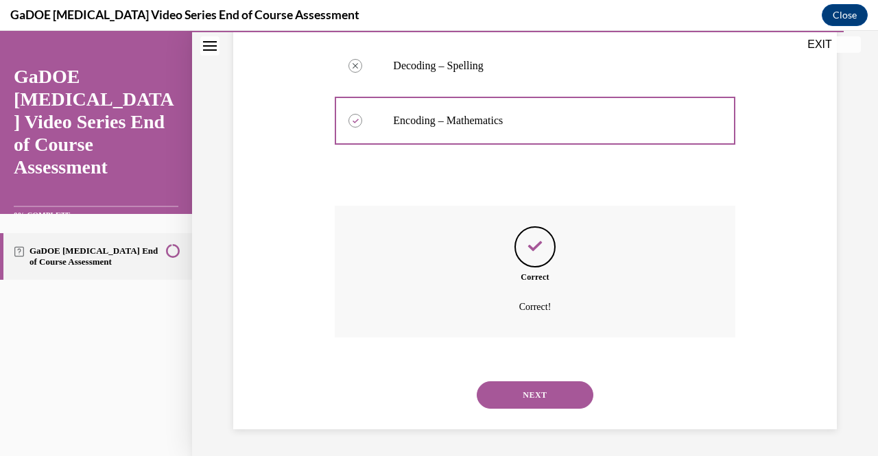
click at [543, 399] on button "NEXT" at bounding box center [535, 395] width 117 height 27
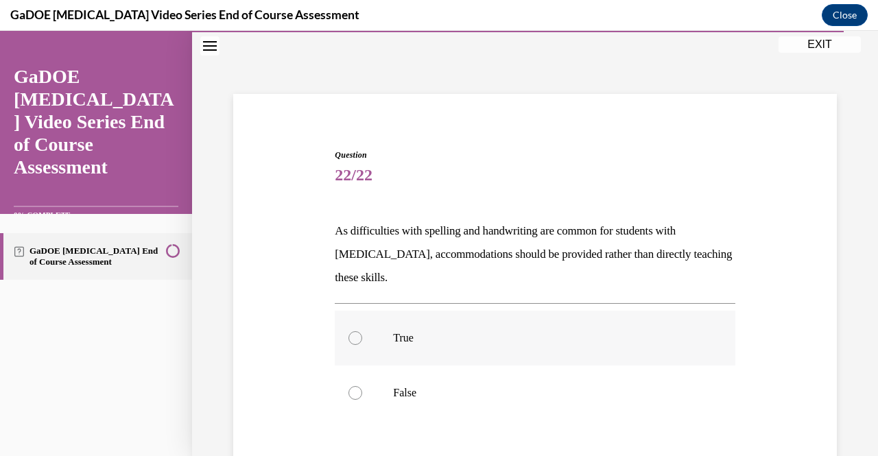
click at [353, 341] on div at bounding box center [356, 338] width 14 height 14
click at [353, 341] on input "True" at bounding box center [356, 338] width 14 height 14
radio input "true"
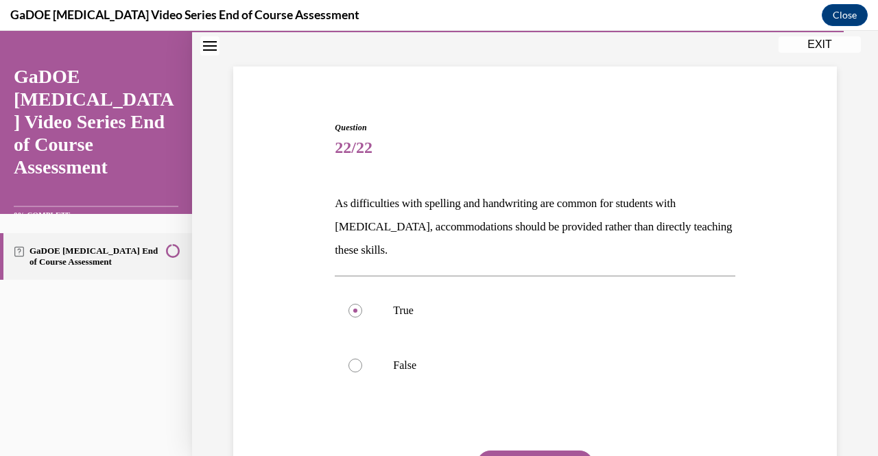
scroll to position [162, 0]
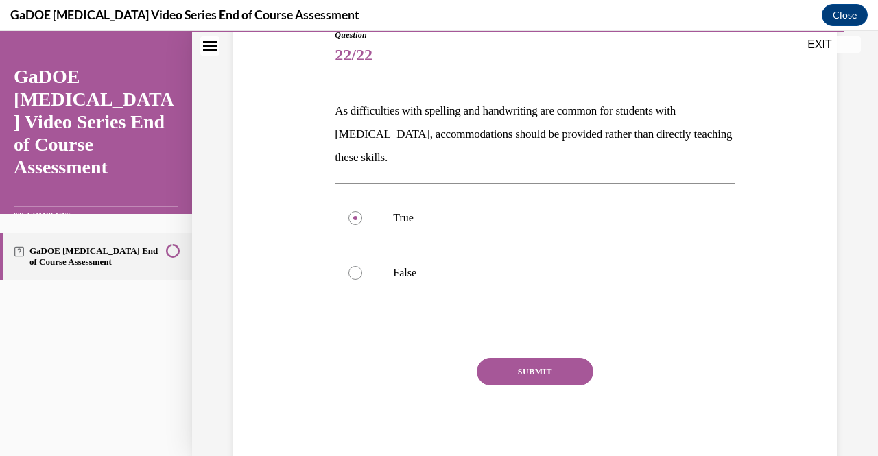
click at [559, 375] on button "SUBMIT" at bounding box center [535, 371] width 117 height 27
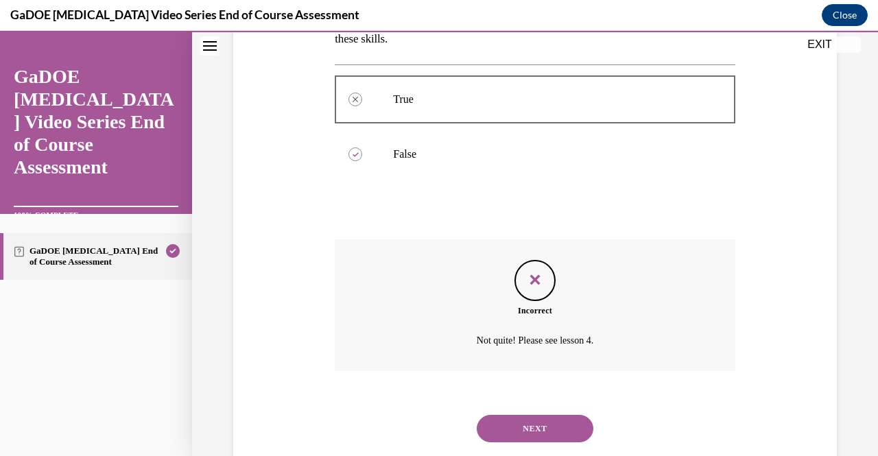
scroll to position [314, 0]
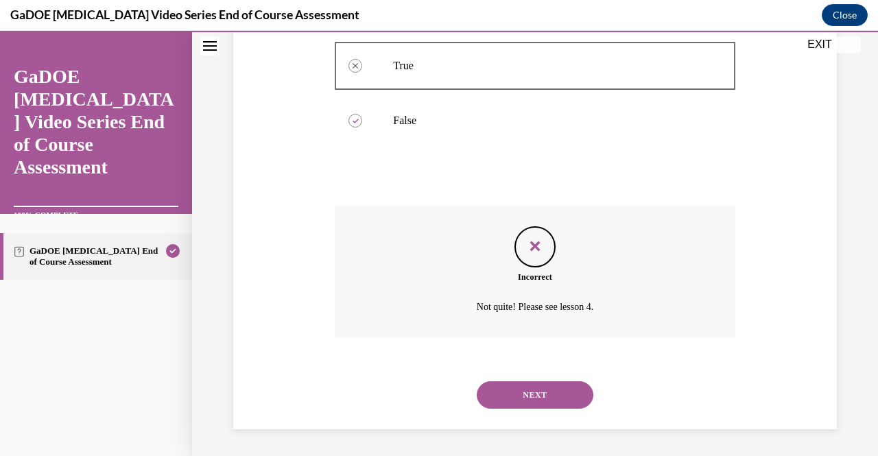
click at [538, 395] on button "NEXT" at bounding box center [535, 395] width 117 height 27
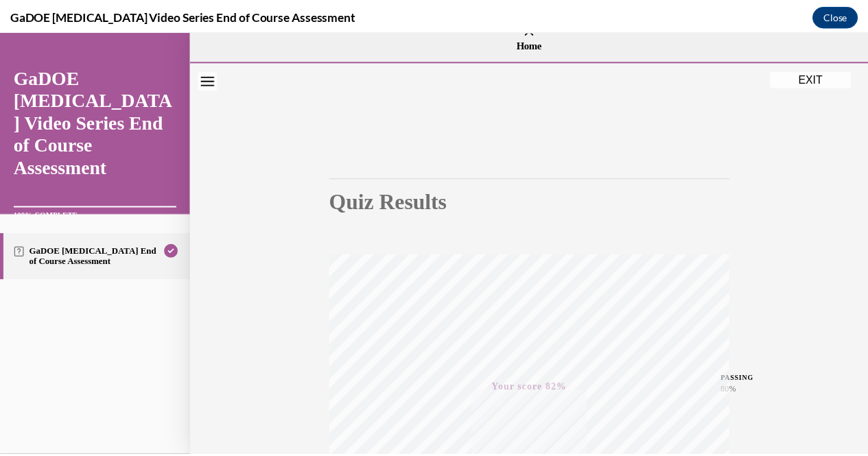
scroll to position [0, 0]
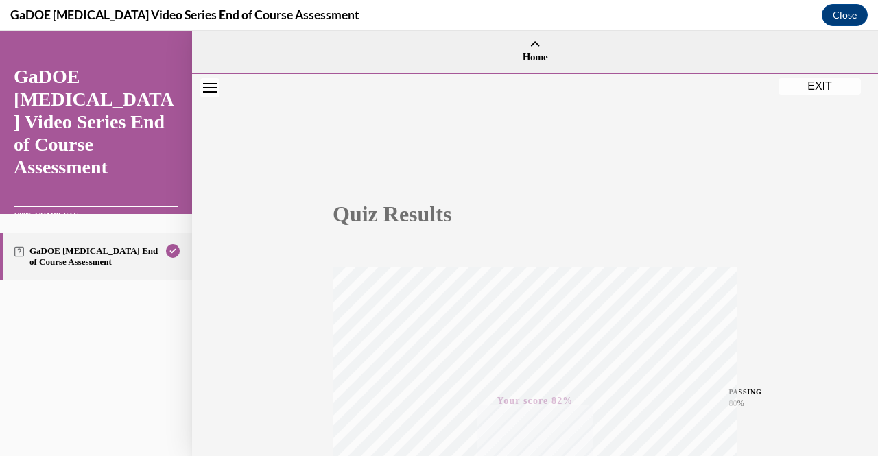
click at [828, 91] on button "EXIT" at bounding box center [820, 86] width 82 height 16
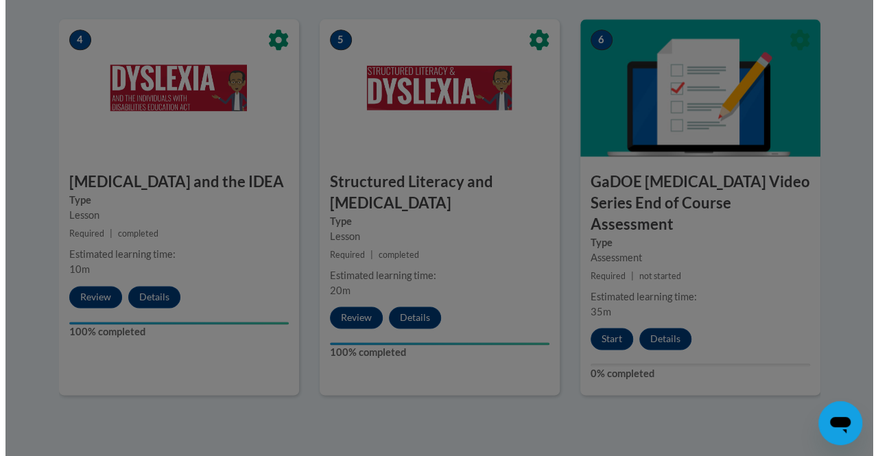
scroll to position [847, 0]
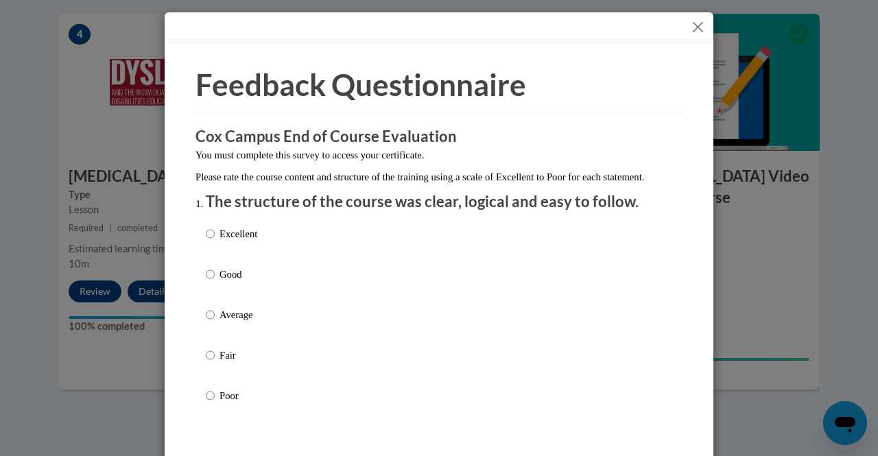
drag, startPoint x: 874, startPoint y: 256, endPoint x: 868, endPoint y: 308, distance: 52.5
click at [206, 282] on input "Good" at bounding box center [210, 274] width 9 height 15
radio input "true"
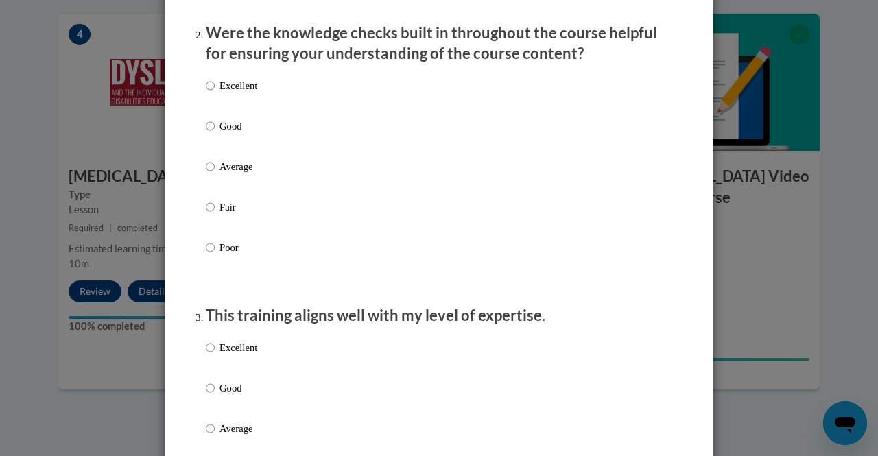
scroll to position [439, 0]
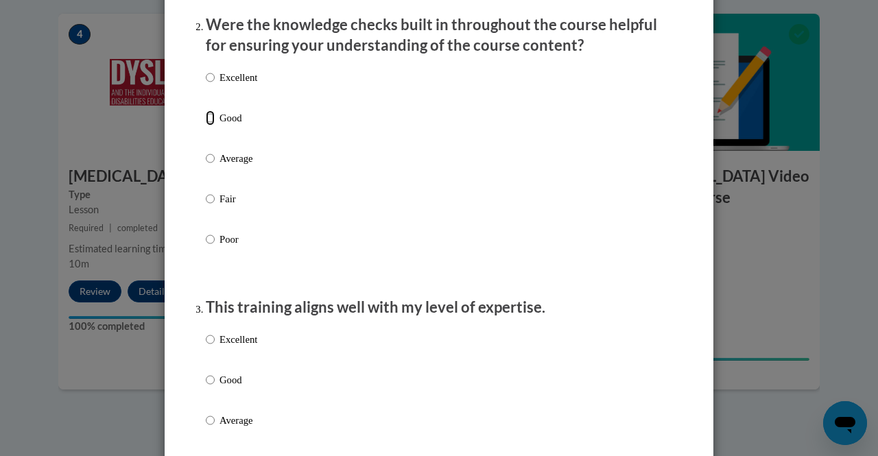
click at [206, 126] on input "Good" at bounding box center [210, 117] width 9 height 15
radio input "true"
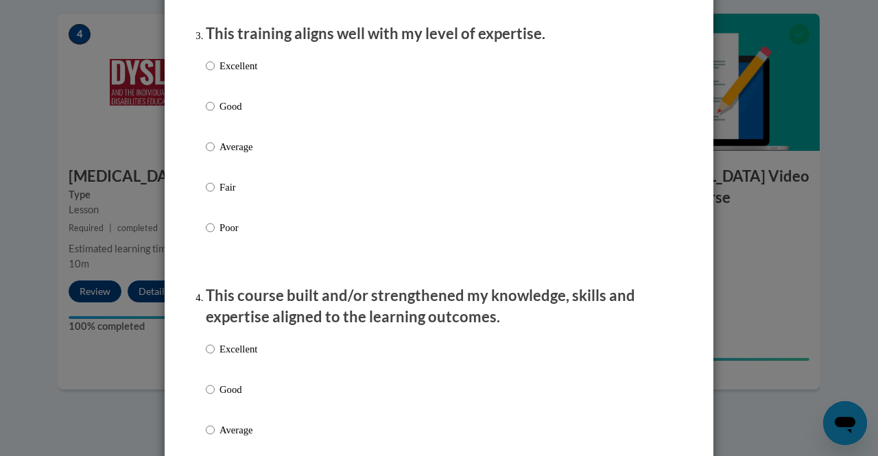
scroll to position [732, 0]
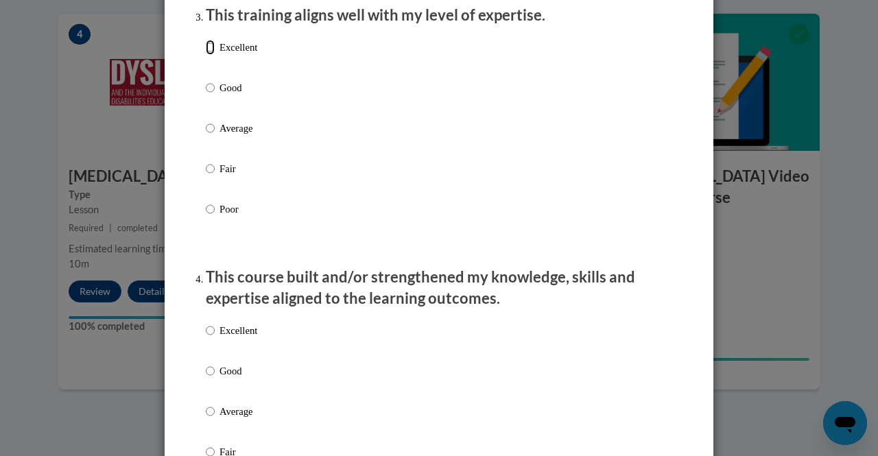
click at [206, 55] on input "Excellent" at bounding box center [210, 47] width 9 height 15
radio input "true"
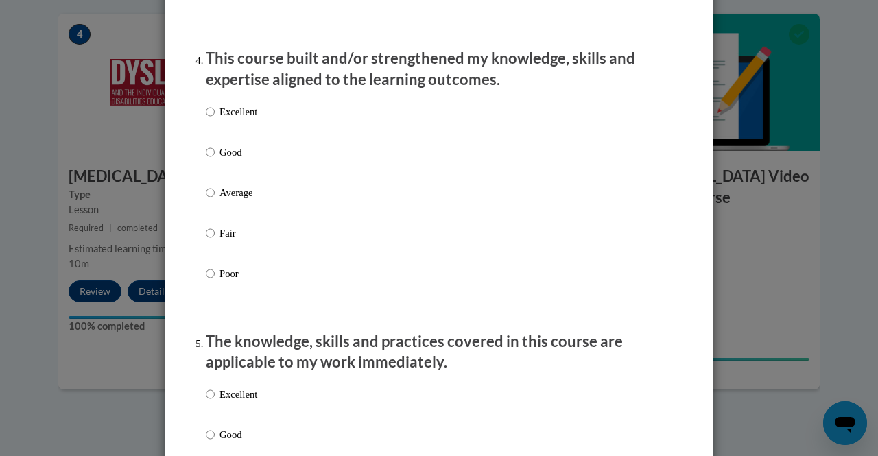
scroll to position [1008, 0]
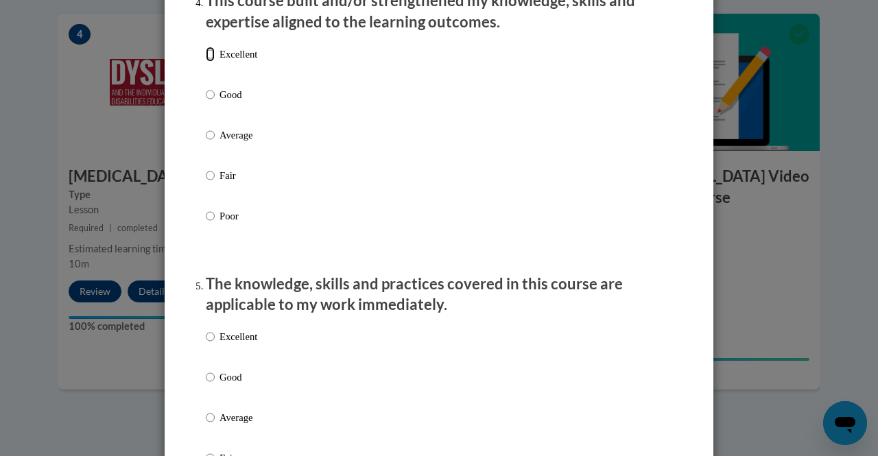
click at [207, 62] on input "Excellent" at bounding box center [210, 54] width 9 height 15
radio input "true"
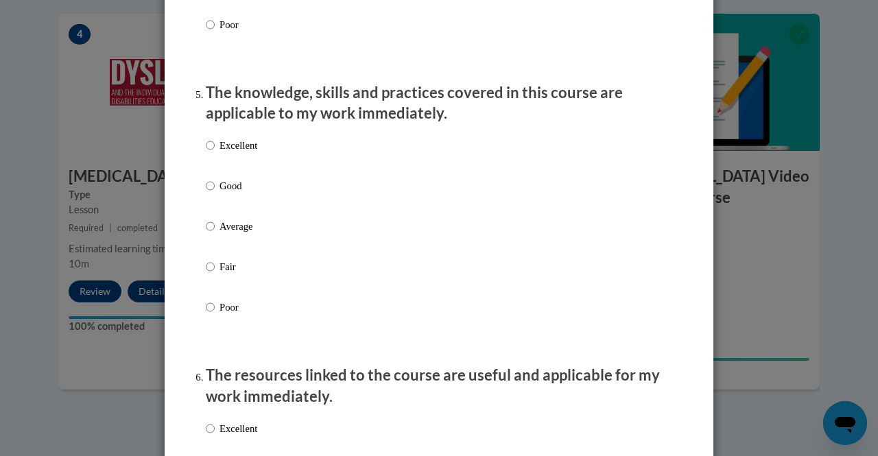
scroll to position [1207, 0]
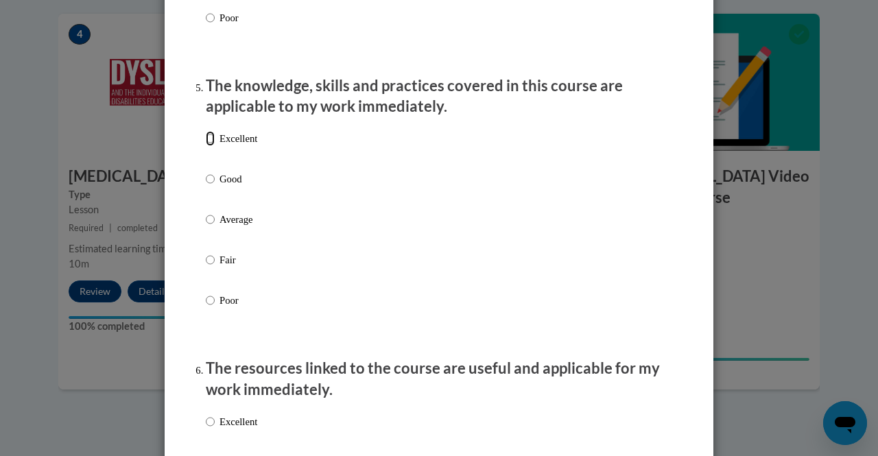
click at [208, 146] on input "Excellent" at bounding box center [210, 138] width 9 height 15
radio input "true"
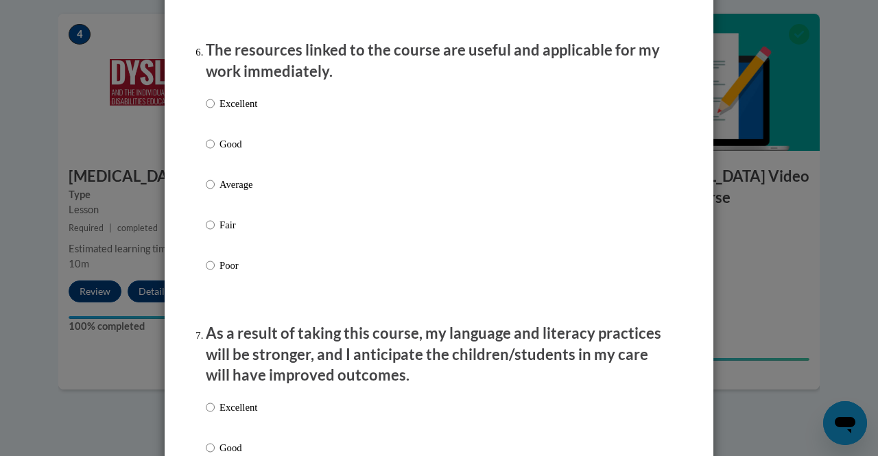
scroll to position [1531, 0]
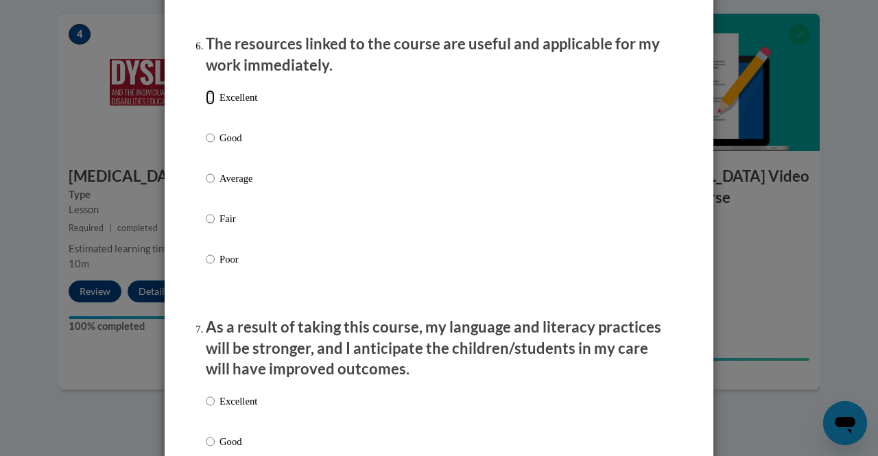
click at [206, 105] on input "Excellent" at bounding box center [210, 97] width 9 height 15
radio input "true"
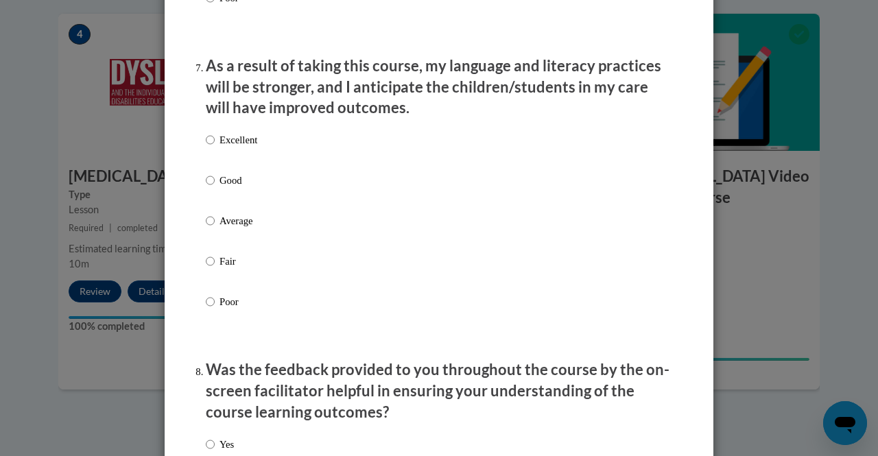
scroll to position [1829, 0]
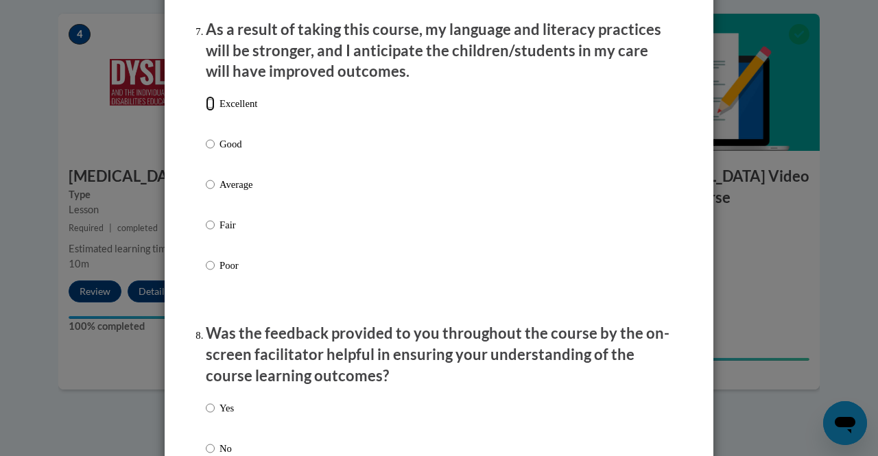
click at [206, 111] on input "Excellent" at bounding box center [210, 103] width 9 height 15
radio input "true"
click at [605, 430] on div "Yes No" at bounding box center [439, 445] width 467 height 102
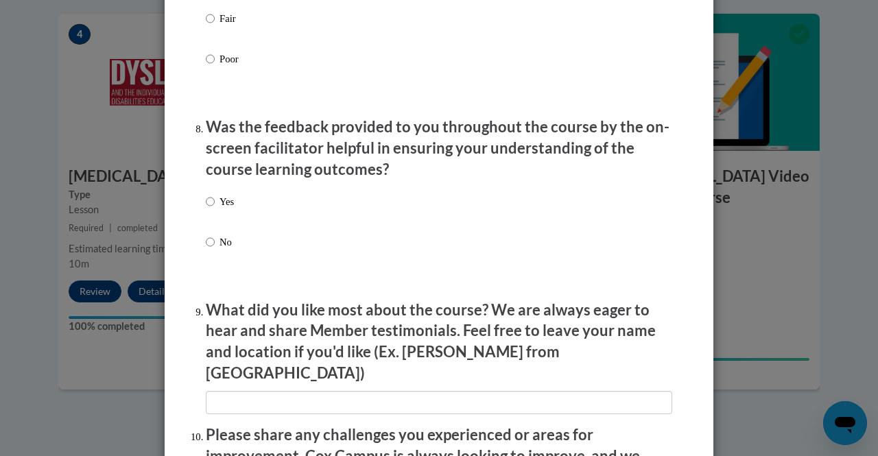
scroll to position [2045, 0]
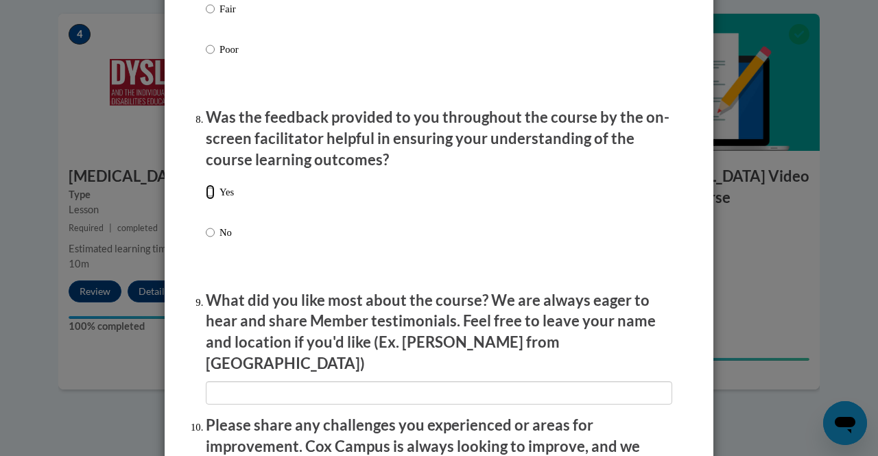
click at [206, 200] on input "Yes" at bounding box center [210, 192] width 9 height 15
radio input "true"
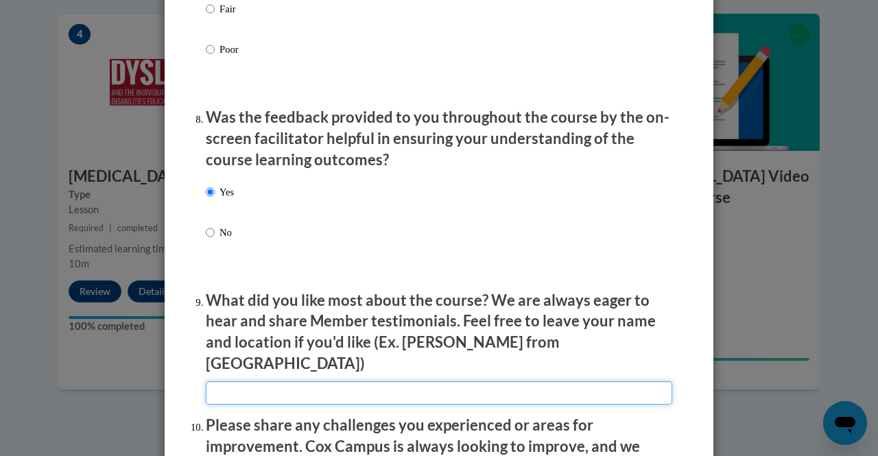
click at [337, 385] on input "textbox" at bounding box center [439, 393] width 467 height 23
type input "Clarifying the myths about Dyslexia."
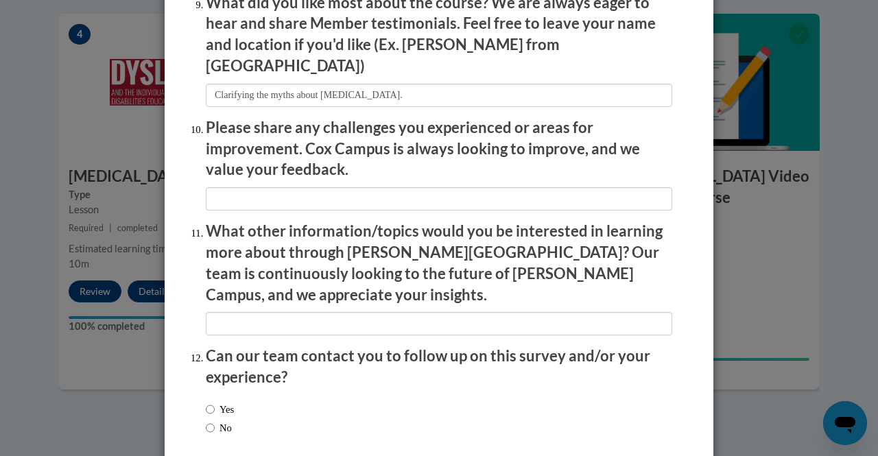
scroll to position [2371, 0]
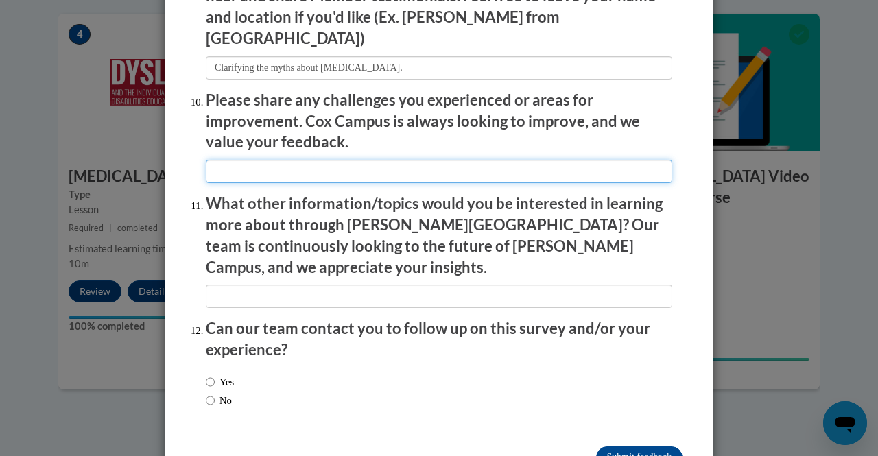
click at [574, 160] on input "textbox" at bounding box center [439, 171] width 467 height 23
type input "None"
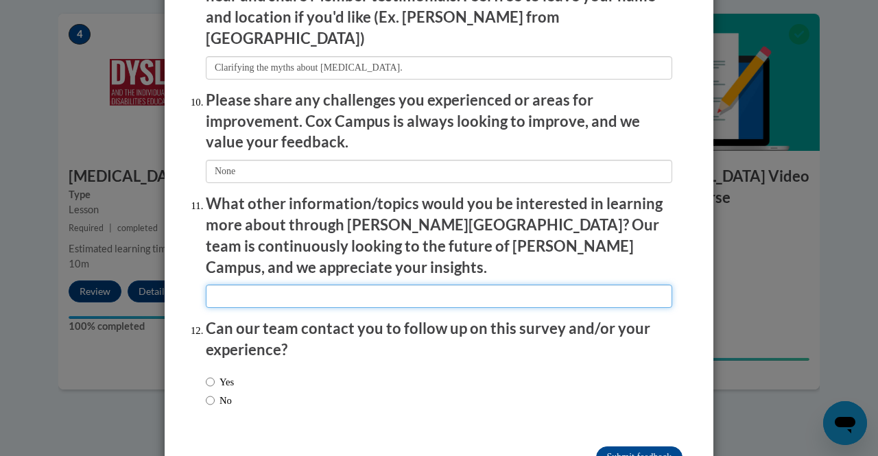
click at [456, 285] on input "textbox" at bounding box center [439, 296] width 467 height 23
type input "Gifted students"
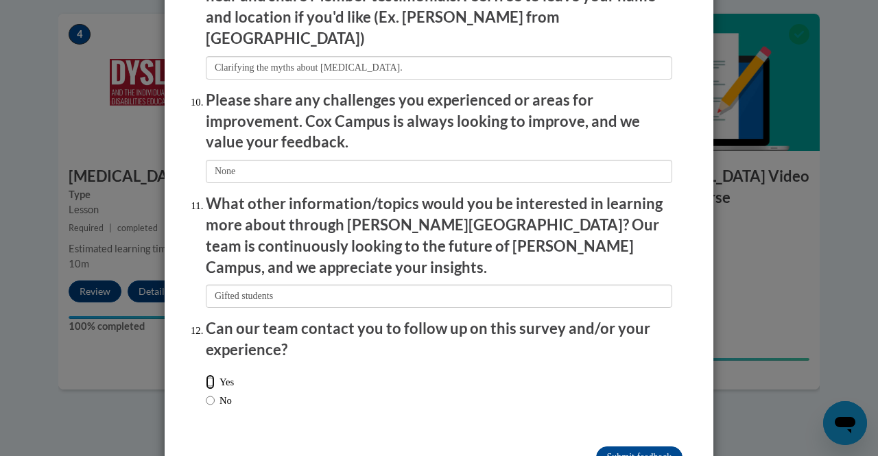
click at [206, 375] on input "Yes" at bounding box center [210, 382] width 9 height 15
radio input "true"
click at [621, 447] on input "Submit feedback" at bounding box center [639, 458] width 86 height 22
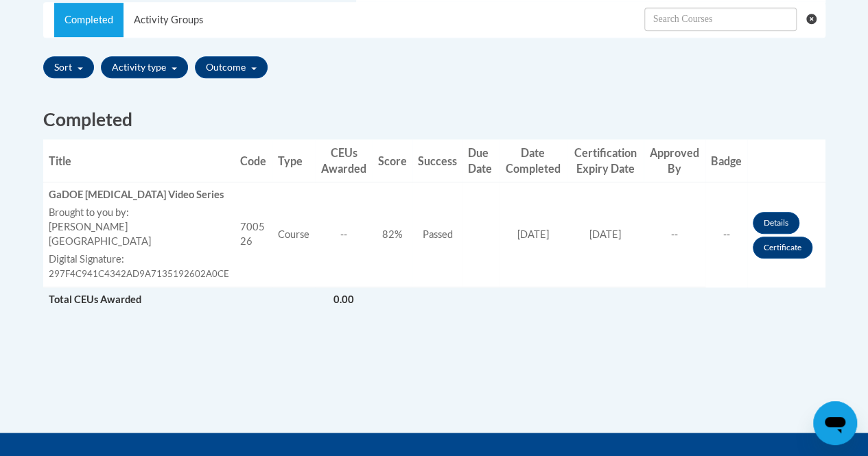
scroll to position [467, 0]
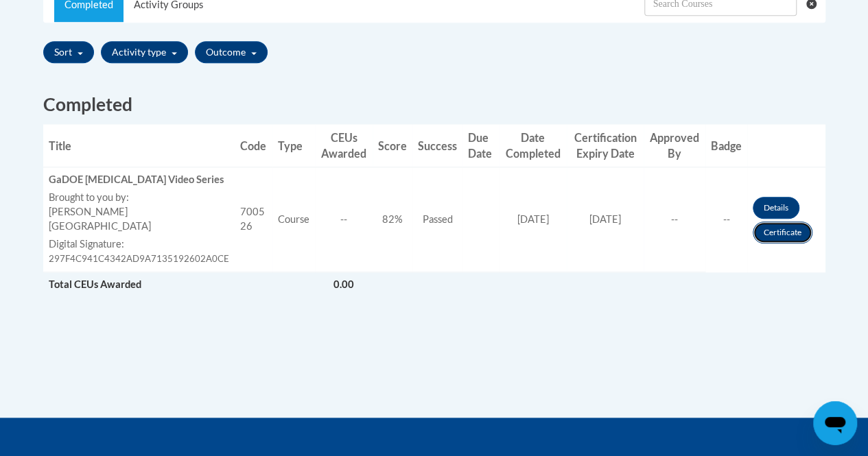
click at [784, 227] on link "Certificate" at bounding box center [783, 233] width 60 height 22
